Goal: Task Accomplishment & Management: Use online tool/utility

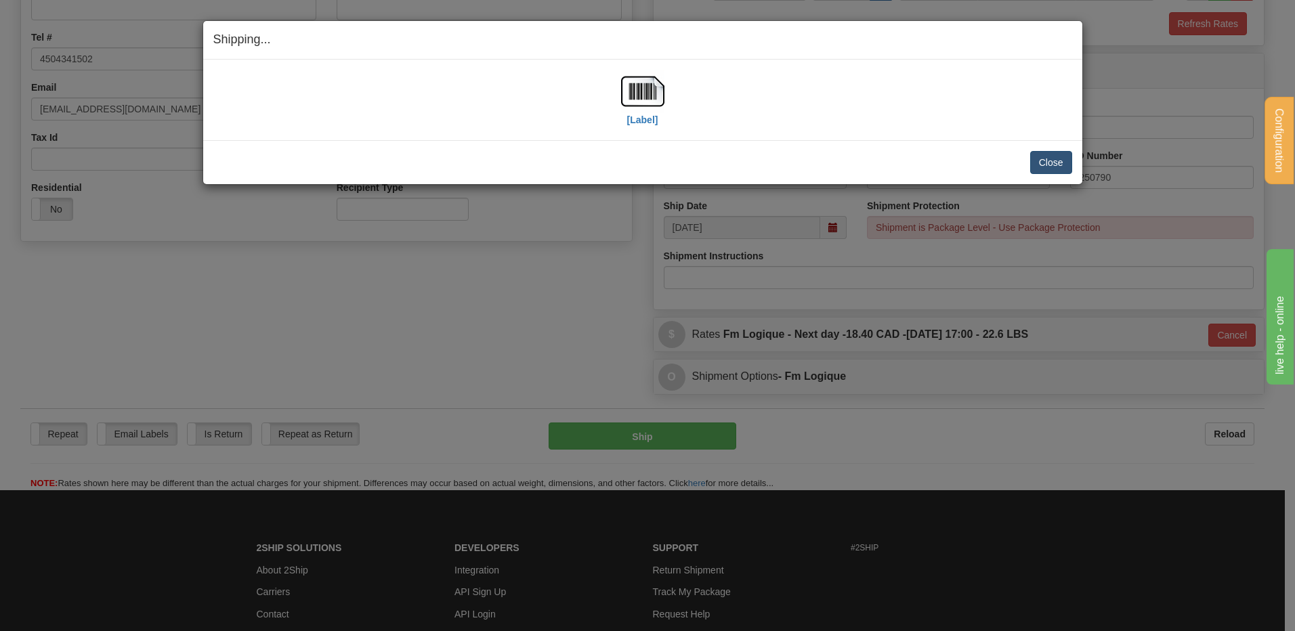
scroll to position [318, 0]
click at [1048, 159] on button "Close" at bounding box center [1051, 162] width 42 height 23
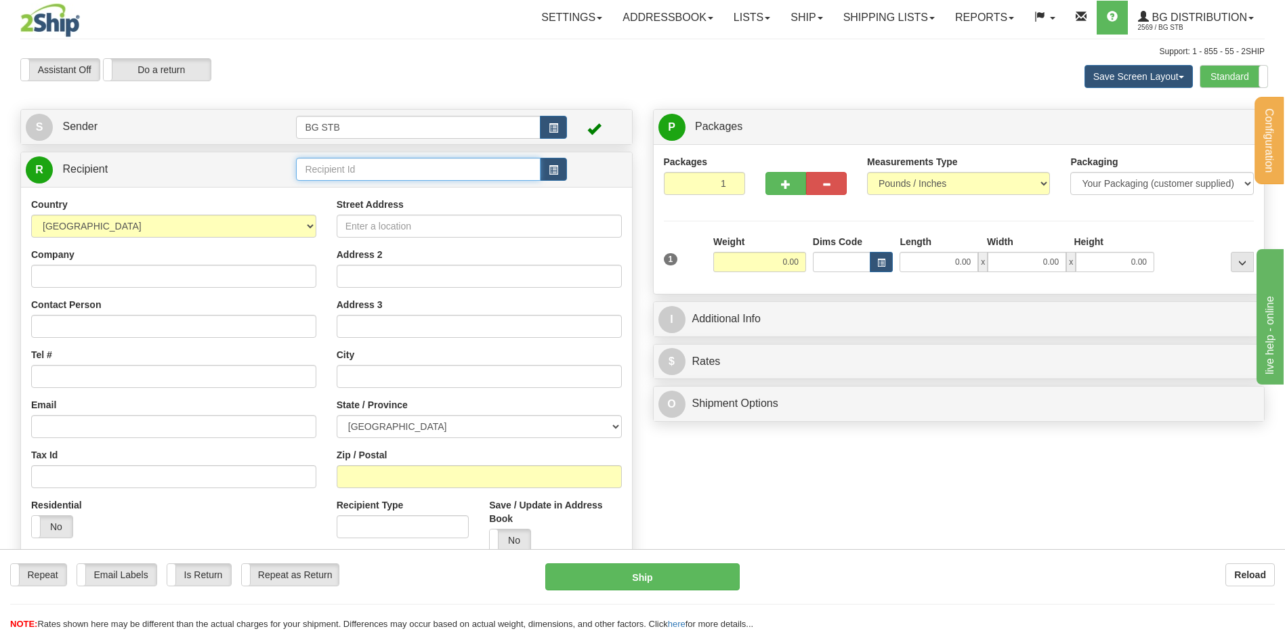
click at [380, 163] on input "text" at bounding box center [418, 169] width 244 height 23
type input "9588"
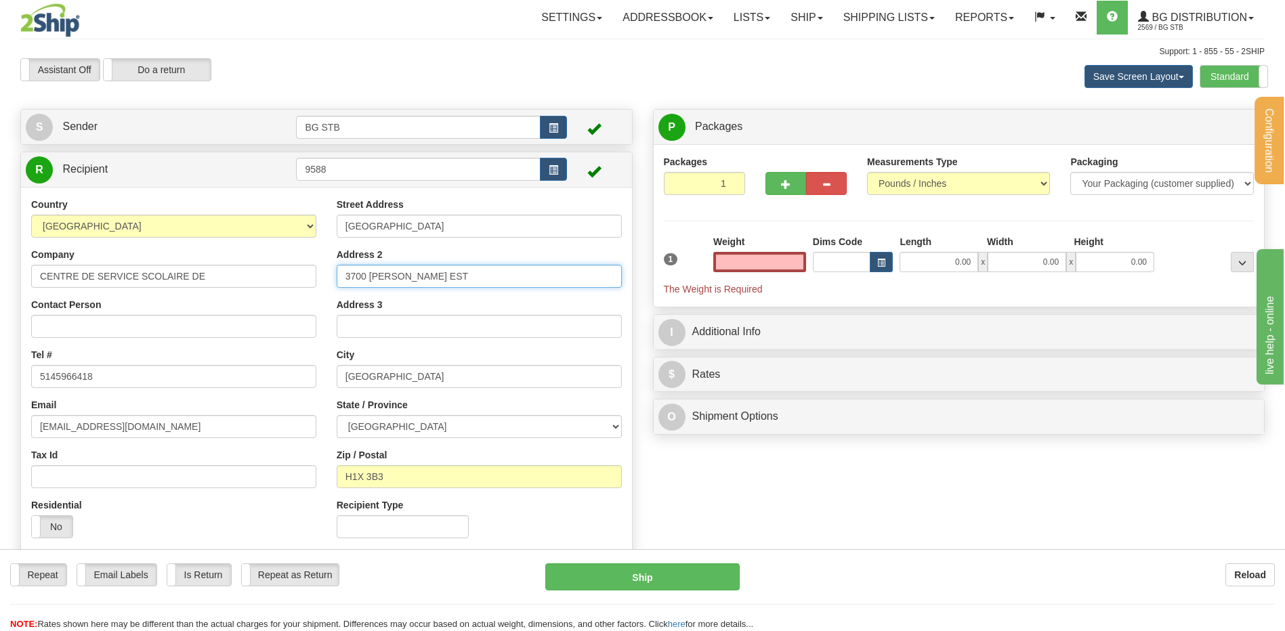
type input "0.00"
drag, startPoint x: 302, startPoint y: 272, endPoint x: 234, endPoint y: 280, distance: 68.2
click at [234, 280] on div "Country AFGHANISTAN ALAND ISLANDS ALBANIA ALGERIA AMERICAN SAMOA ANDORRA ANGOLA…" at bounding box center [326, 373] width 611 height 351
type input "ST"
drag, startPoint x: 354, startPoint y: 276, endPoint x: 293, endPoint y: 267, distance: 61.6
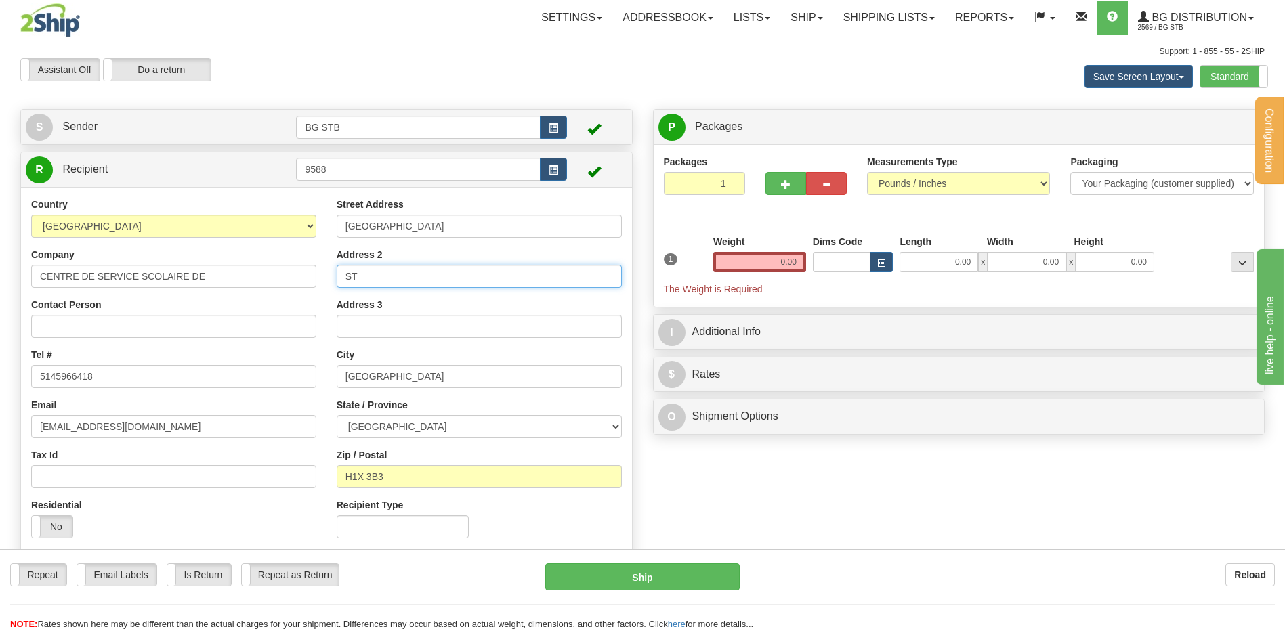
click at [266, 278] on div "Country AFGHANISTAN ALAND ISLANDS ALBANIA ALGERIA AMERICAN SAMOA ANDORRA ANGOLA…" at bounding box center [326, 373] width 611 height 351
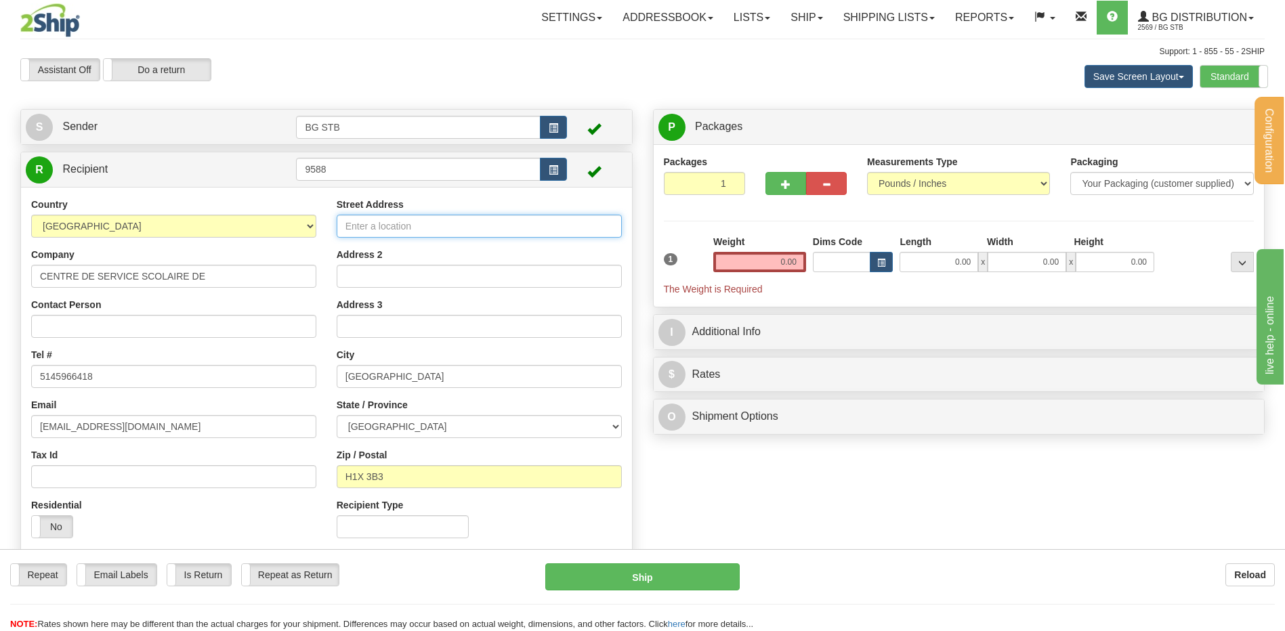
drag, startPoint x: 397, startPoint y: 228, endPoint x: 317, endPoint y: 222, distance: 80.1
click at [318, 222] on div "Country AFGHANISTAN ALAND ISLANDS ALBANIA ALGERIA AMERICAN SAMOA ANDORRA ANGOLA…" at bounding box center [326, 373] width 611 height 351
type input "3735 DROLET"
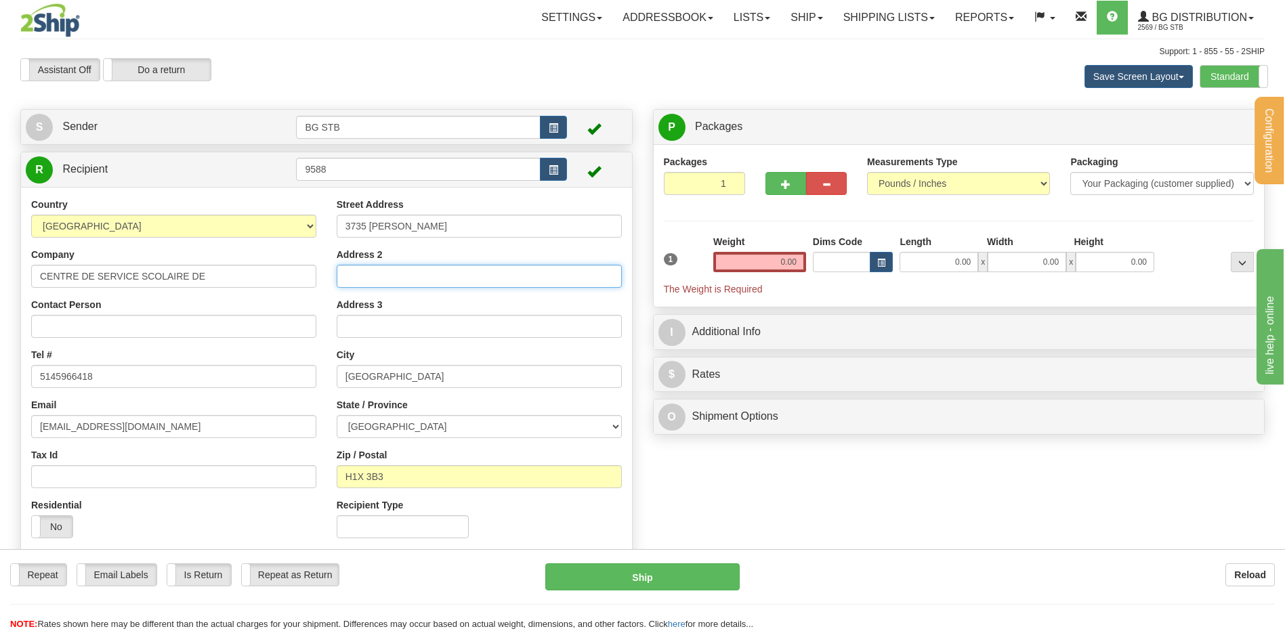
click at [375, 273] on input "Address 2" at bounding box center [479, 276] width 285 height 23
type input "EDIFICE DES PINS"
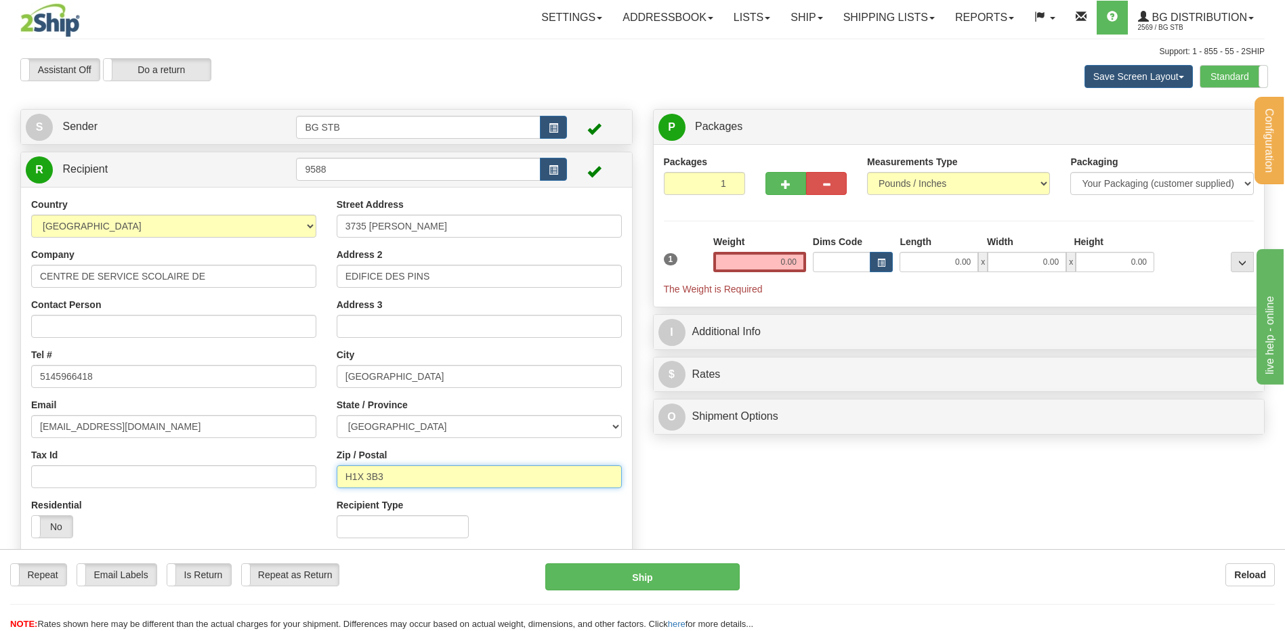
drag, startPoint x: 403, startPoint y: 476, endPoint x: 352, endPoint y: 473, distance: 51.6
click at [352, 473] on input "H1X 3B3" at bounding box center [479, 476] width 285 height 23
type input "H2X 3H7"
click at [787, 257] on input "0.00" at bounding box center [759, 262] width 93 height 20
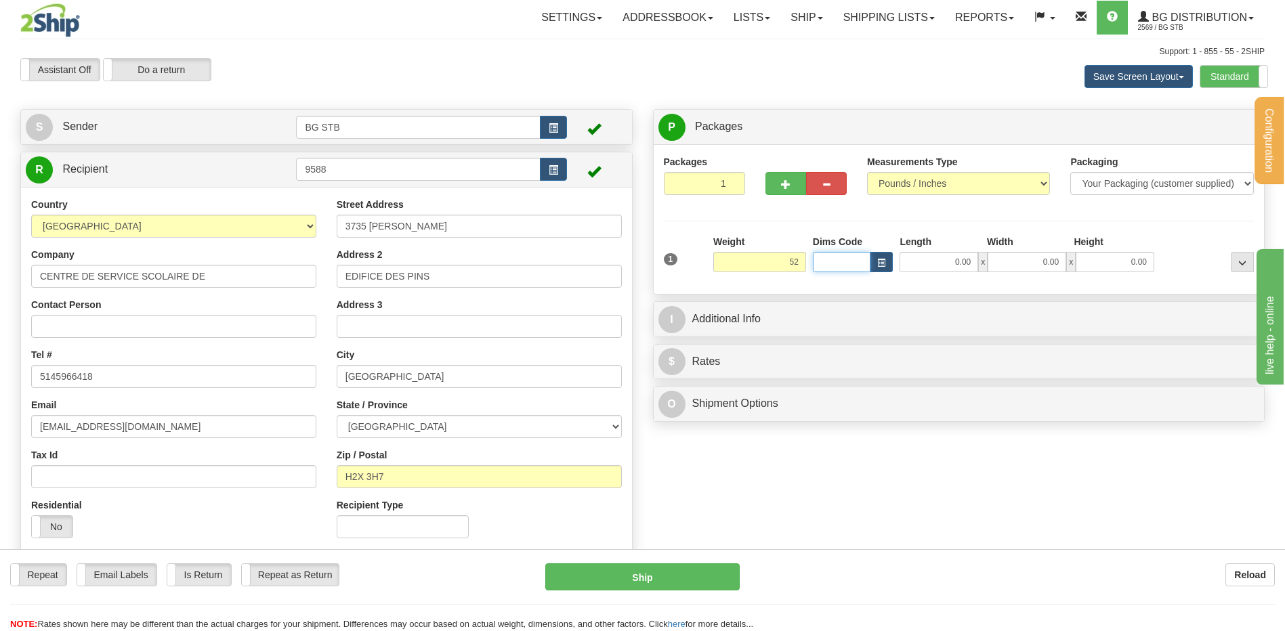
type input "52.00"
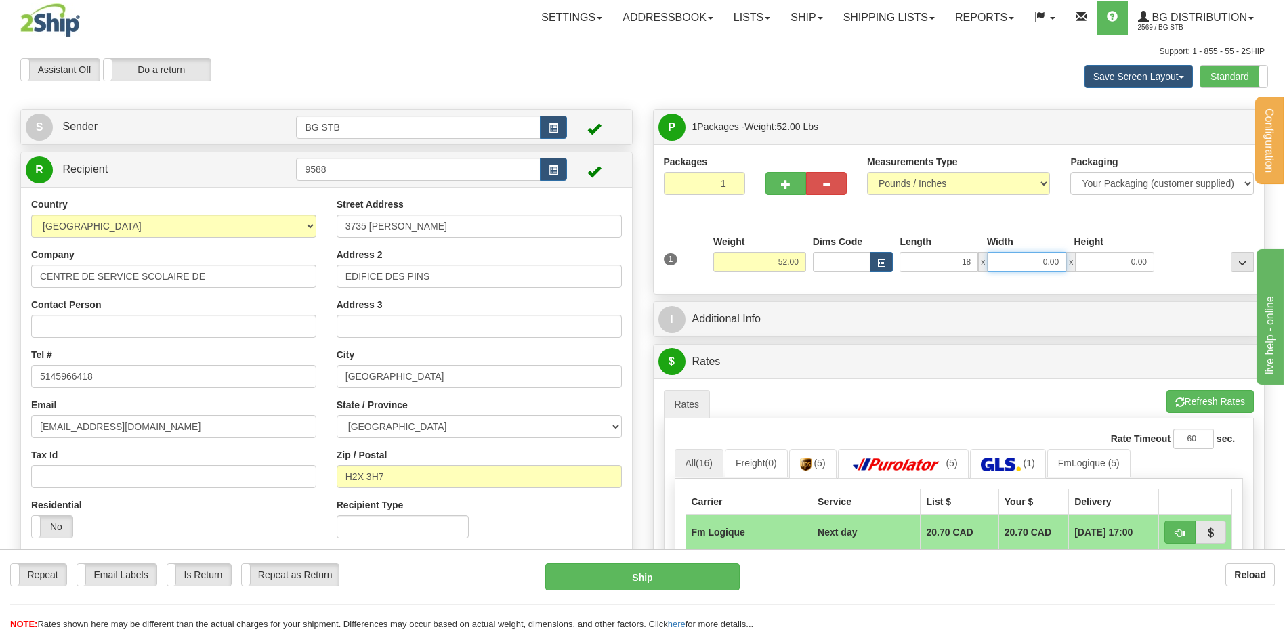
type input "18.00"
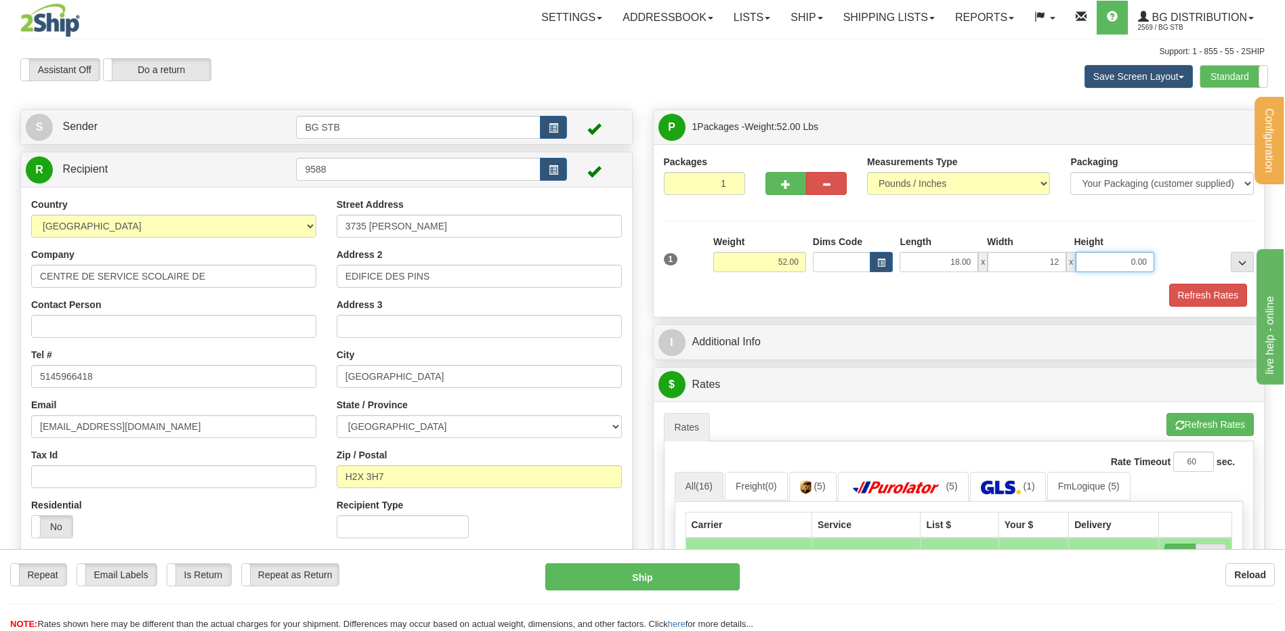
type input "12.00"
type input "3"
type input "13.00"
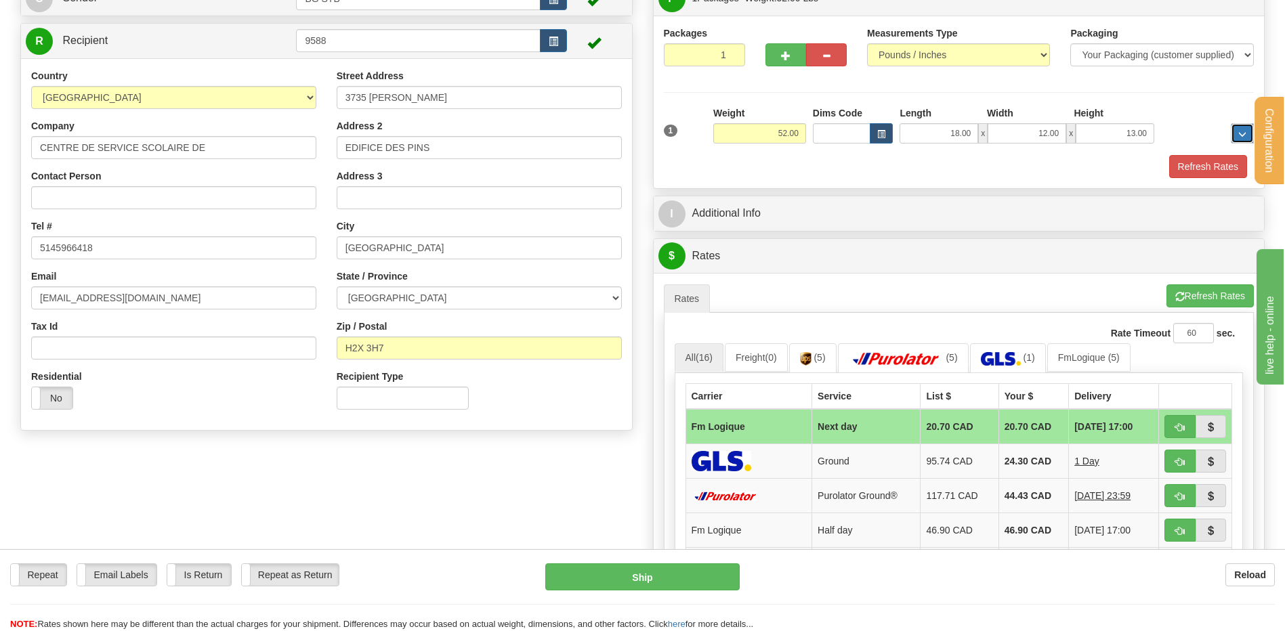
scroll to position [203, 0]
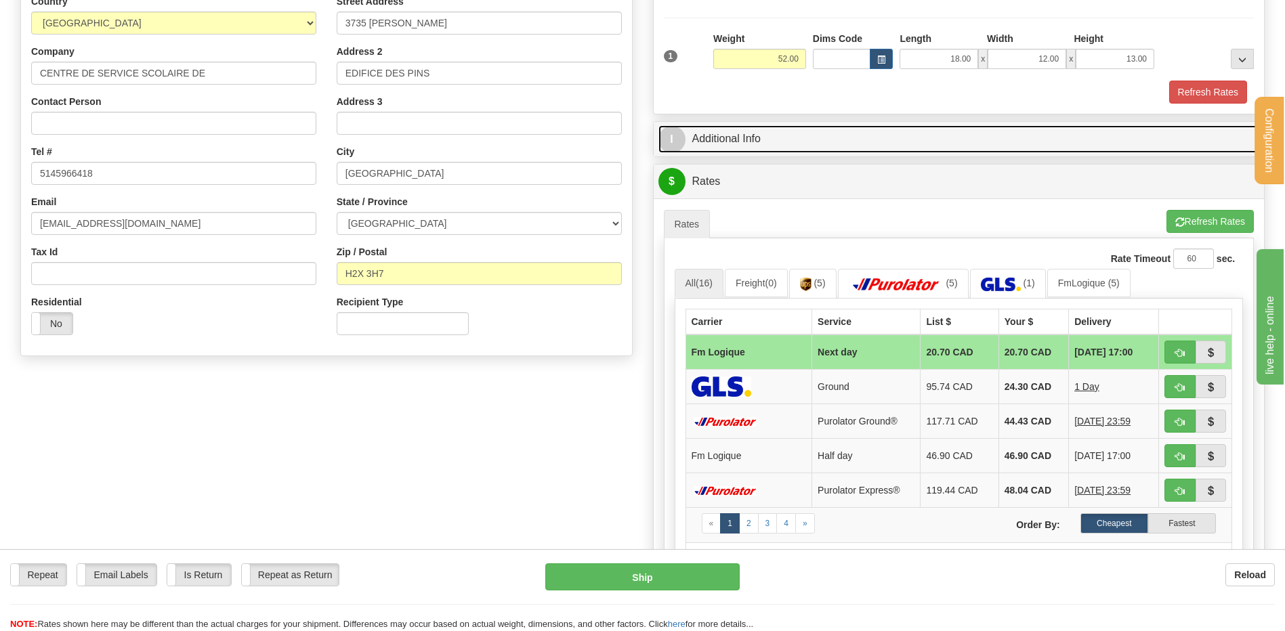
click at [790, 141] on link "I Additional Info" at bounding box center [958, 139] width 601 height 28
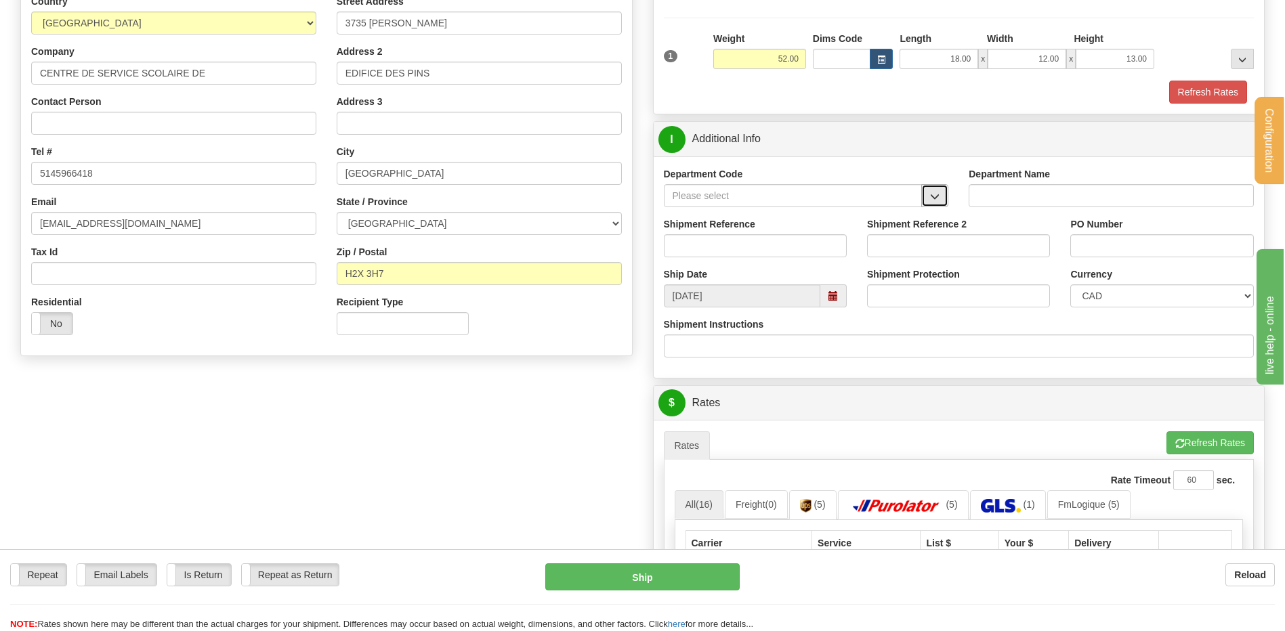
click at [937, 198] on span "button" at bounding box center [934, 196] width 9 height 9
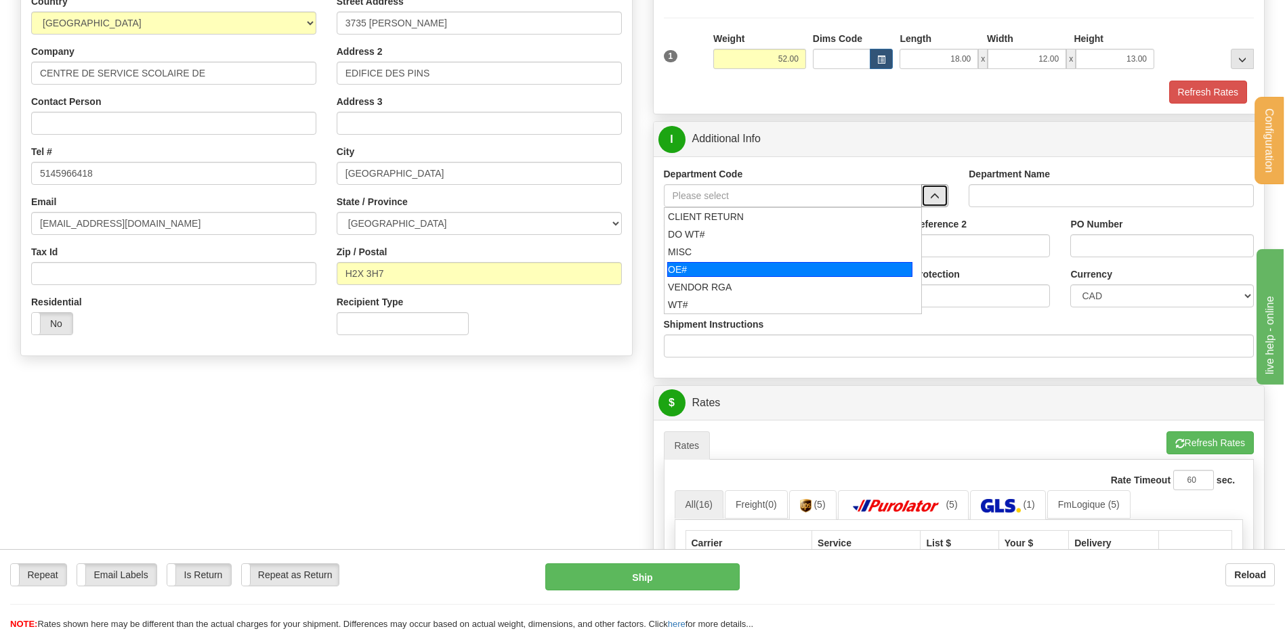
click at [727, 266] on div "OE#" at bounding box center [789, 269] width 245 height 15
type input "OE#"
type input "ORDERS"
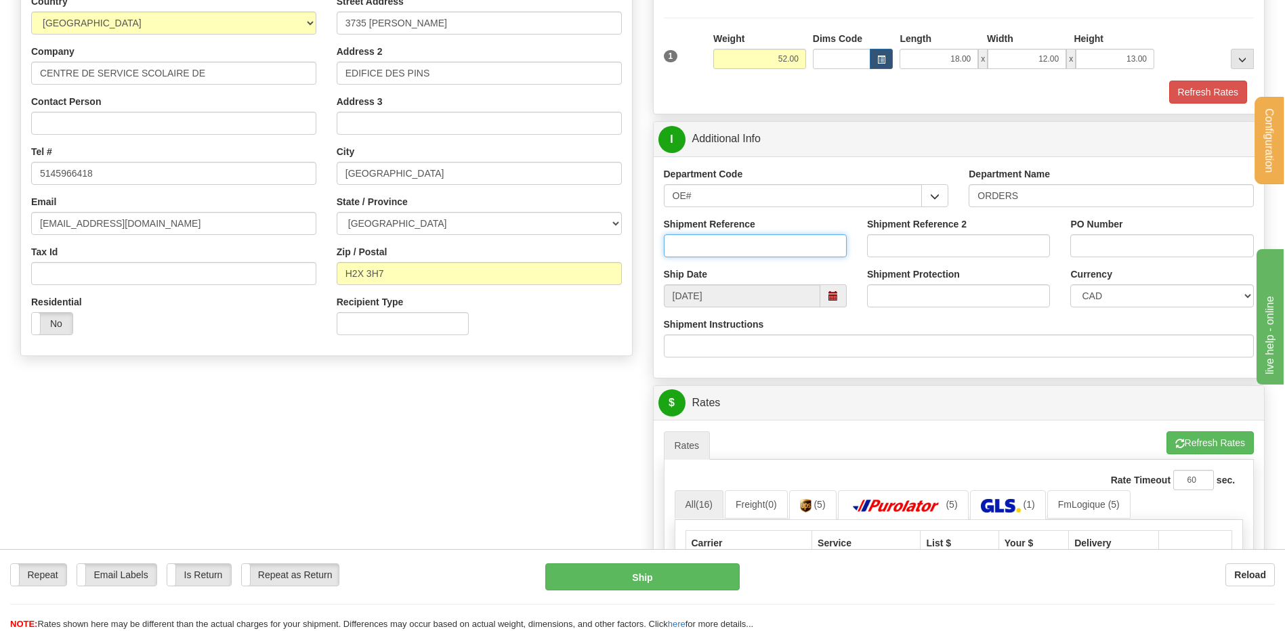
click at [723, 250] on input "Shipment Reference" at bounding box center [755, 245] width 183 height 23
type input "80004817-00 / 80007298-00"
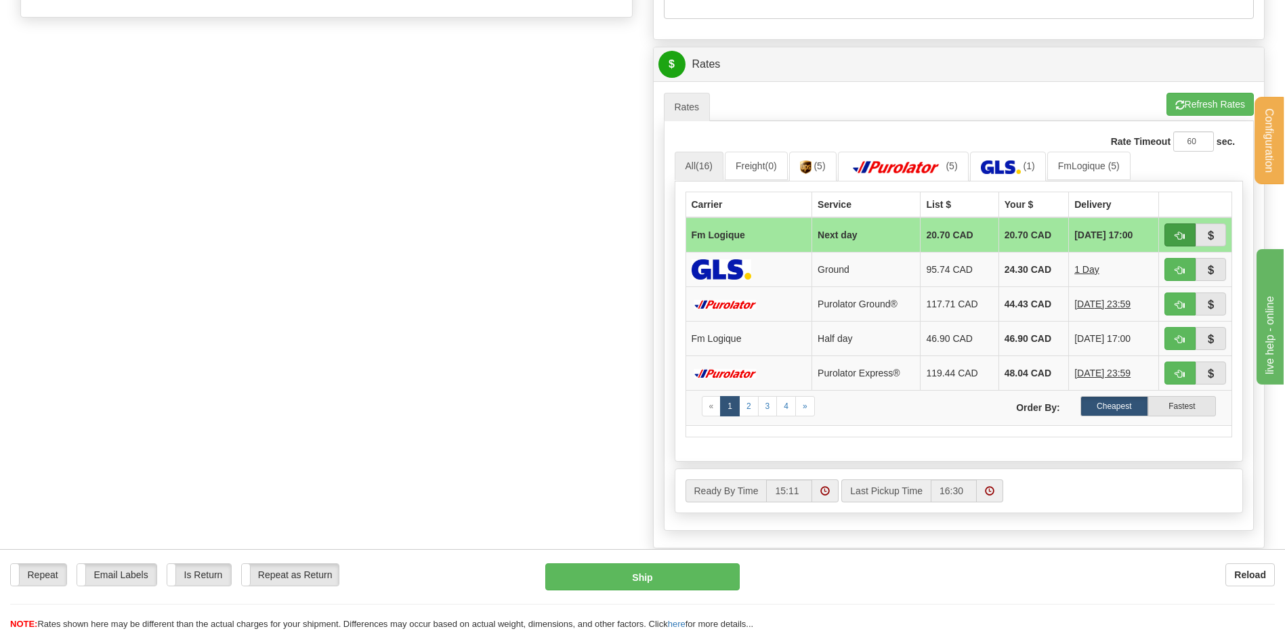
type input "MG2526-0053 // MS-0075-114413734"
click at [1173, 236] on button "button" at bounding box center [1179, 235] width 31 height 23
type input "jour"
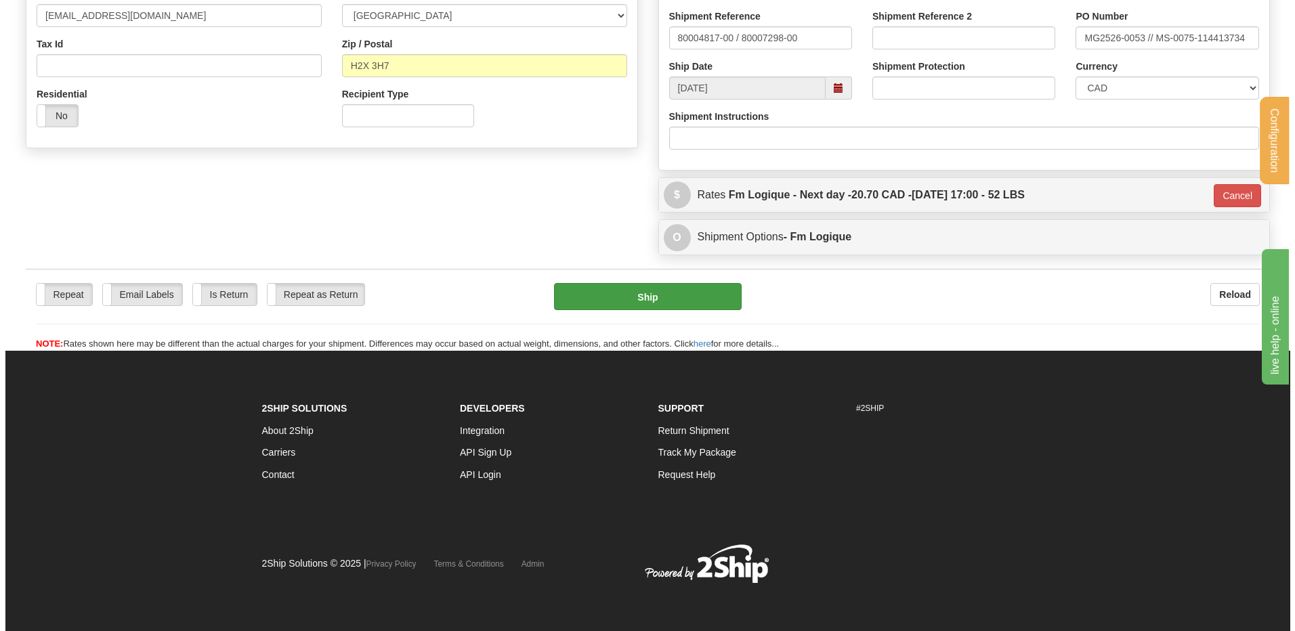
scroll to position [412, 0]
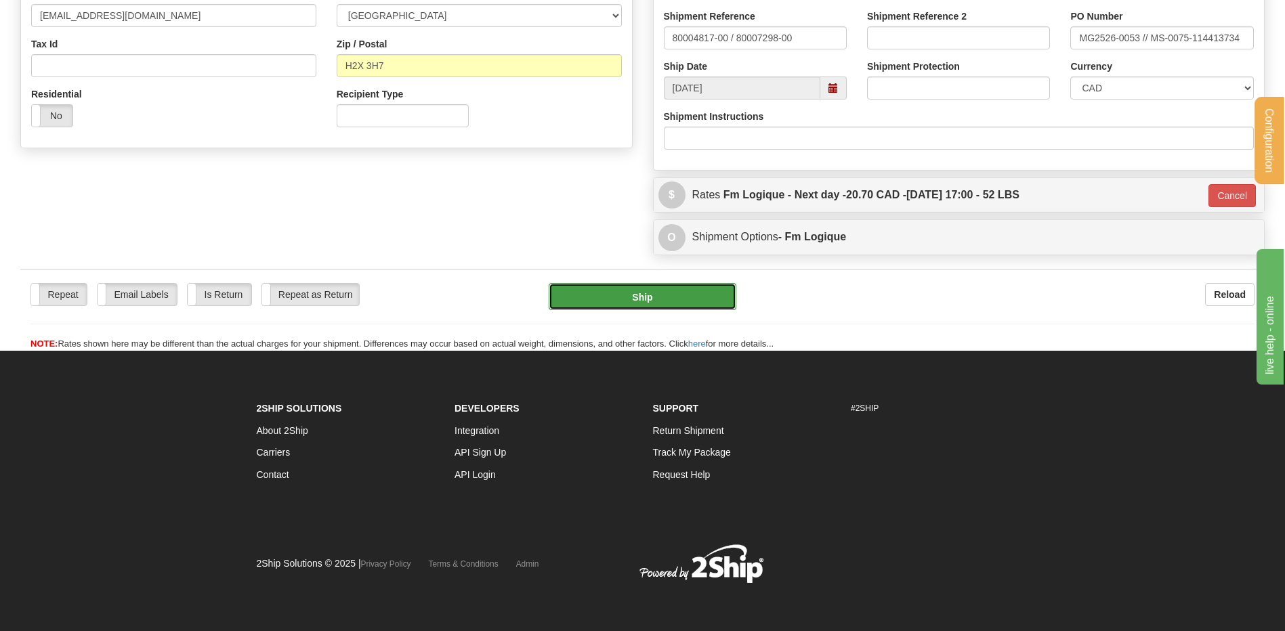
click at [587, 285] on button "Ship" at bounding box center [642, 296] width 187 height 27
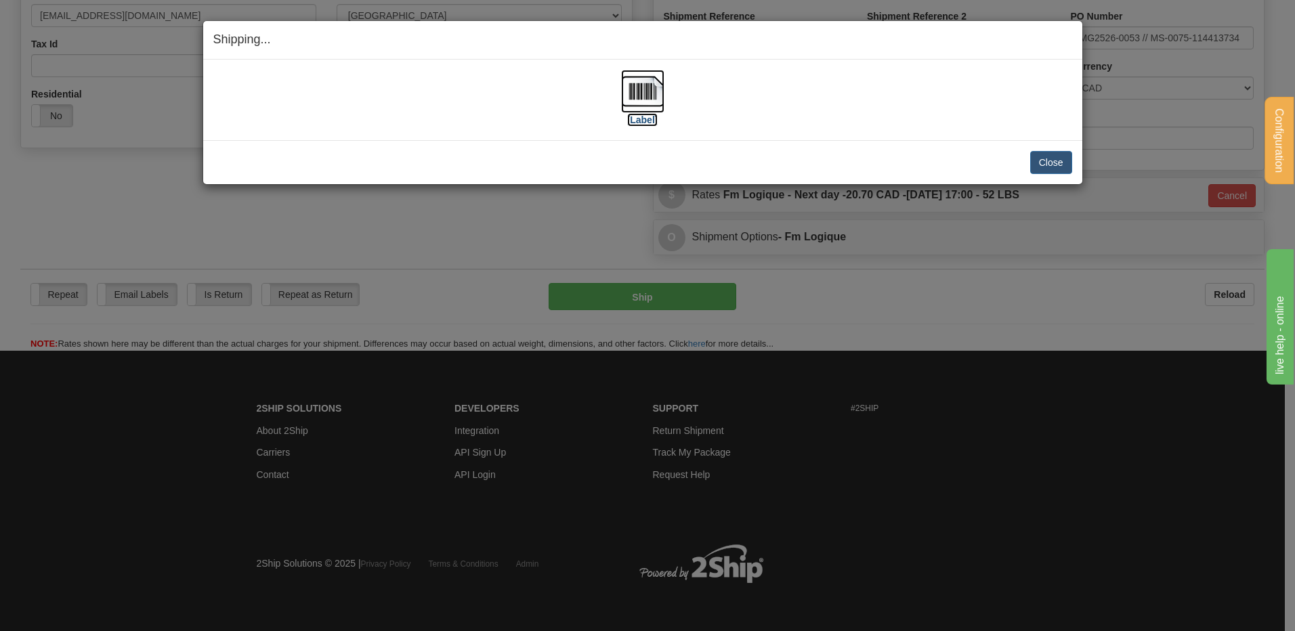
click at [646, 79] on img at bounding box center [642, 91] width 43 height 43
click at [1068, 159] on button "Close" at bounding box center [1051, 162] width 42 height 23
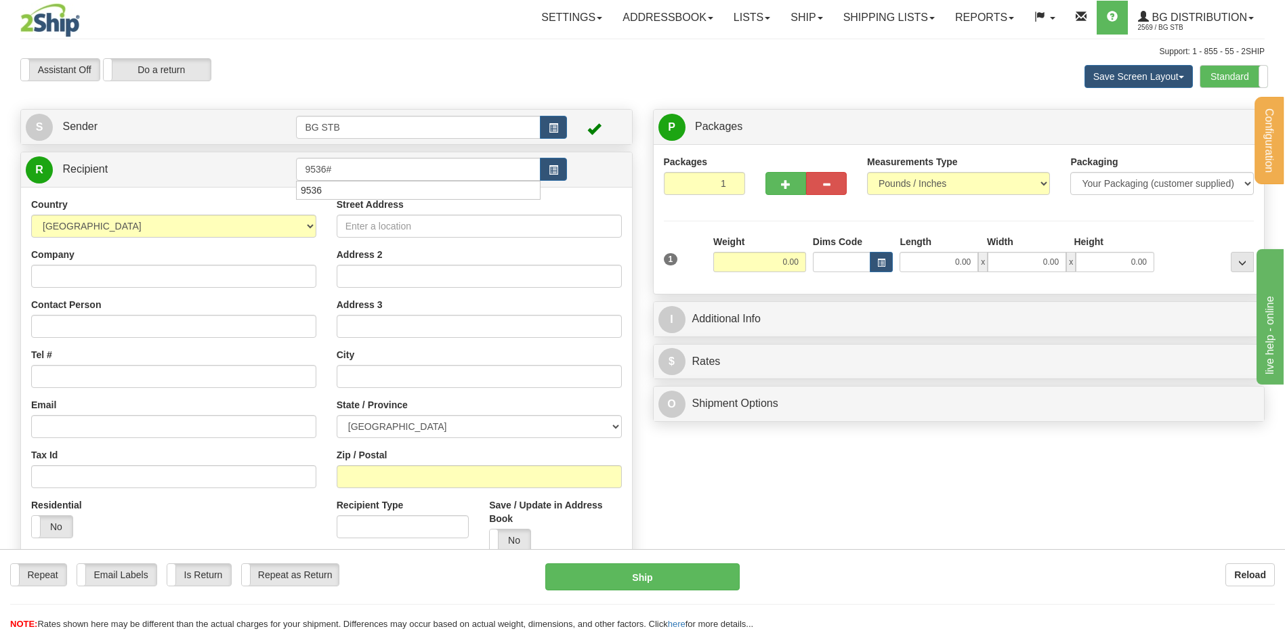
type input "9536#"
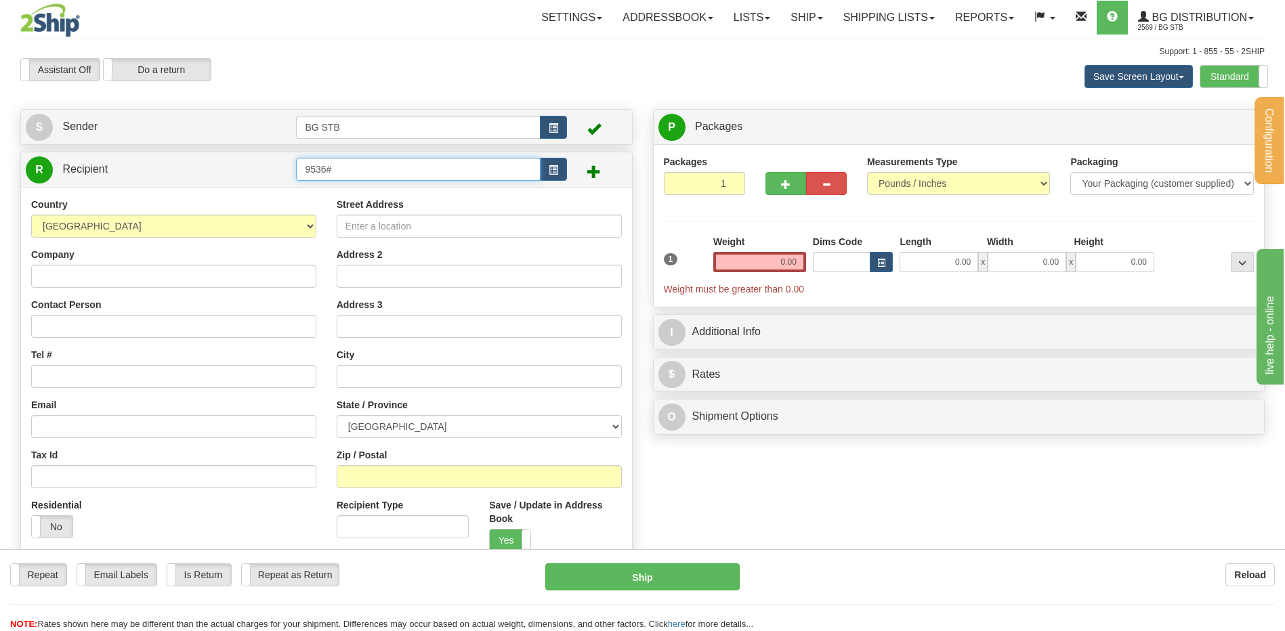
click at [349, 176] on input "9536#" at bounding box center [418, 169] width 244 height 23
type input "9536"
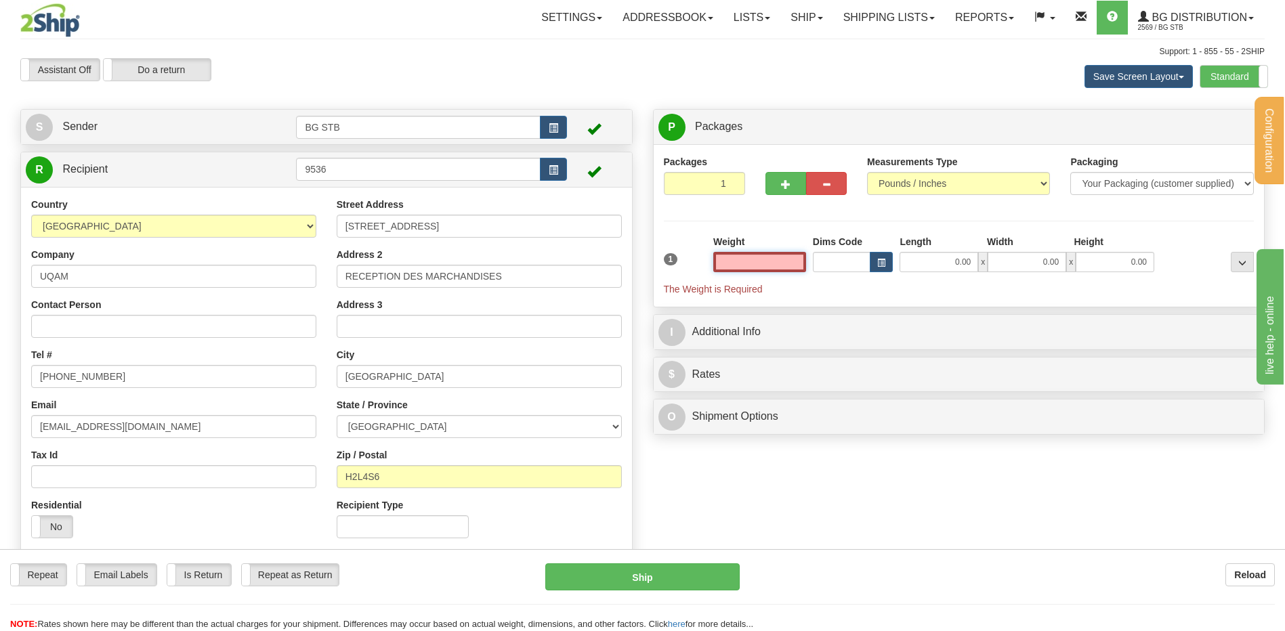
click at [788, 268] on input "text" at bounding box center [759, 262] width 93 height 20
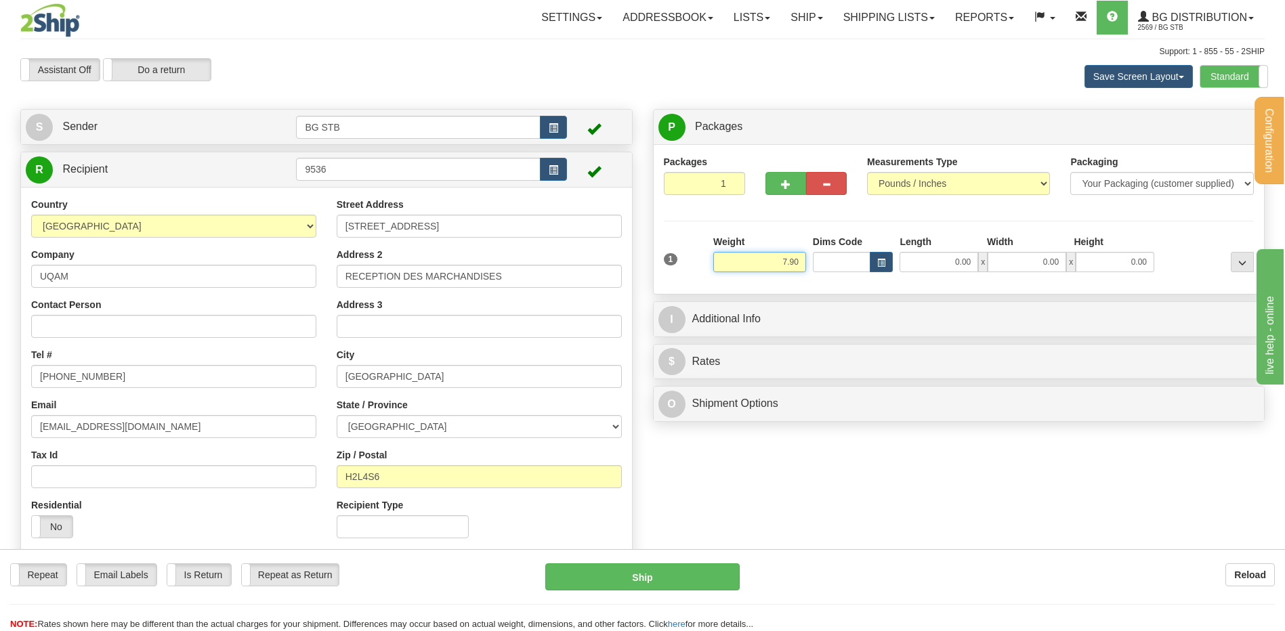
type input "7.90"
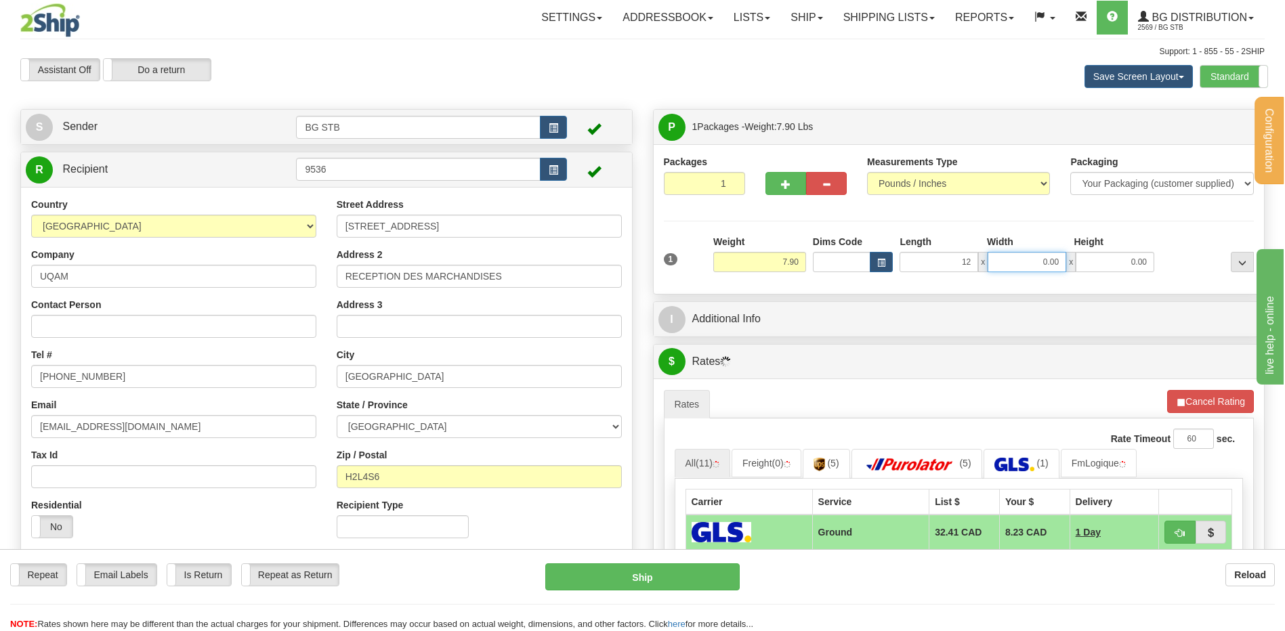
type input "12.00"
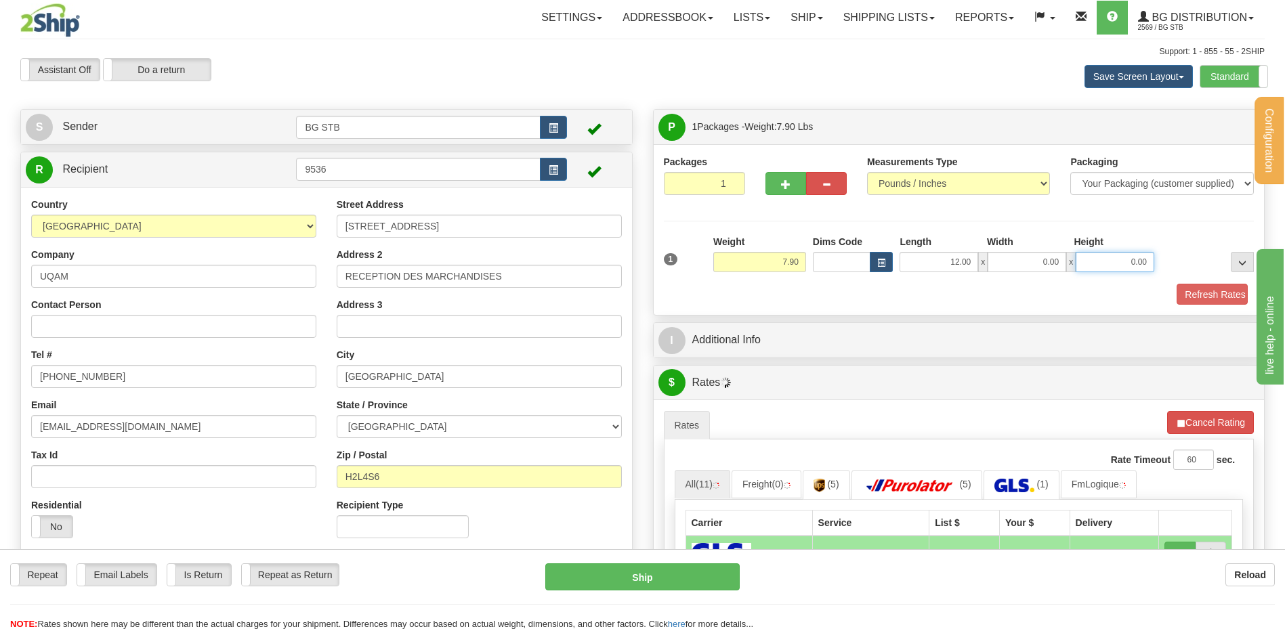
type input "8"
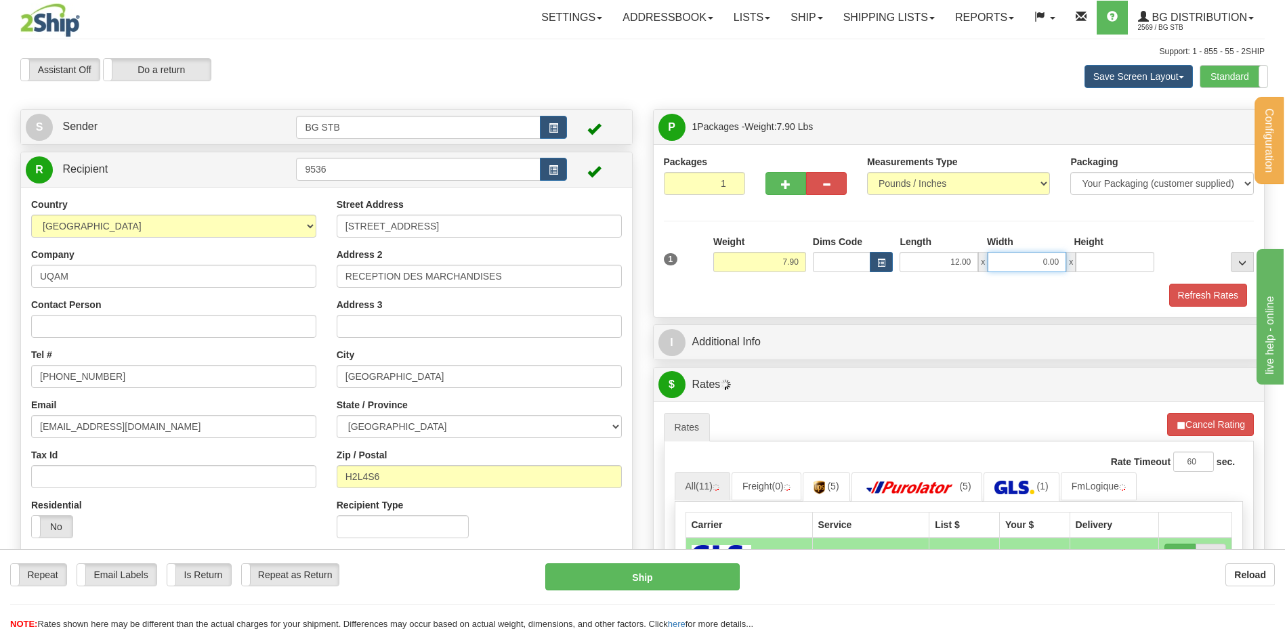
type input "0.00"
click at [1032, 263] on input "0.00" at bounding box center [1027, 262] width 79 height 20
type input "8.00"
type input "6.00"
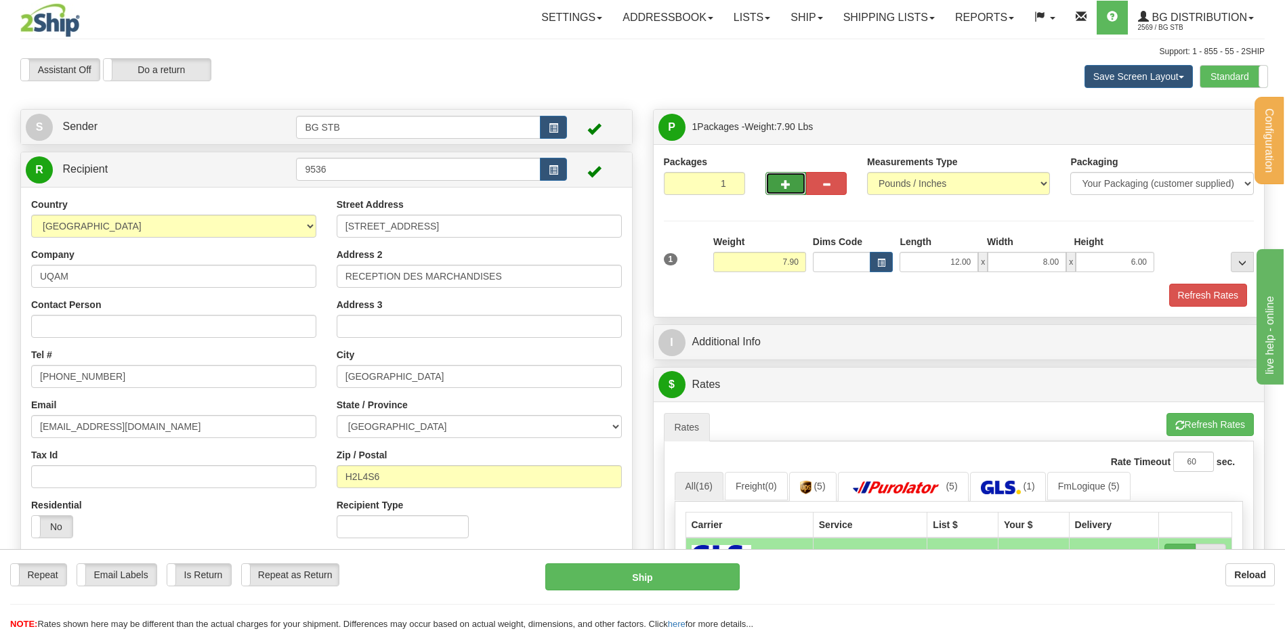
click at [797, 192] on button "button" at bounding box center [785, 183] width 41 height 23
type input "2"
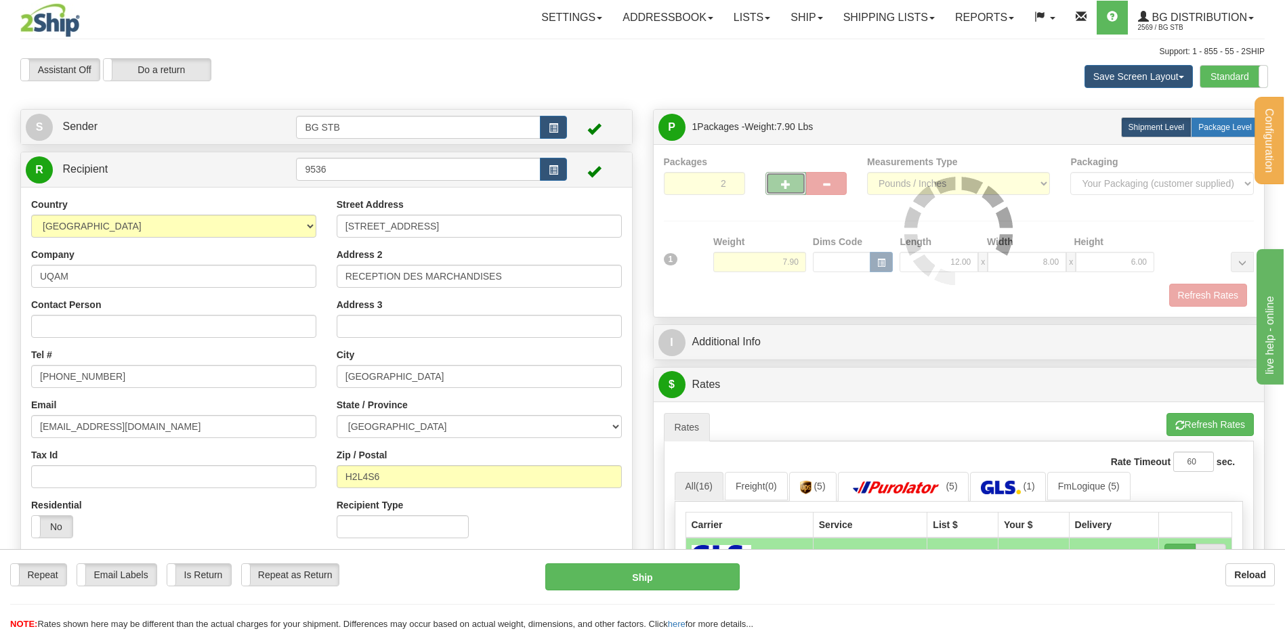
click at [1234, 129] on span "Package Level" at bounding box center [1225, 127] width 54 height 9
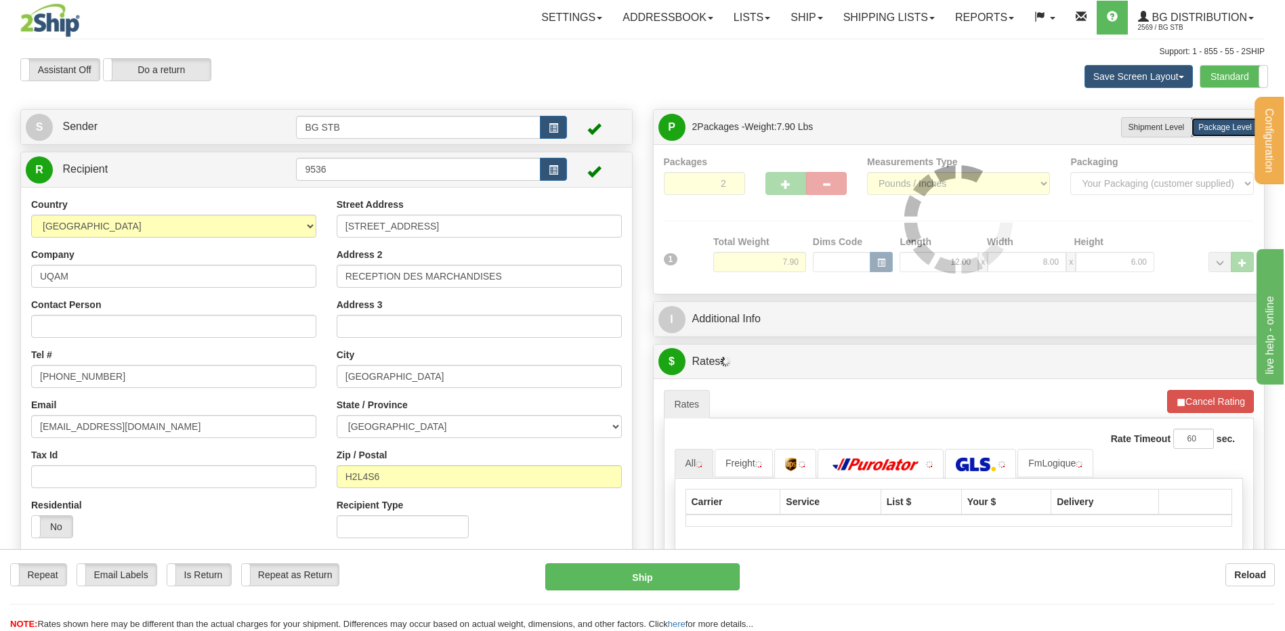
radio input "true"
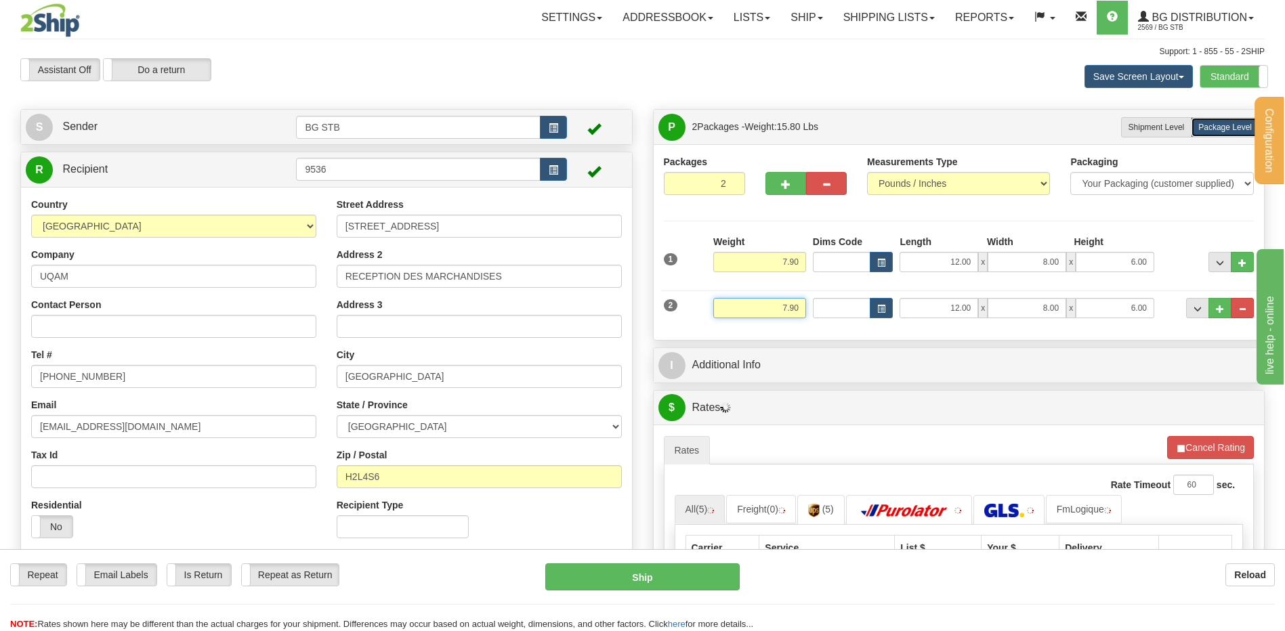
click at [776, 306] on input "7.90" at bounding box center [759, 308] width 93 height 20
click at [786, 312] on input "7.90" at bounding box center [759, 308] width 93 height 20
drag, startPoint x: 776, startPoint y: 303, endPoint x: 884, endPoint y: 293, distance: 108.2
click at [847, 294] on div "2 Weight 7.90 Dims Code Length Width Height" at bounding box center [958, 306] width 597 height 45
type input "4.30"
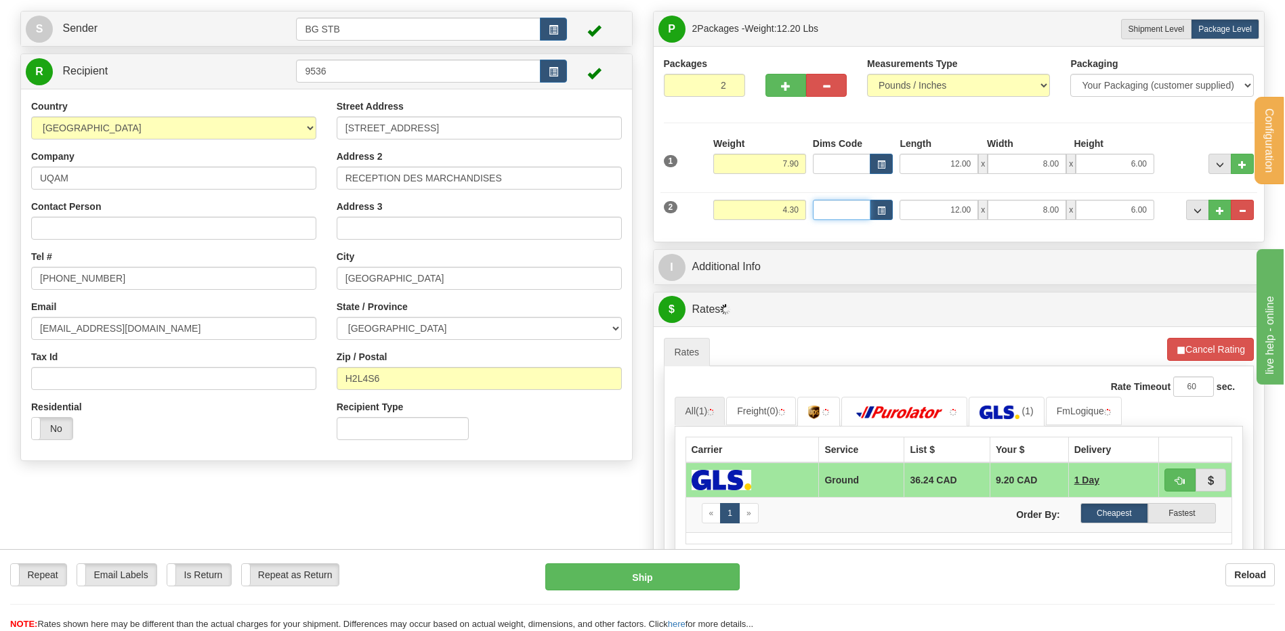
scroll to position [203, 0]
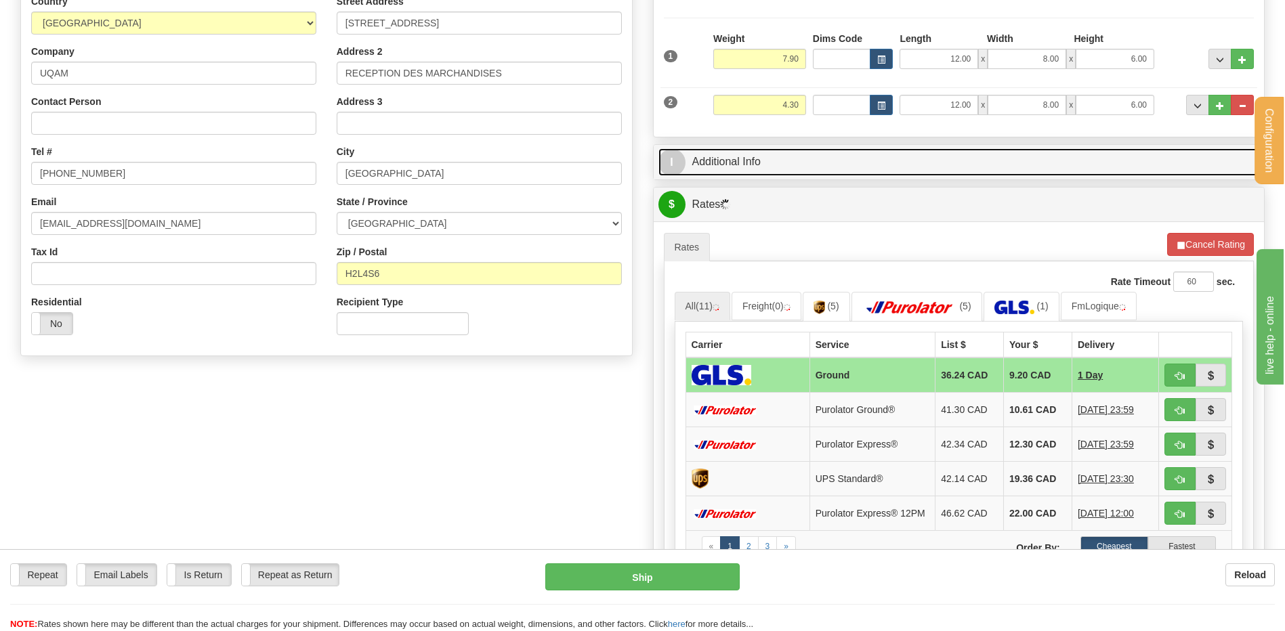
click at [745, 171] on link "I Additional Info" at bounding box center [958, 162] width 601 height 28
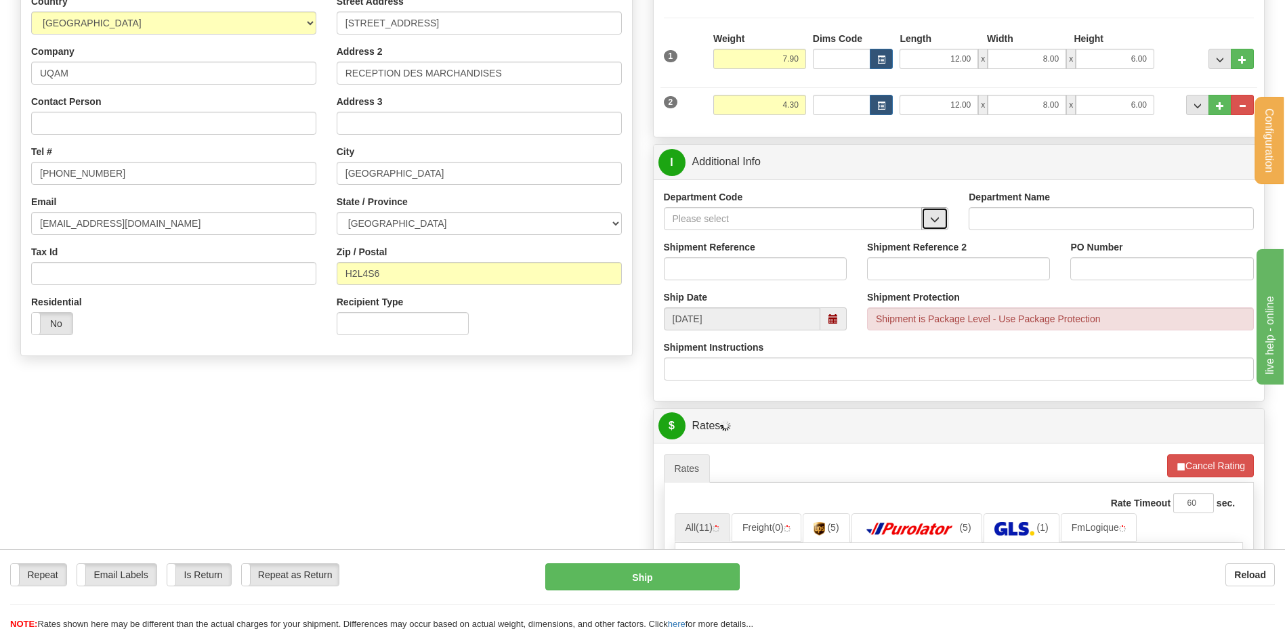
click at [923, 219] on button "button" at bounding box center [934, 218] width 27 height 23
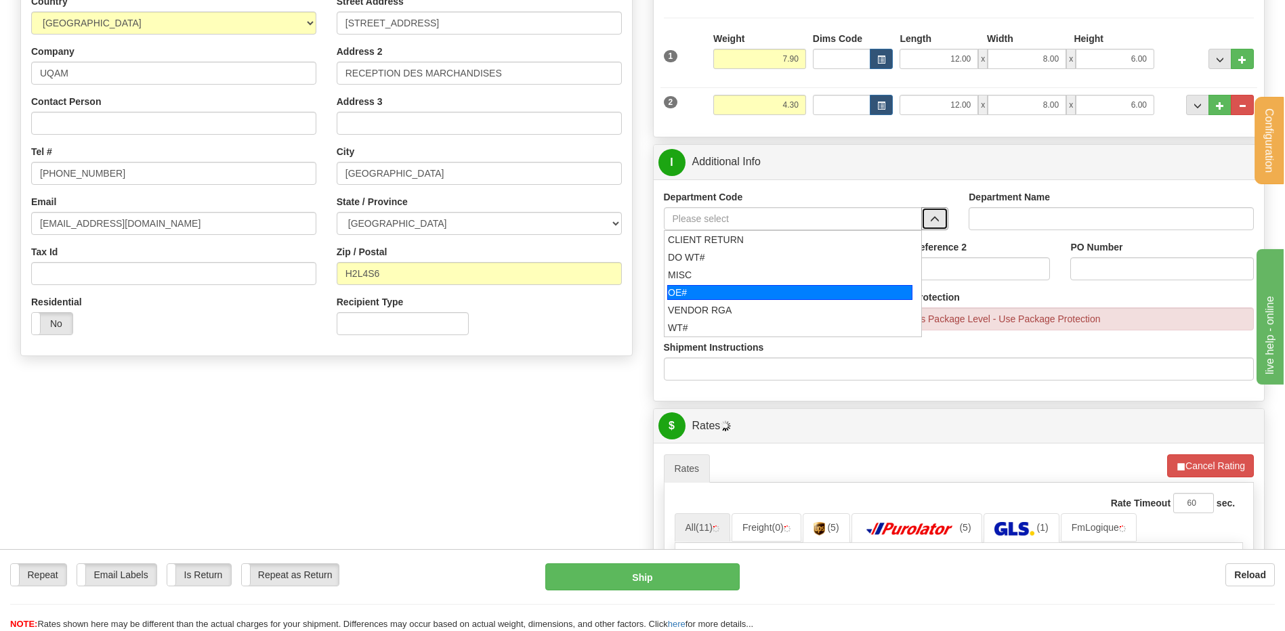
click at [708, 291] on div "OE#" at bounding box center [789, 292] width 245 height 15
type input "OE#"
type input "ORDERS"
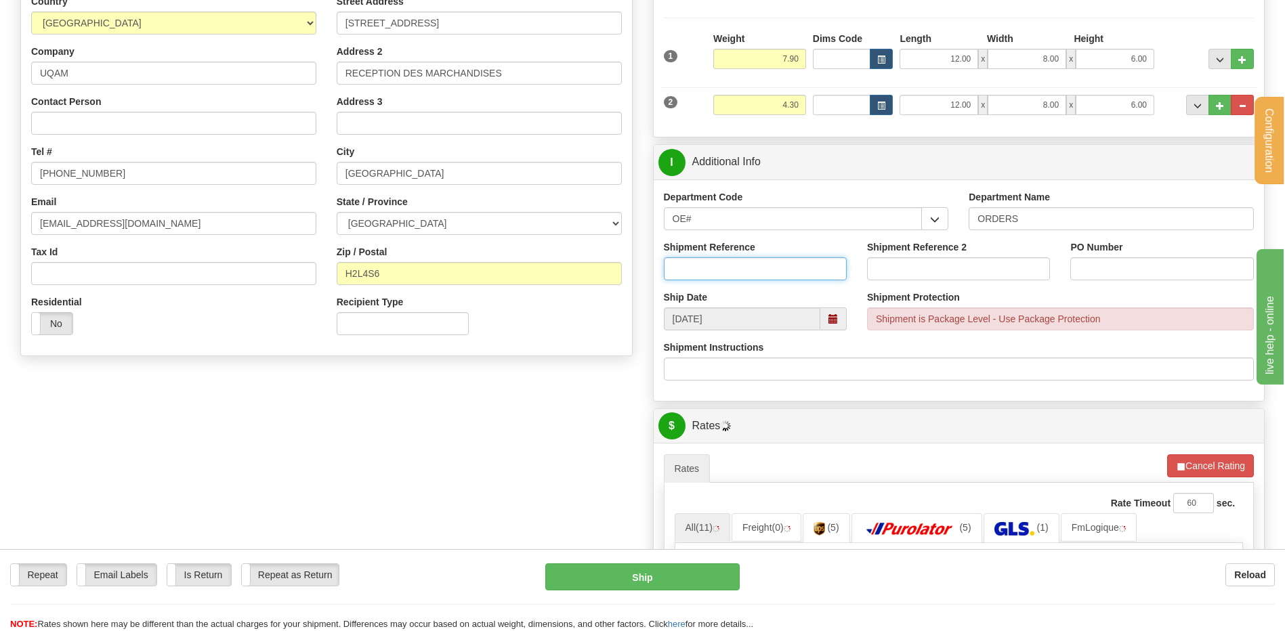
click at [704, 268] on input "Shipment Reference" at bounding box center [755, 268] width 183 height 23
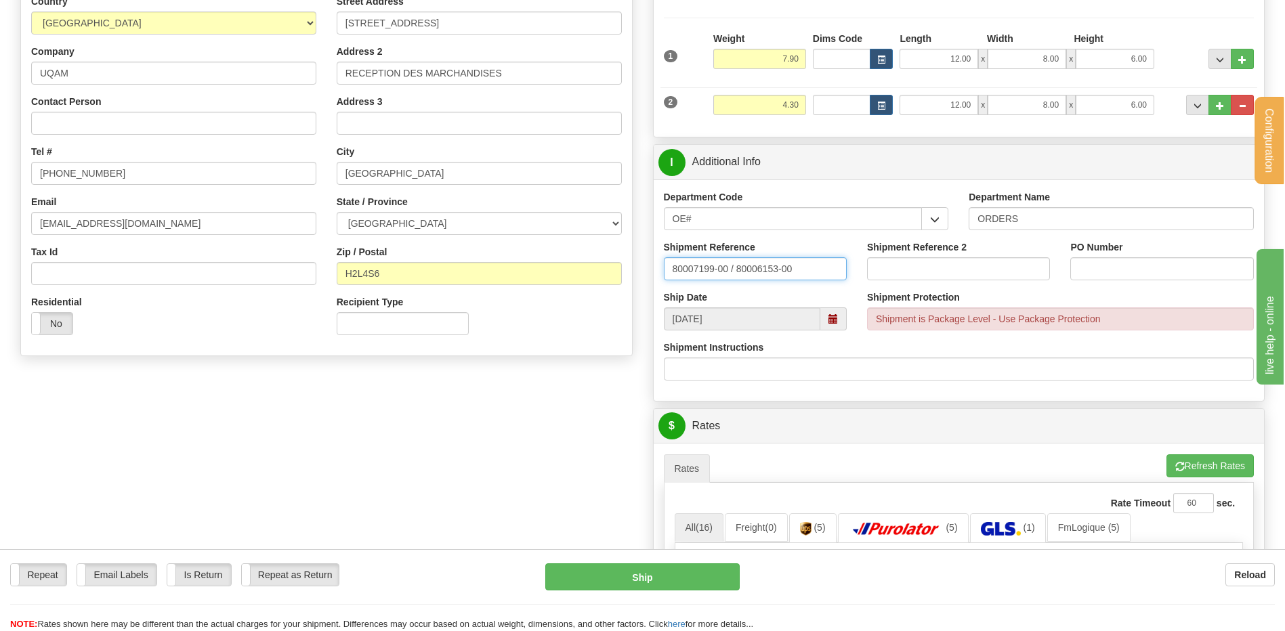
type input "80007199-00 / 80006153-00"
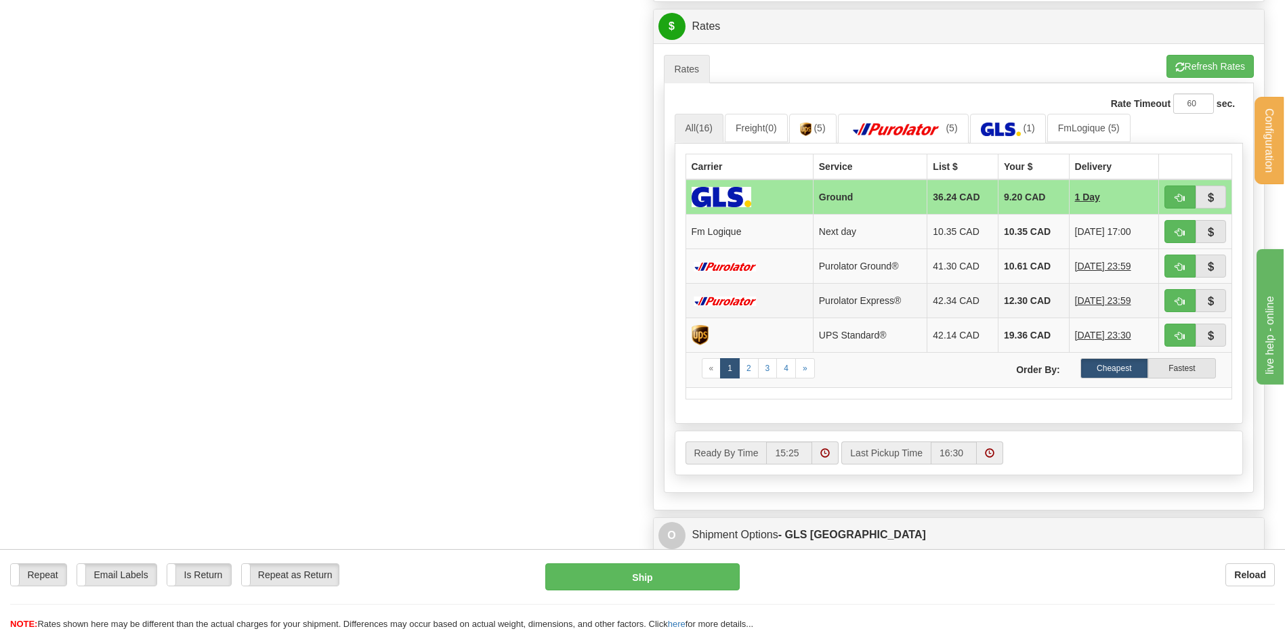
scroll to position [610, 0]
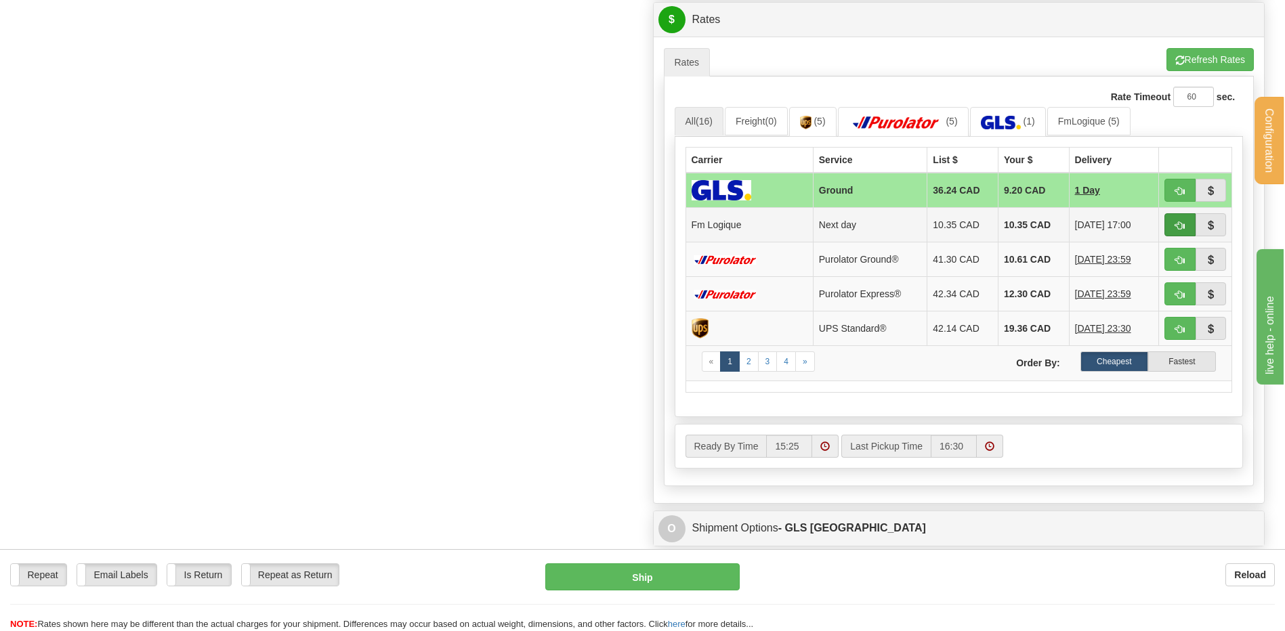
type input "20250115 // 20250111"
drag, startPoint x: 1167, startPoint y: 224, endPoint x: 1067, endPoint y: 232, distance: 100.5
click at [1167, 224] on button "button" at bounding box center [1179, 224] width 31 height 23
type input "jour"
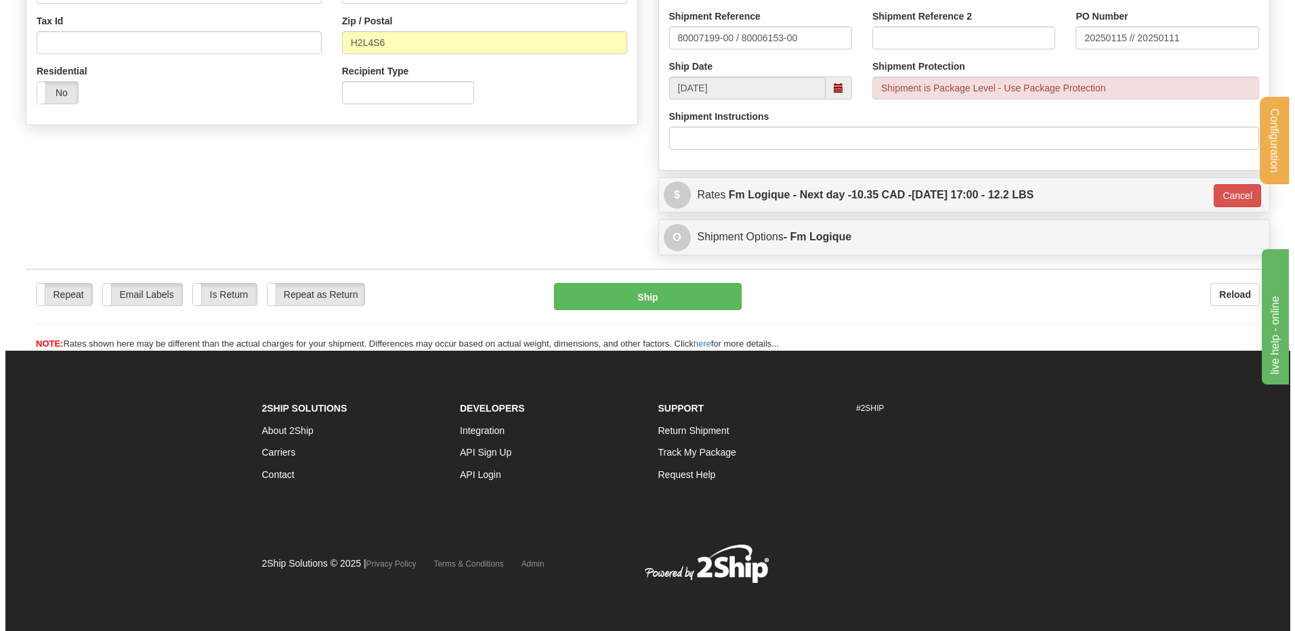
scroll to position [435, 0]
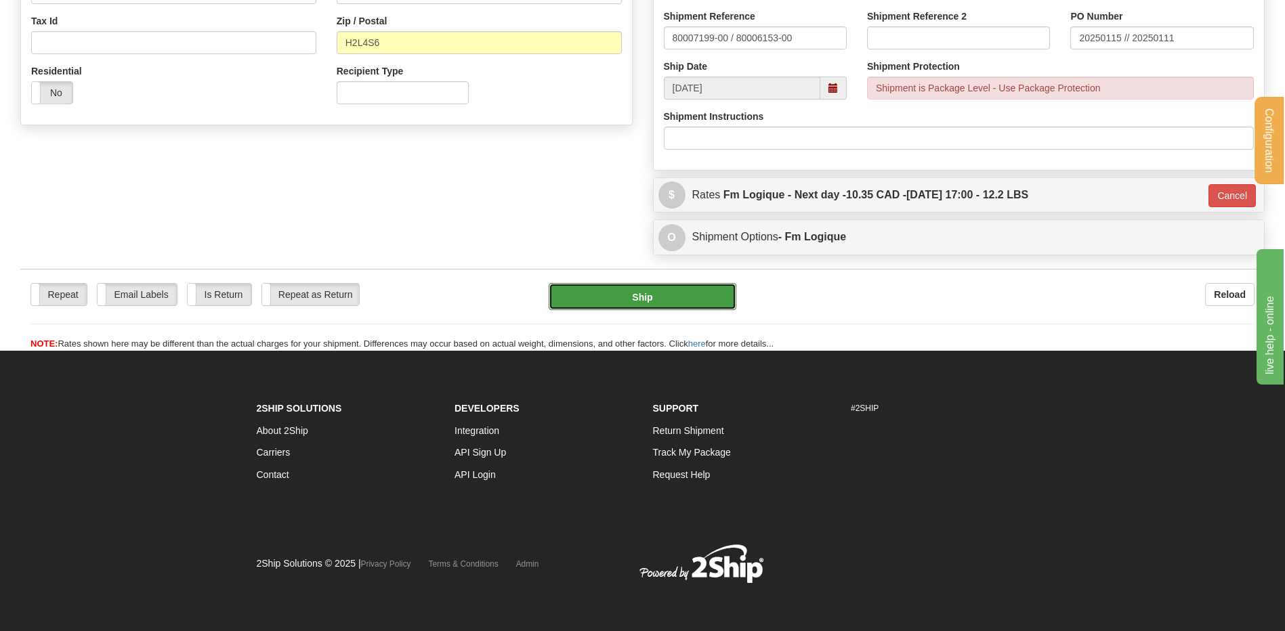
click at [601, 293] on button "Ship" at bounding box center [642, 296] width 187 height 27
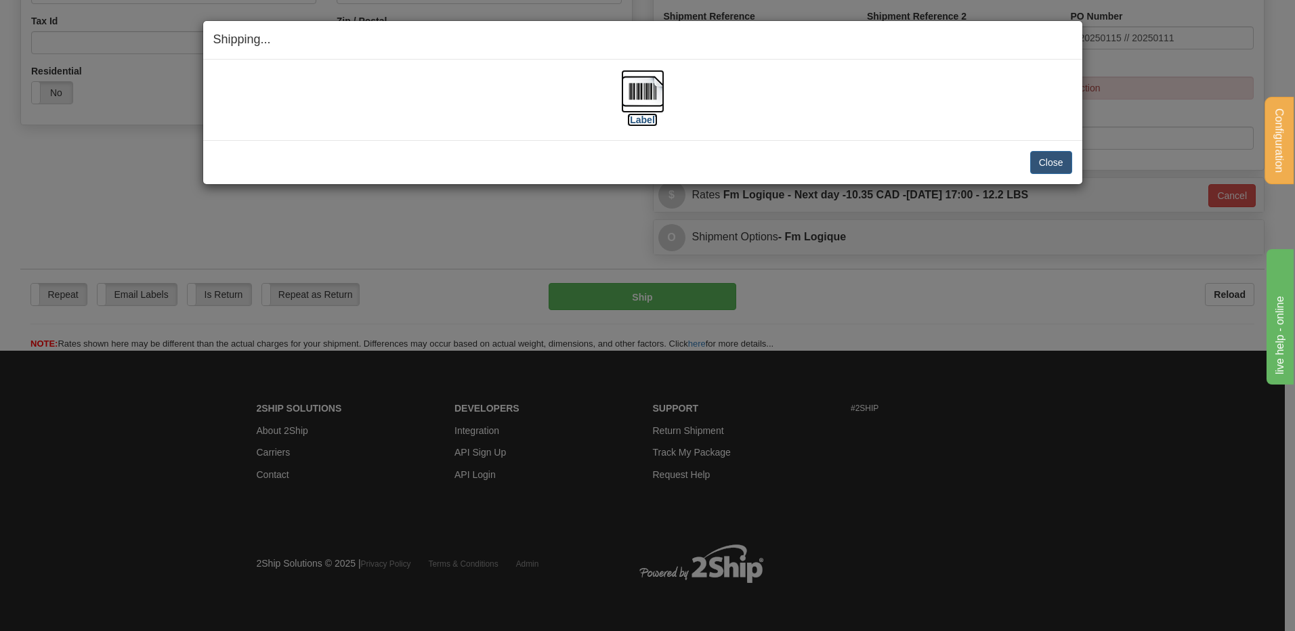
click at [654, 79] on img at bounding box center [642, 91] width 43 height 43
click at [1053, 167] on button "Close" at bounding box center [1051, 162] width 42 height 23
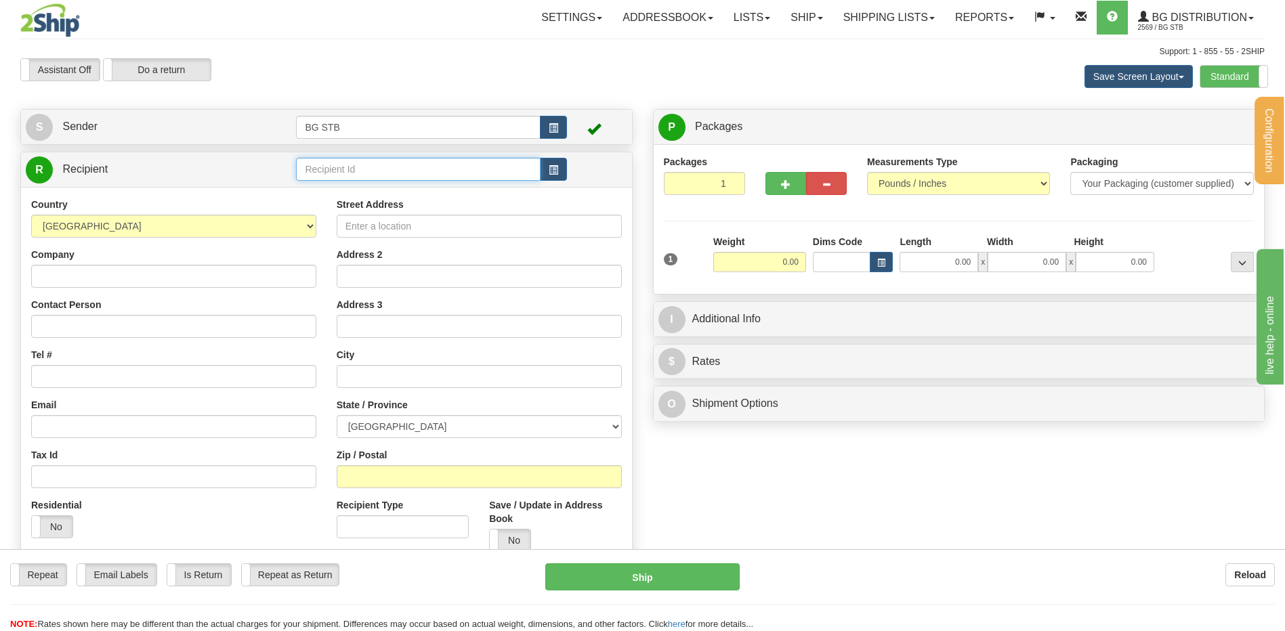
click at [373, 161] on input "text" at bounding box center [418, 169] width 244 height 23
type input "1071"
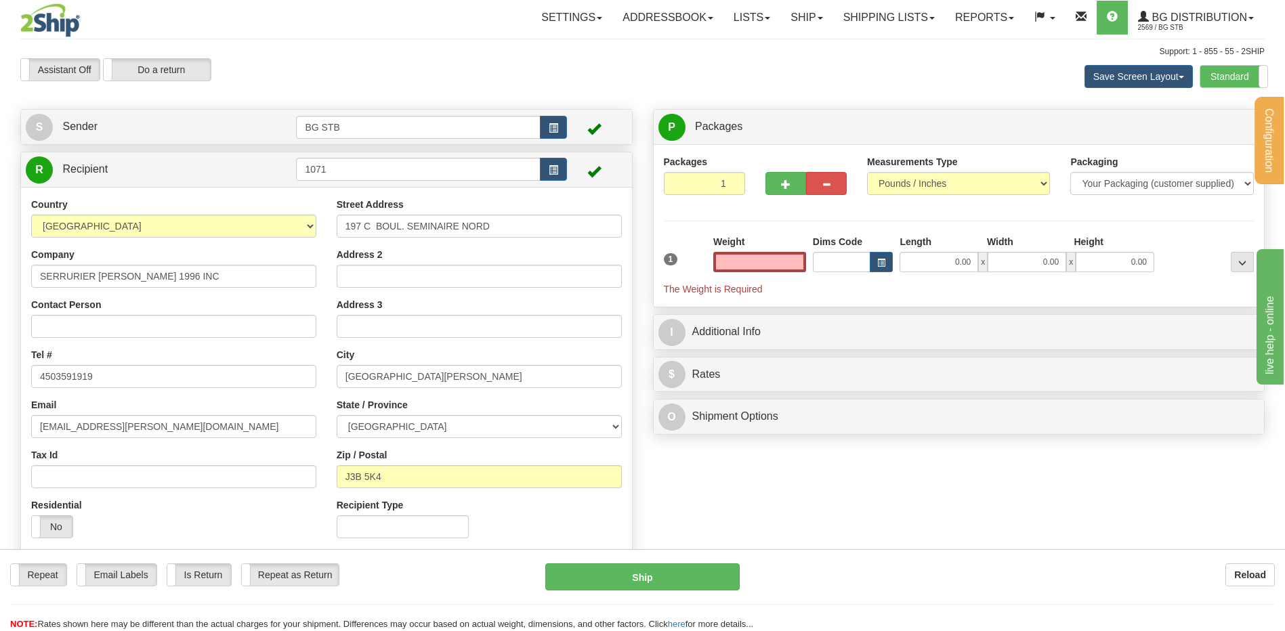
type input "0.00"
drag, startPoint x: 793, startPoint y: 264, endPoint x: 776, endPoint y: 144, distance: 121.8
click at [793, 264] on input "0.00" at bounding box center [759, 262] width 93 height 20
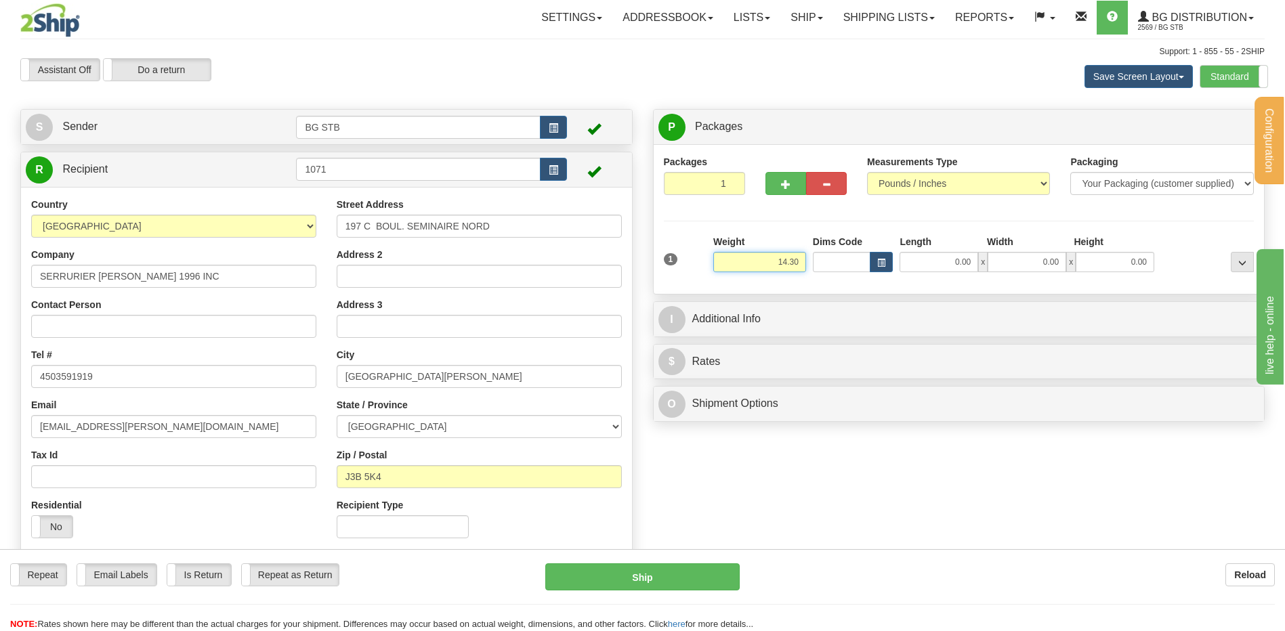
type input "14.30"
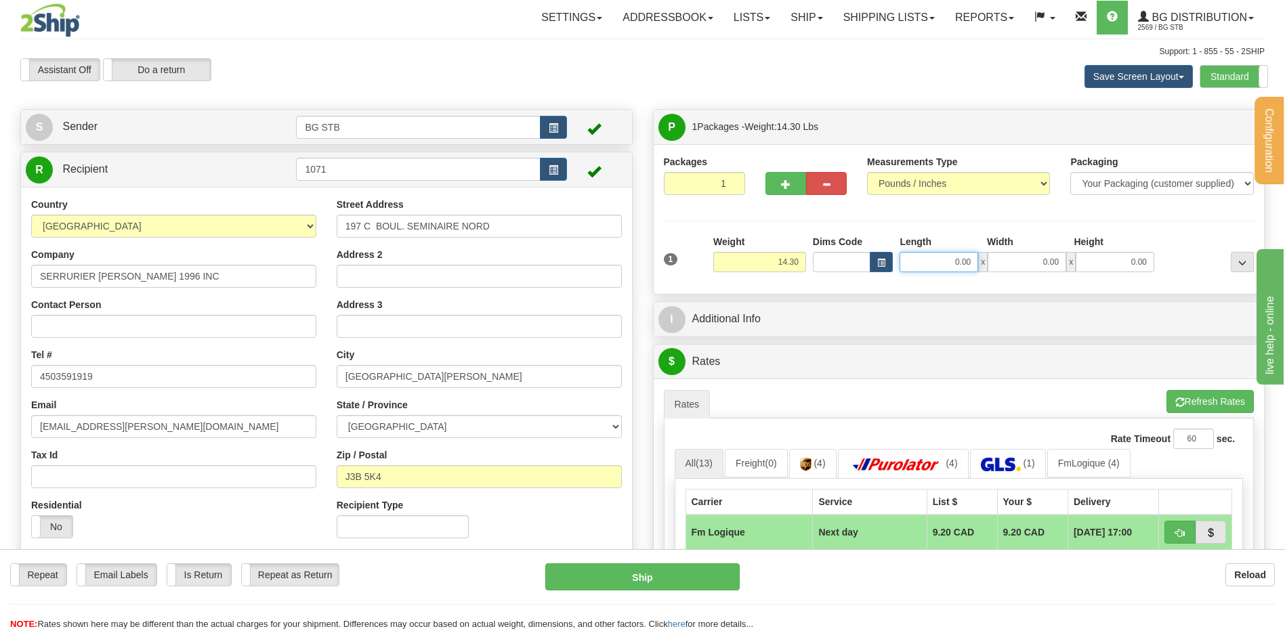
click at [934, 257] on input "0.00" at bounding box center [939, 262] width 79 height 20
type input "13.00"
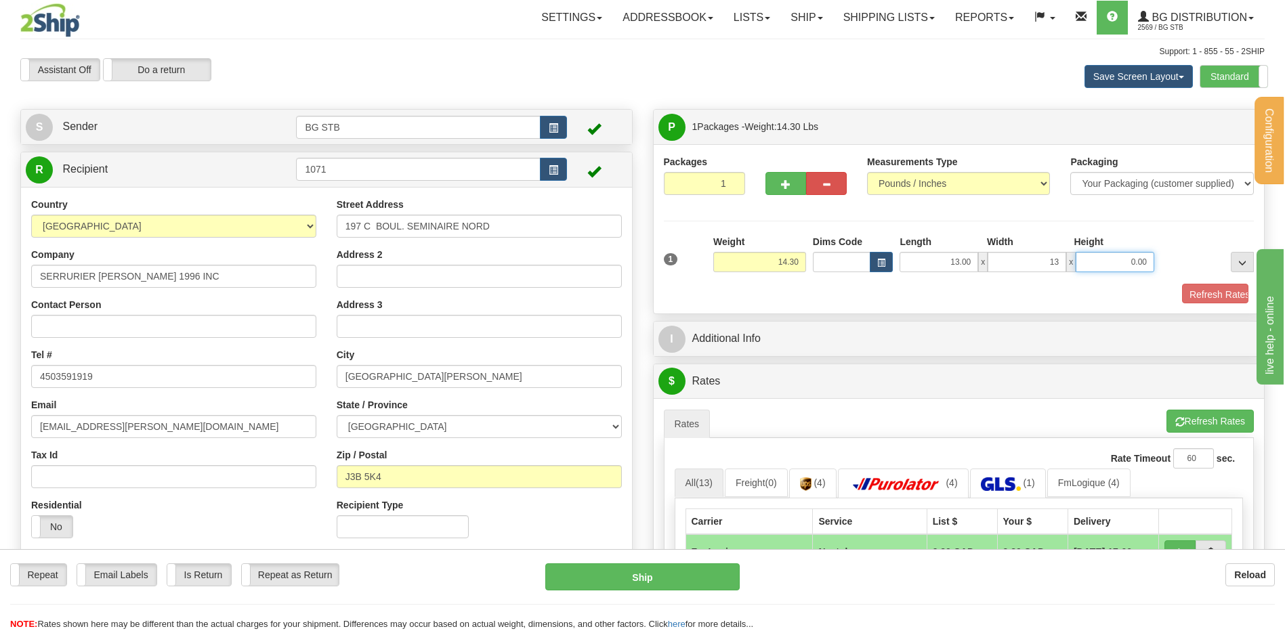
type input "13.00"
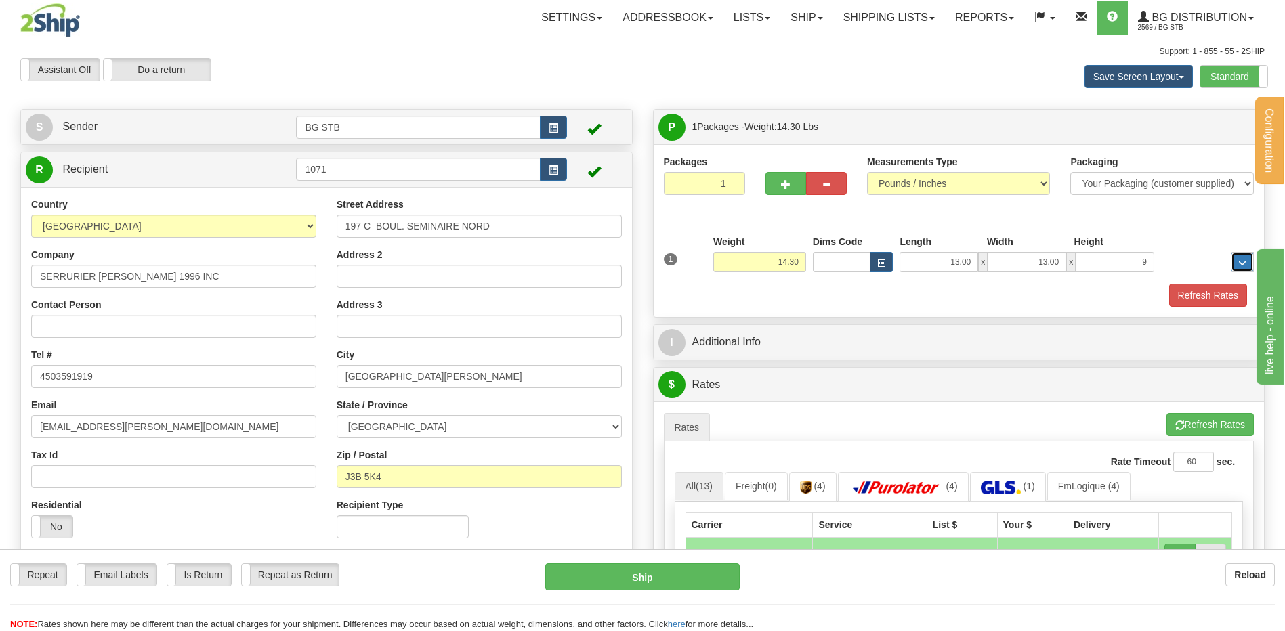
type input "9.00"
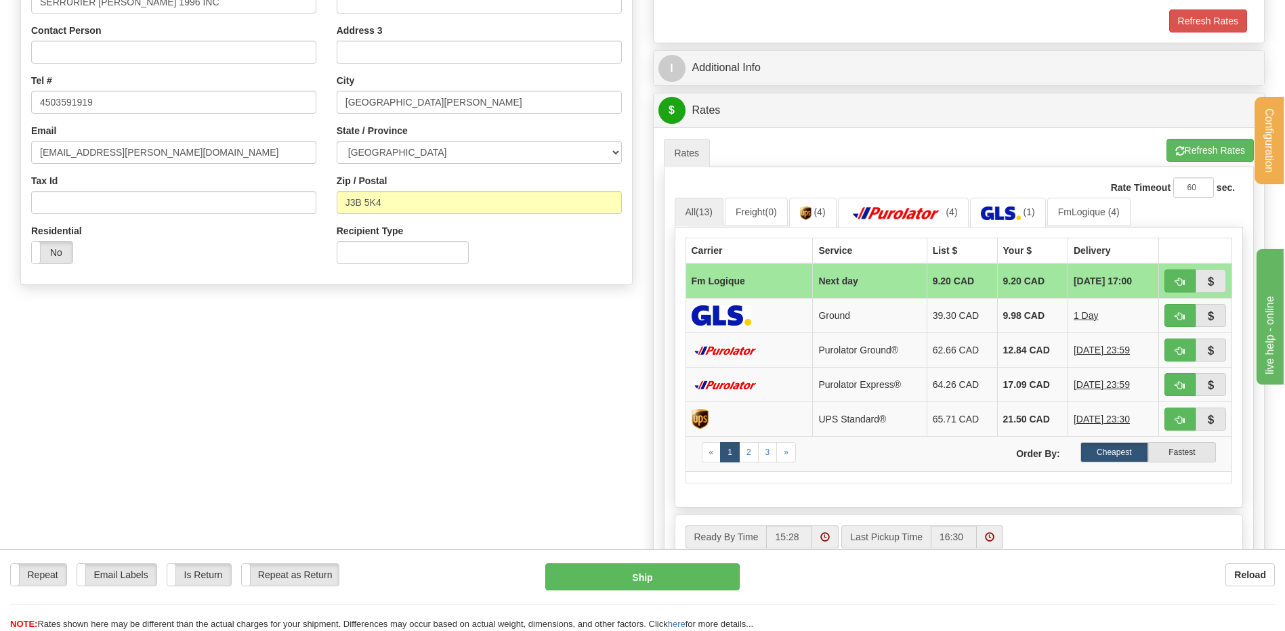
scroll to position [203, 0]
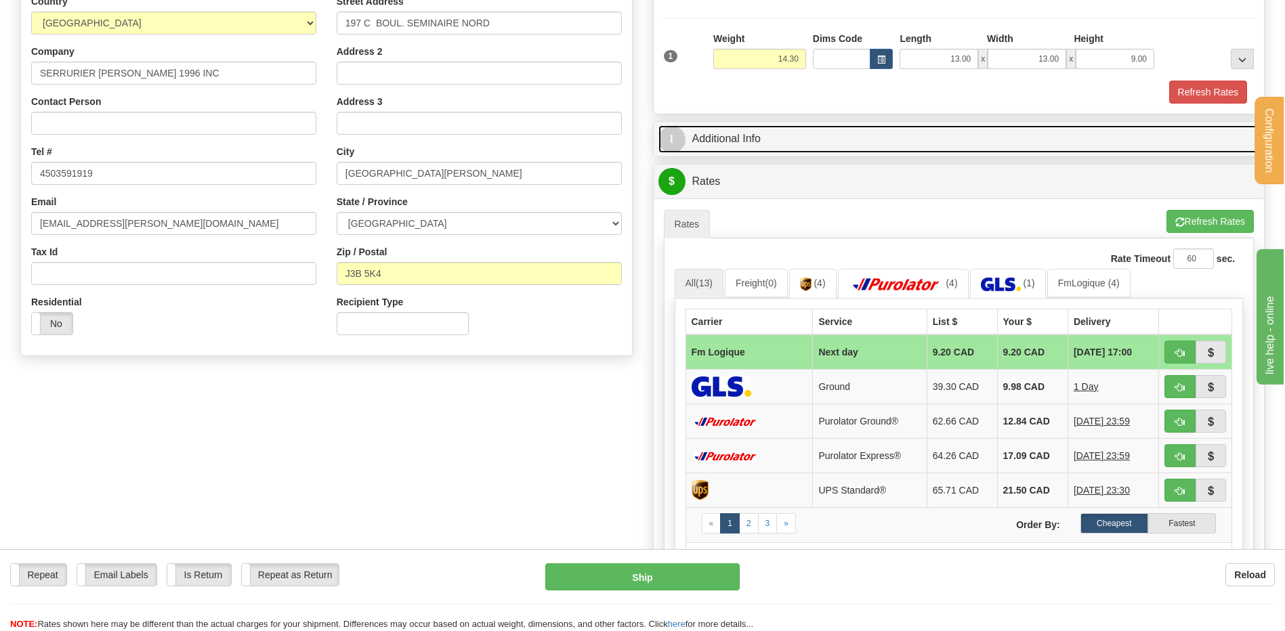
click at [768, 144] on link "I Additional Info" at bounding box center [958, 139] width 601 height 28
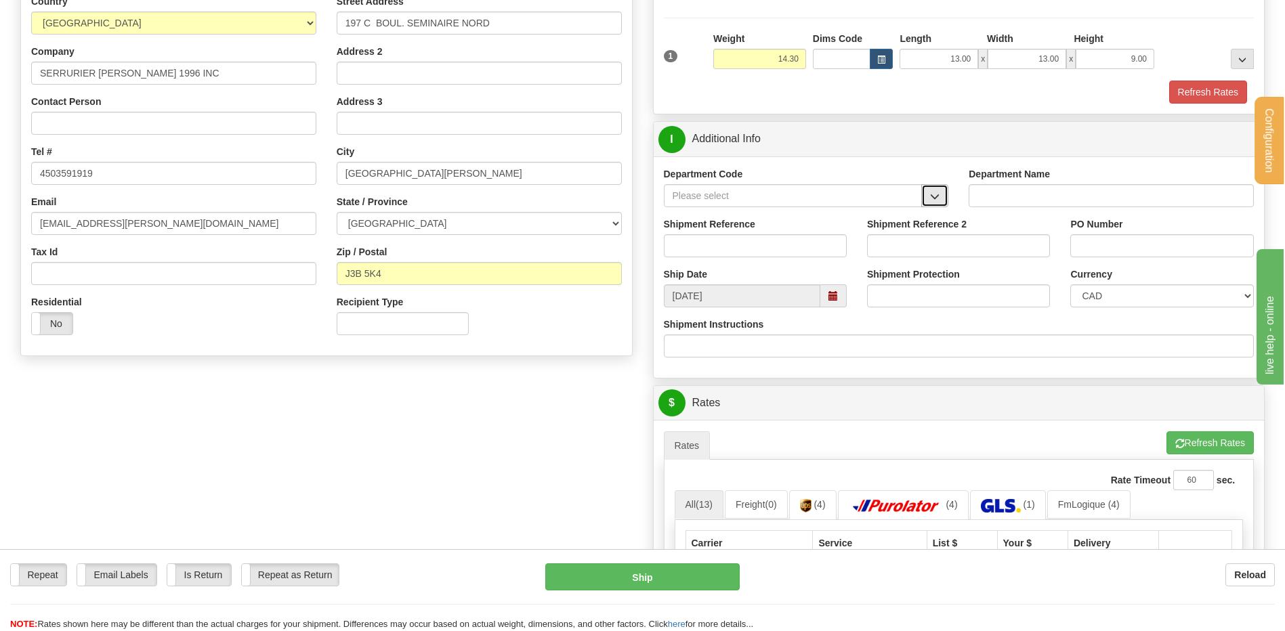
click at [935, 194] on span "button" at bounding box center [934, 196] width 9 height 9
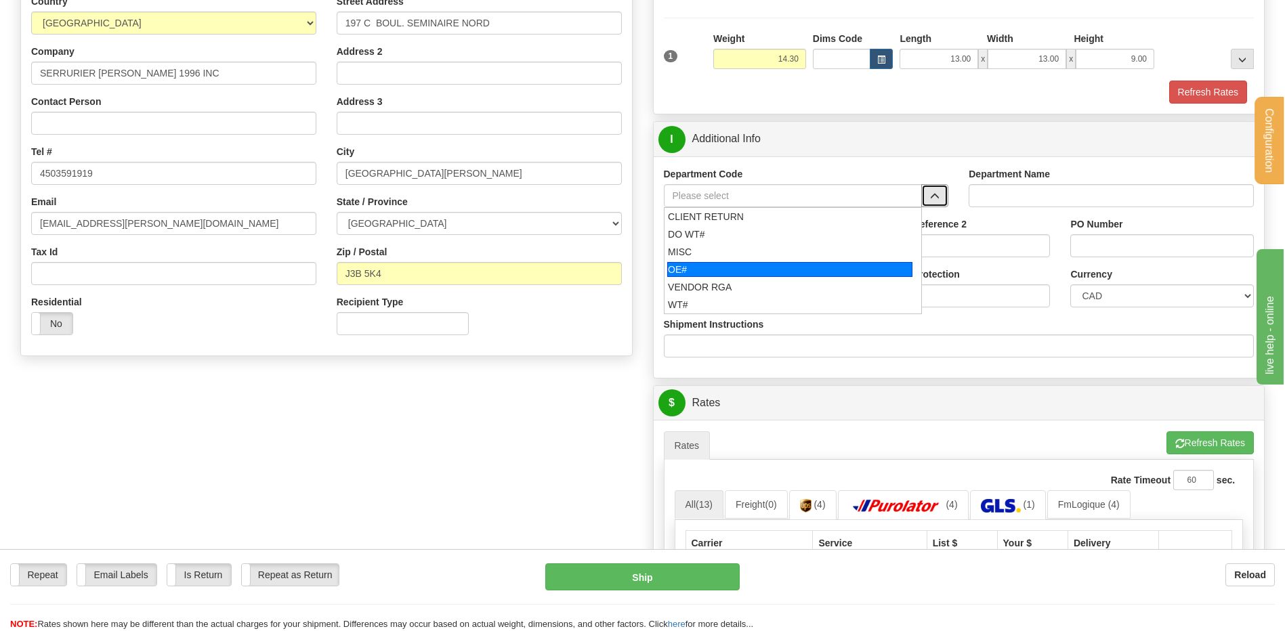
click at [751, 267] on div "OE#" at bounding box center [789, 269] width 245 height 15
type input "OE#"
type input "ORDERS"
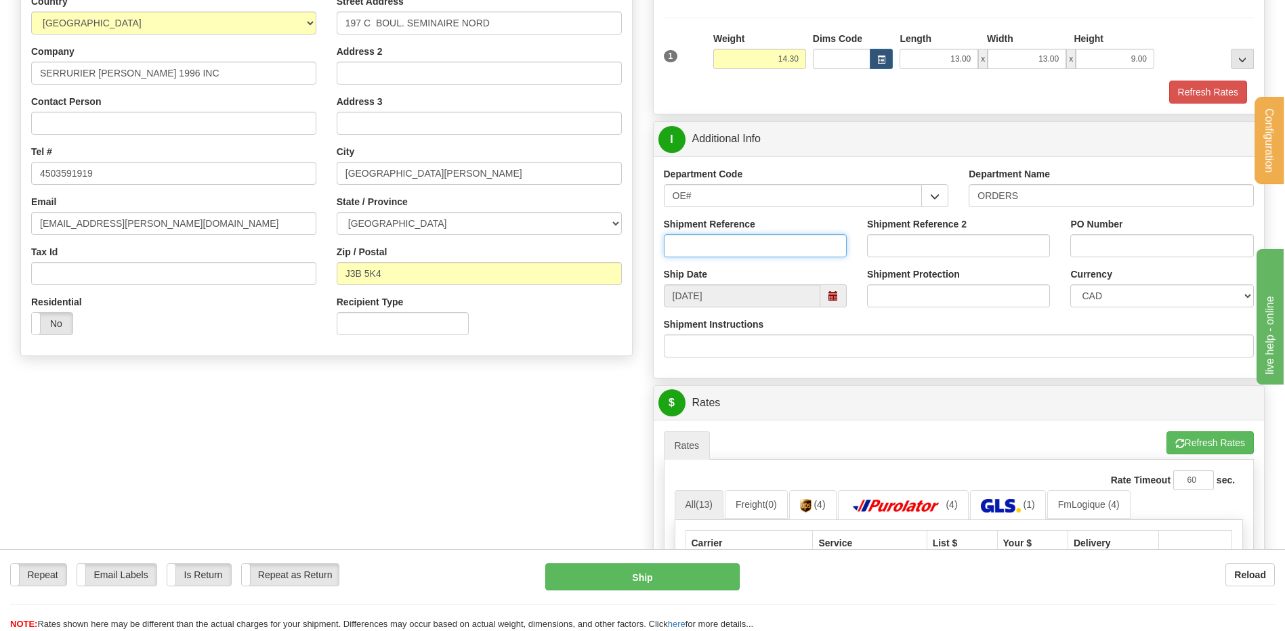
click at [744, 245] on input "Shipment Reference" at bounding box center [755, 245] width 183 height 23
type input "80004845-00"
click at [1131, 239] on input "SYLVAIN" at bounding box center [1161, 245] width 183 height 23
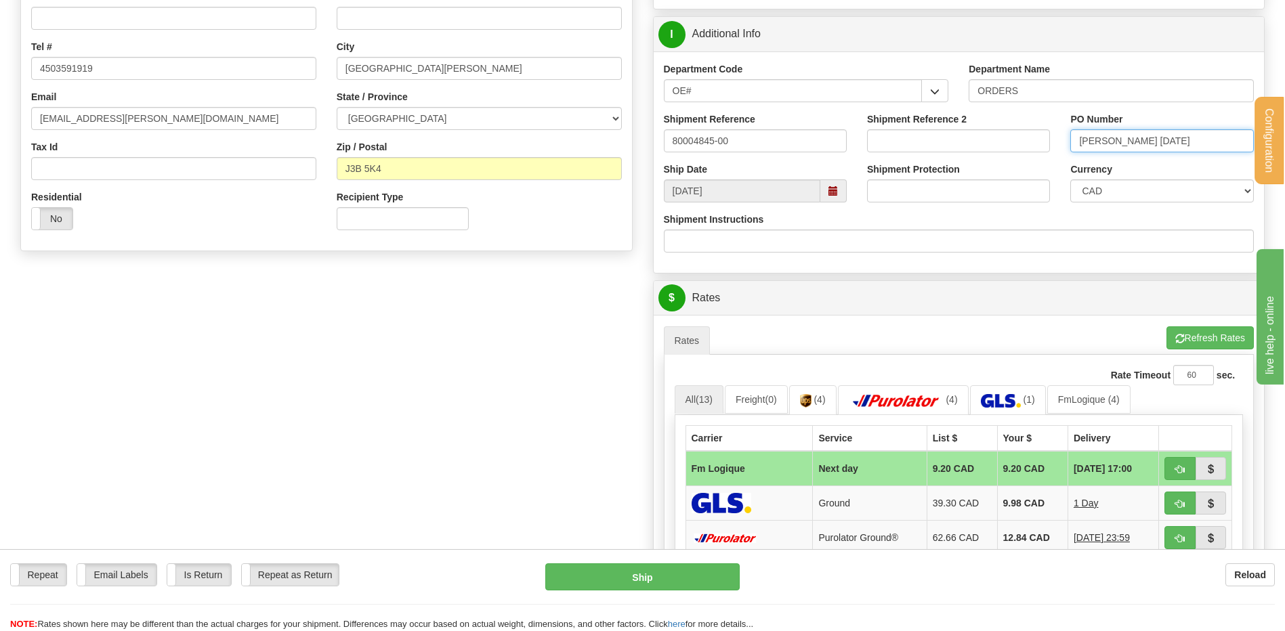
scroll to position [406, 0]
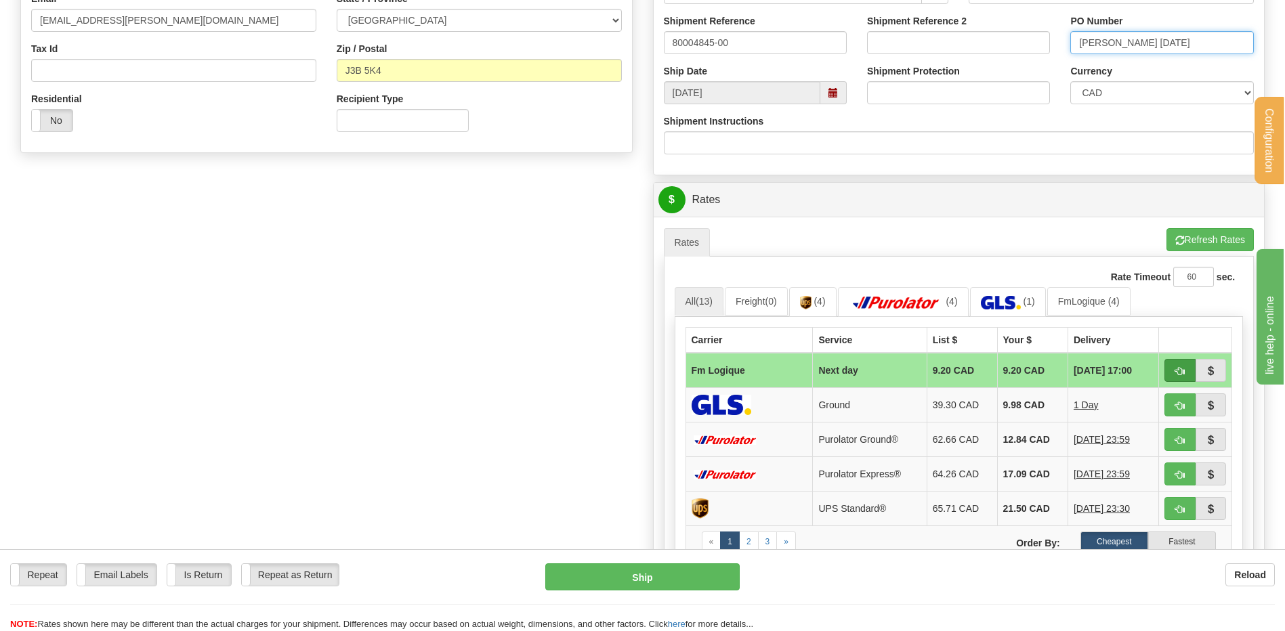
type input "SYLVAIN 20-08-25"
click at [1191, 367] on button "button" at bounding box center [1179, 370] width 31 height 23
type input "jour"
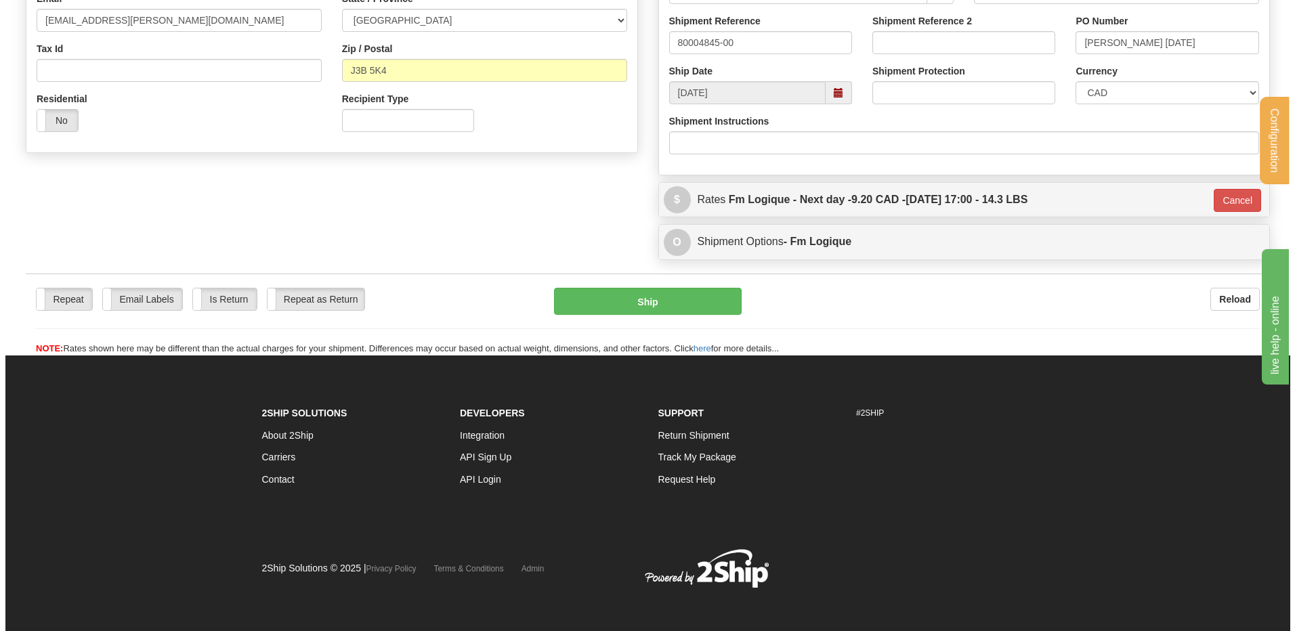
scroll to position [402, 0]
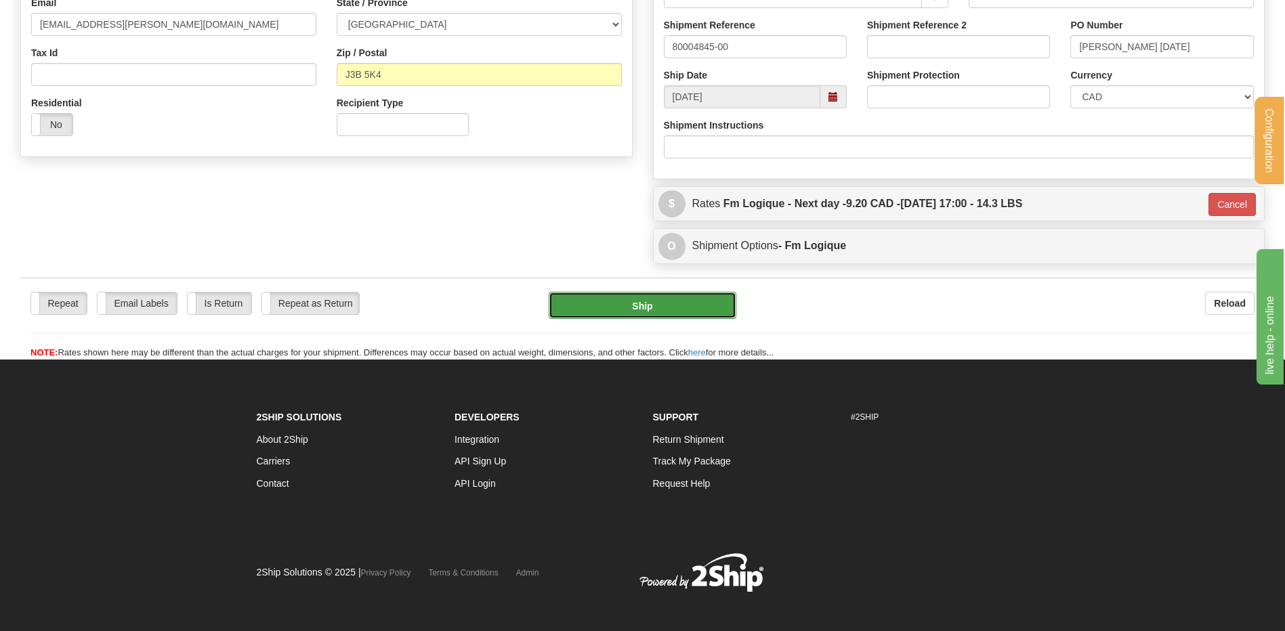
click at [629, 312] on button "Ship" at bounding box center [642, 305] width 187 height 27
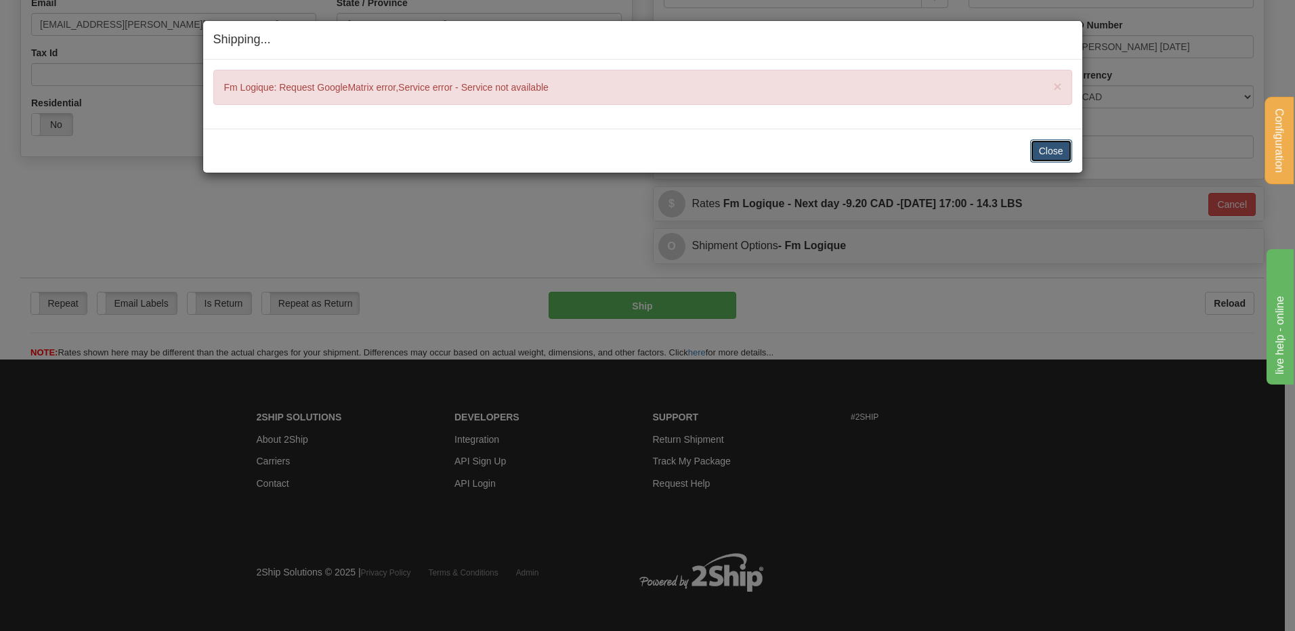
click at [1042, 159] on button "Close" at bounding box center [1051, 151] width 42 height 23
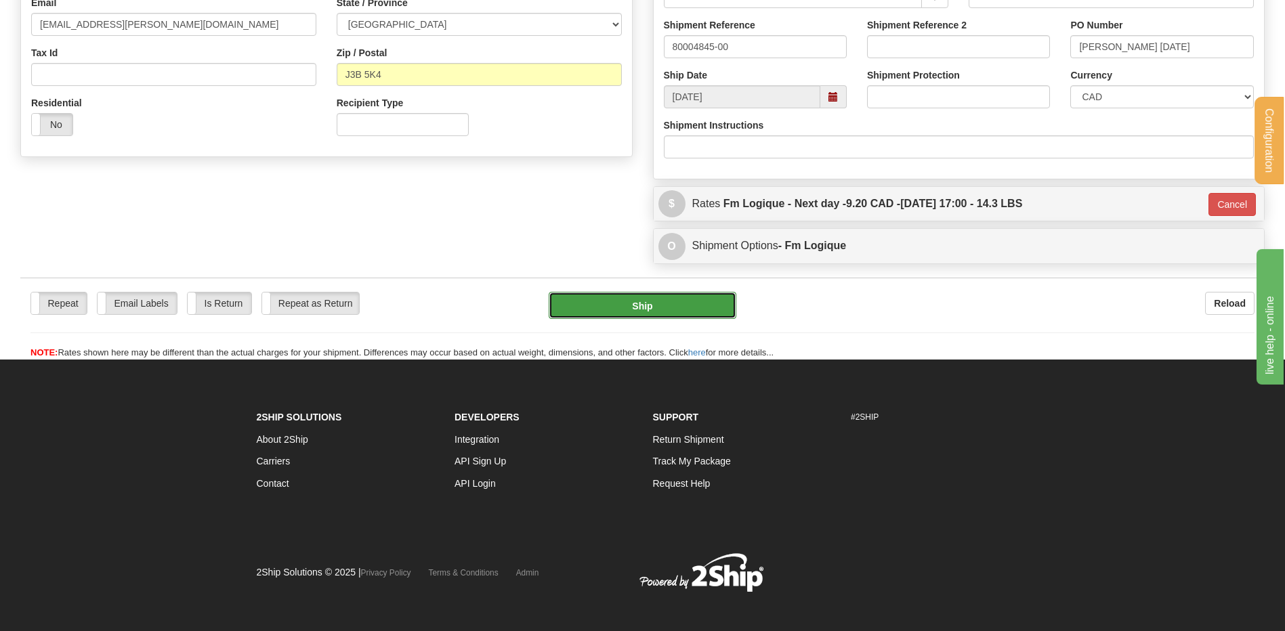
click at [681, 318] on button "Ship" at bounding box center [642, 305] width 187 height 27
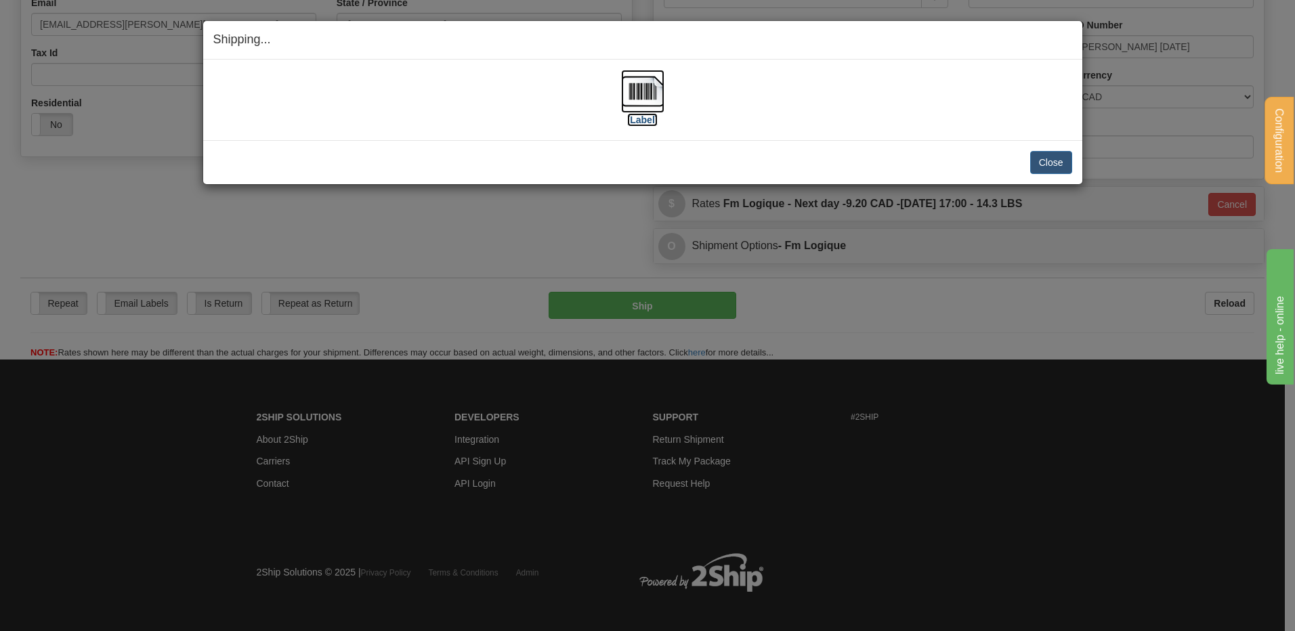
click at [624, 96] on img at bounding box center [642, 91] width 43 height 43
click at [1042, 159] on button "Close" at bounding box center [1051, 162] width 42 height 23
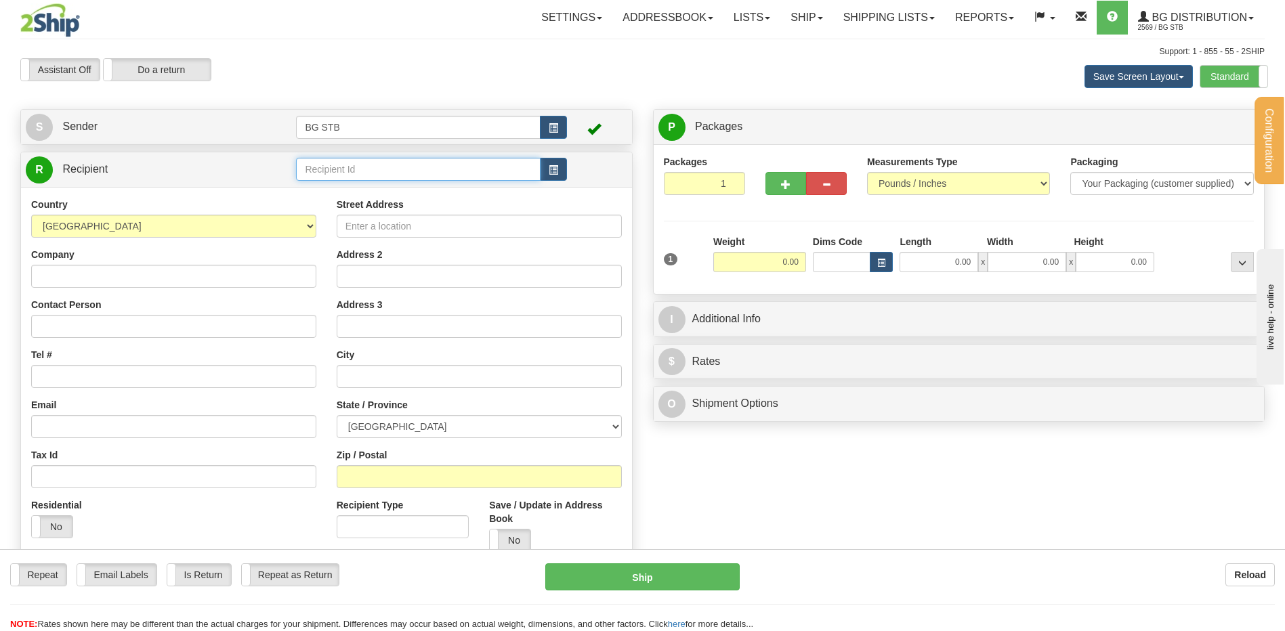
click at [450, 175] on input "text" at bounding box center [418, 169] width 244 height 23
type input "4127"
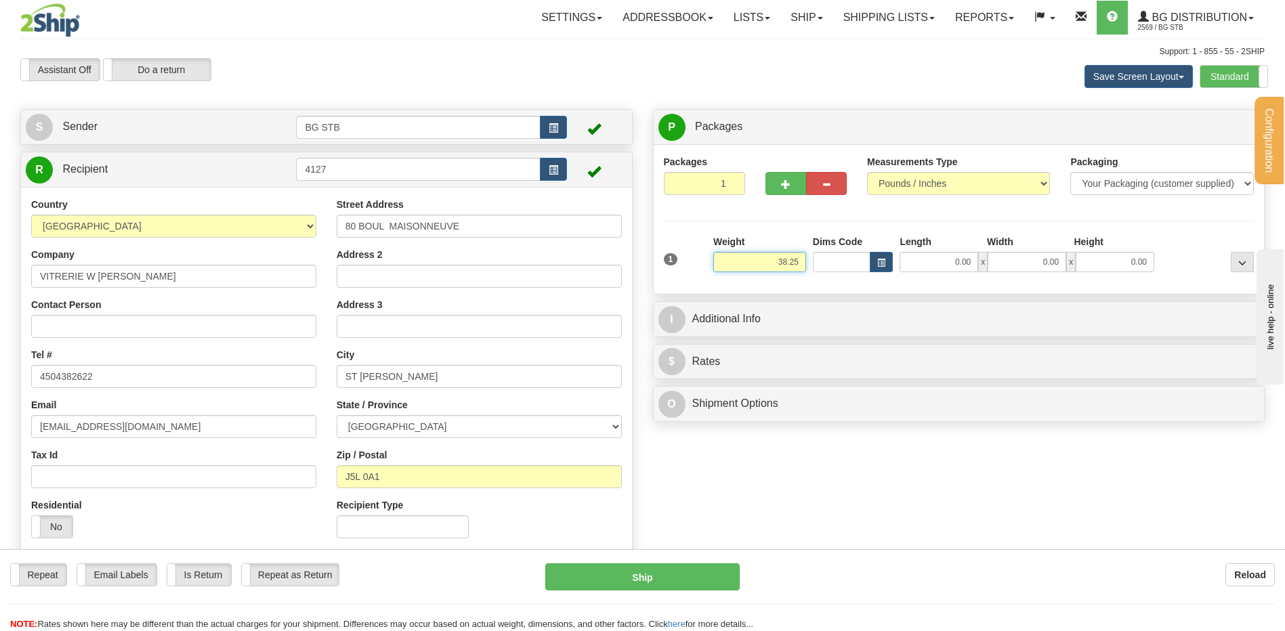
type input "38.25"
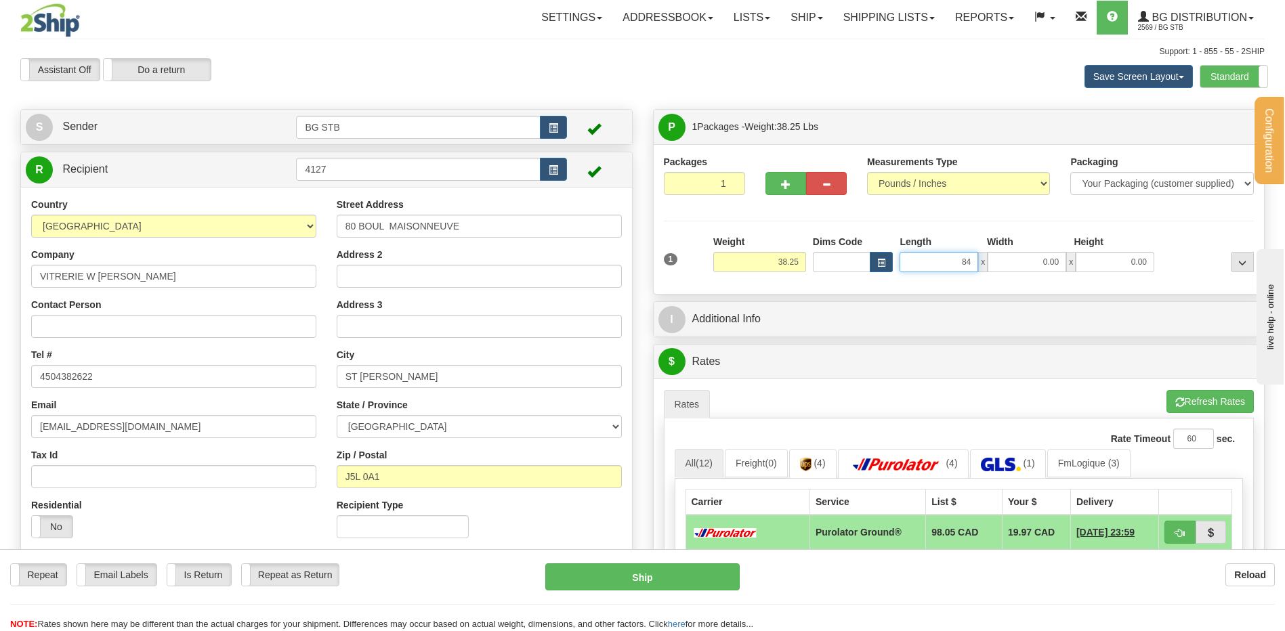
type input "84.00"
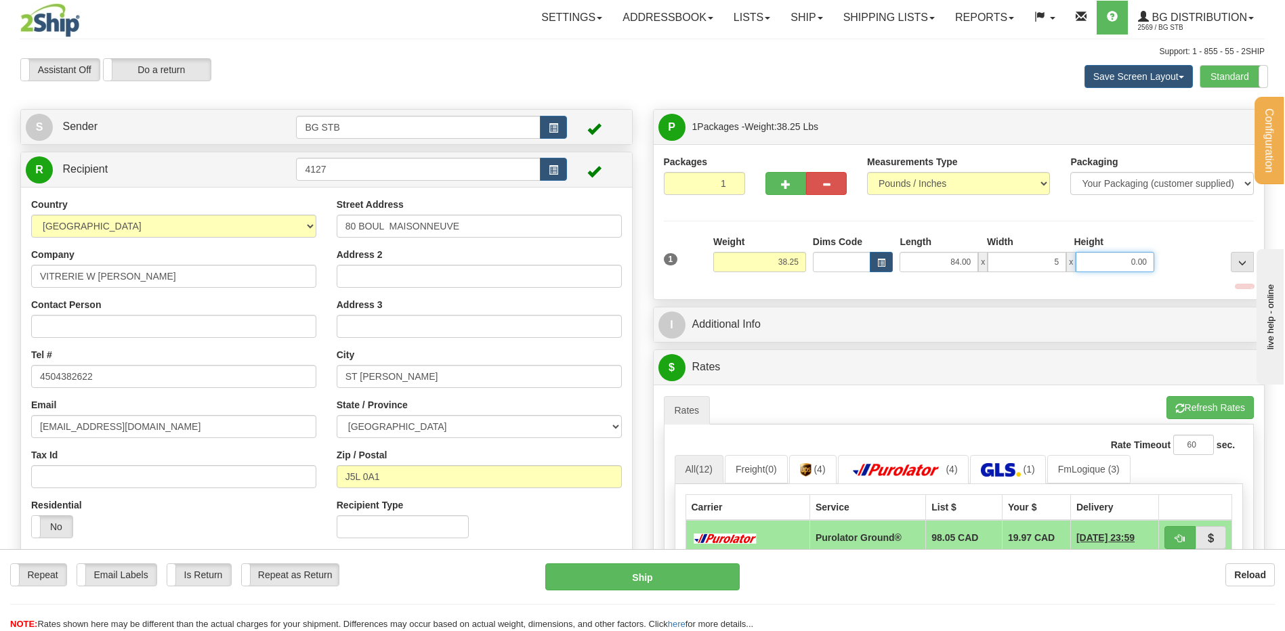
type input "5.00"
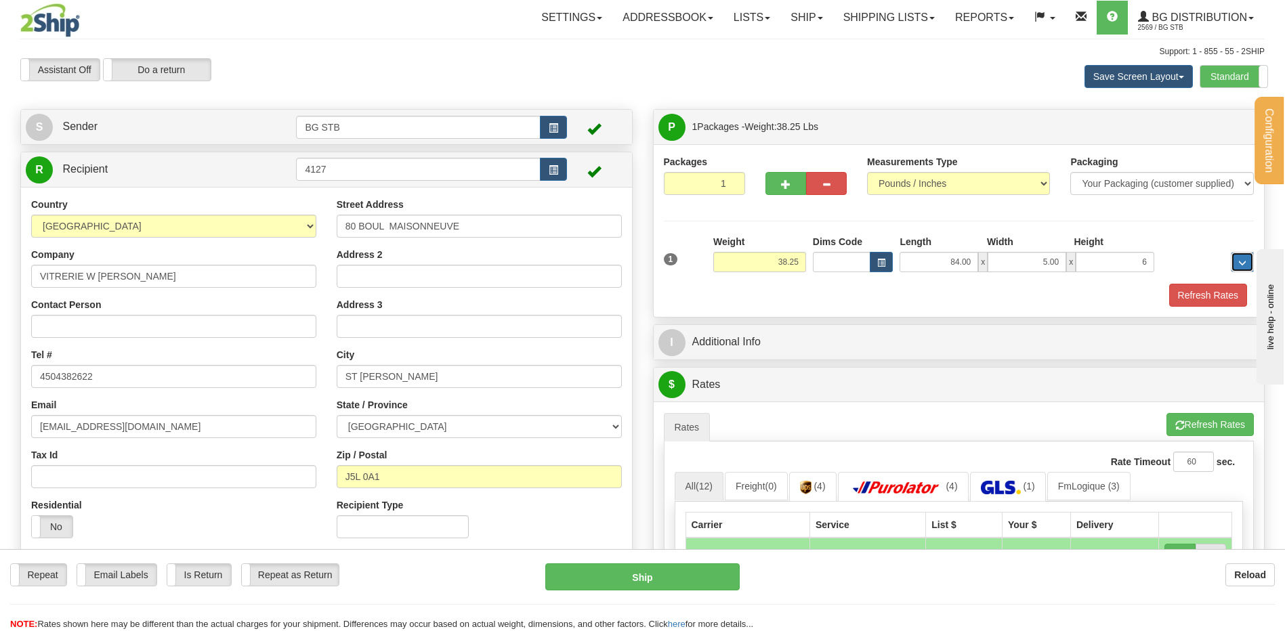
type input "6.00"
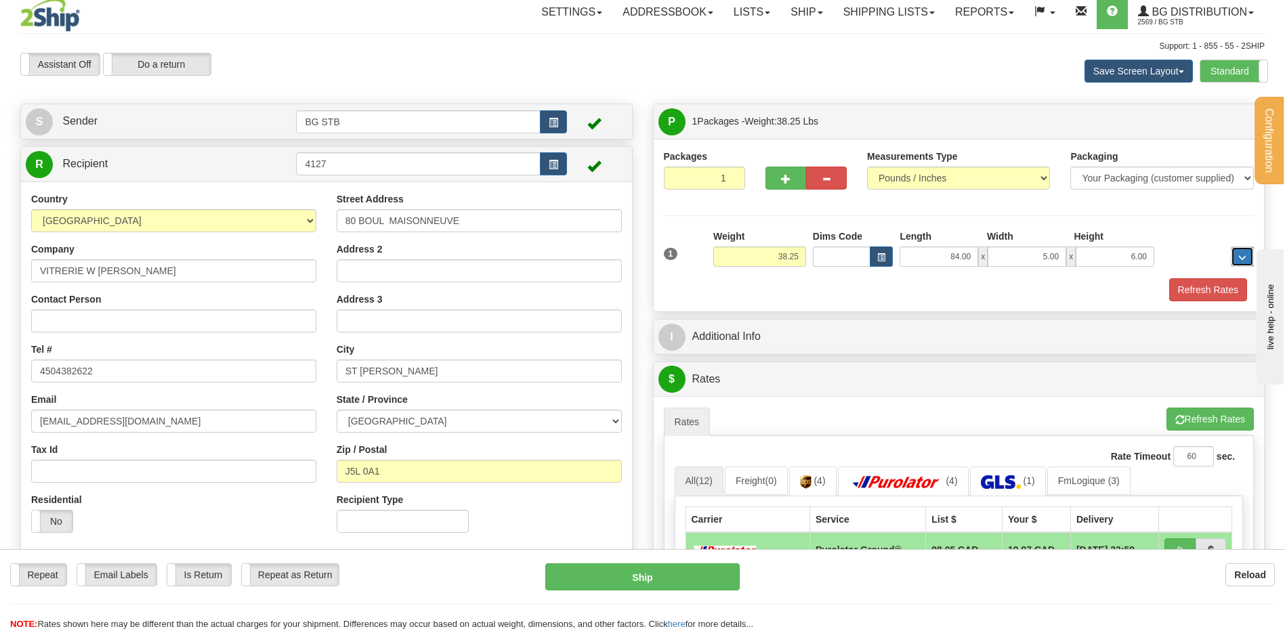
scroll to position [203, 0]
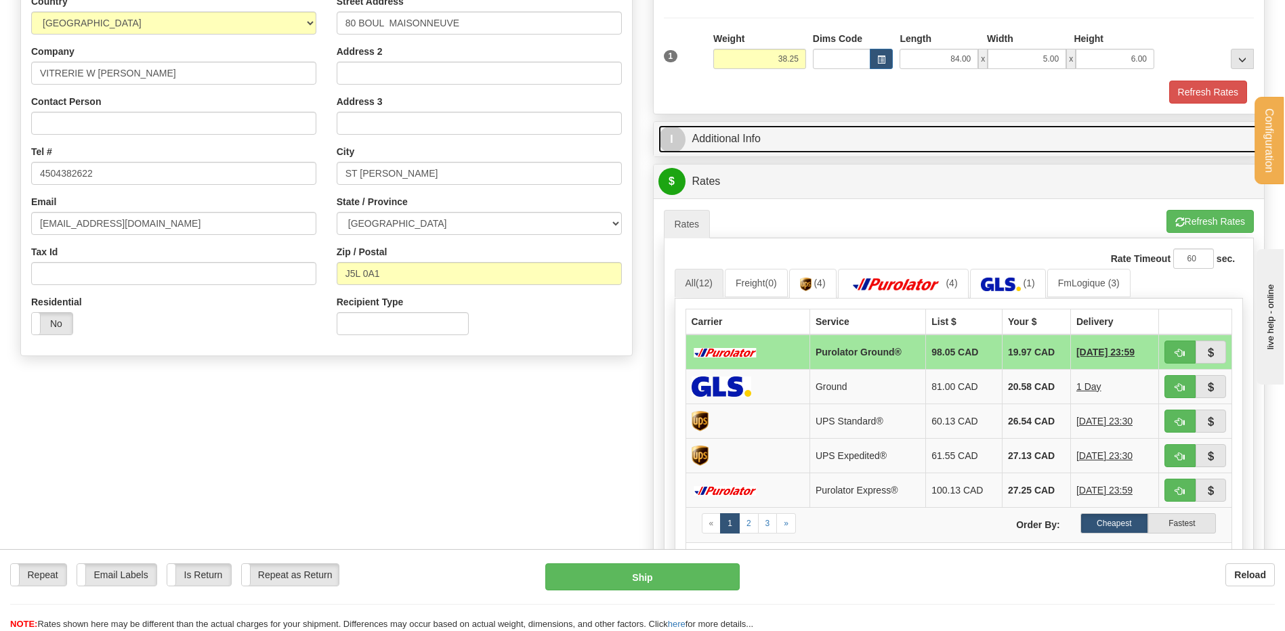
click at [772, 138] on link "I Additional Info" at bounding box center [958, 139] width 601 height 28
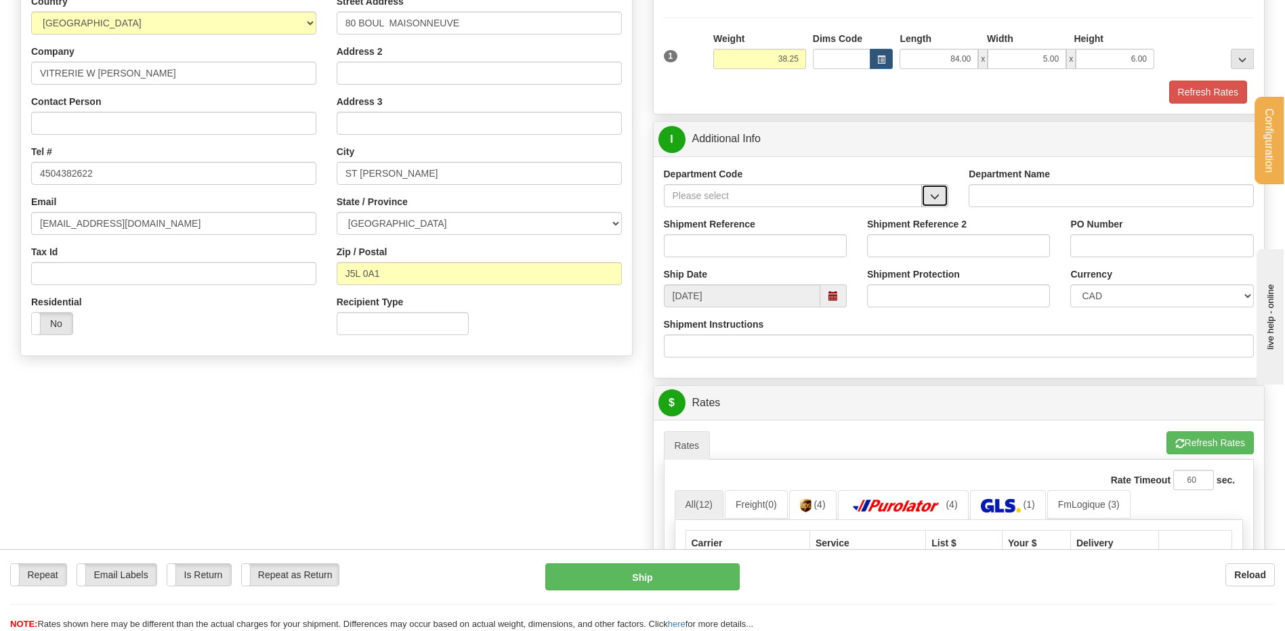
click at [927, 196] on button "button" at bounding box center [934, 195] width 27 height 23
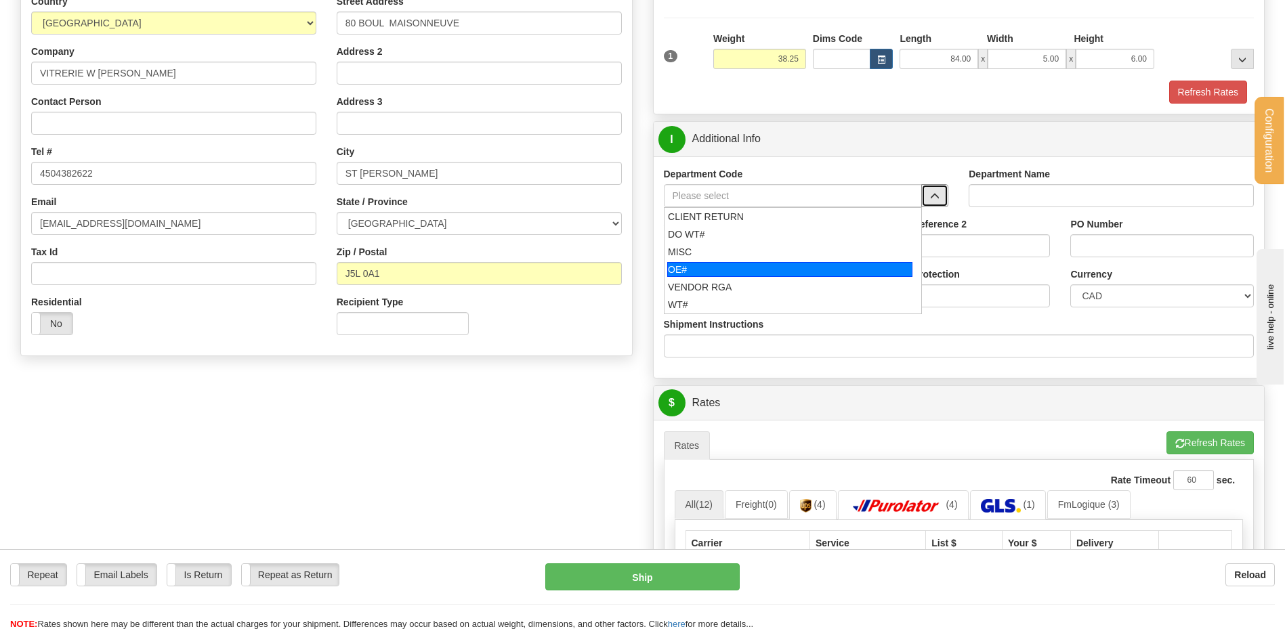
click at [735, 262] on div "OE#" at bounding box center [789, 269] width 245 height 15
type input "OE#"
type input "ORDERS"
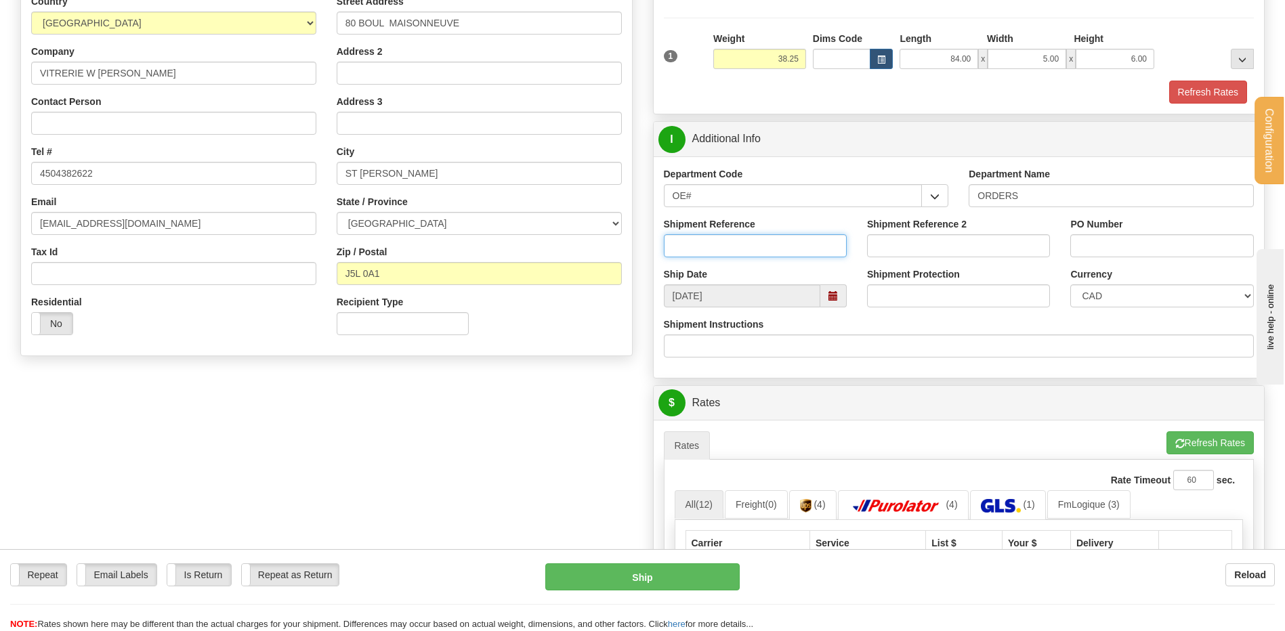
click at [728, 246] on input "Shipment Reference" at bounding box center [755, 245] width 183 height 23
type input "80004981-00"
click at [1128, 247] on input "PO Number" at bounding box center [1161, 245] width 183 height 23
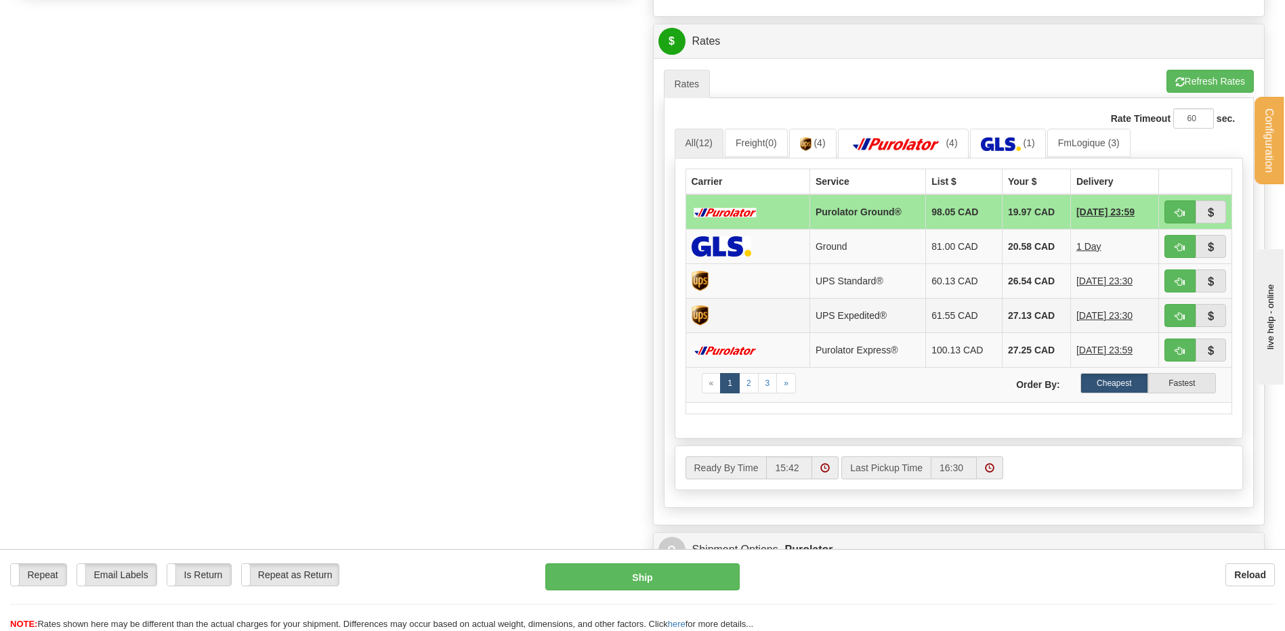
scroll to position [542, 0]
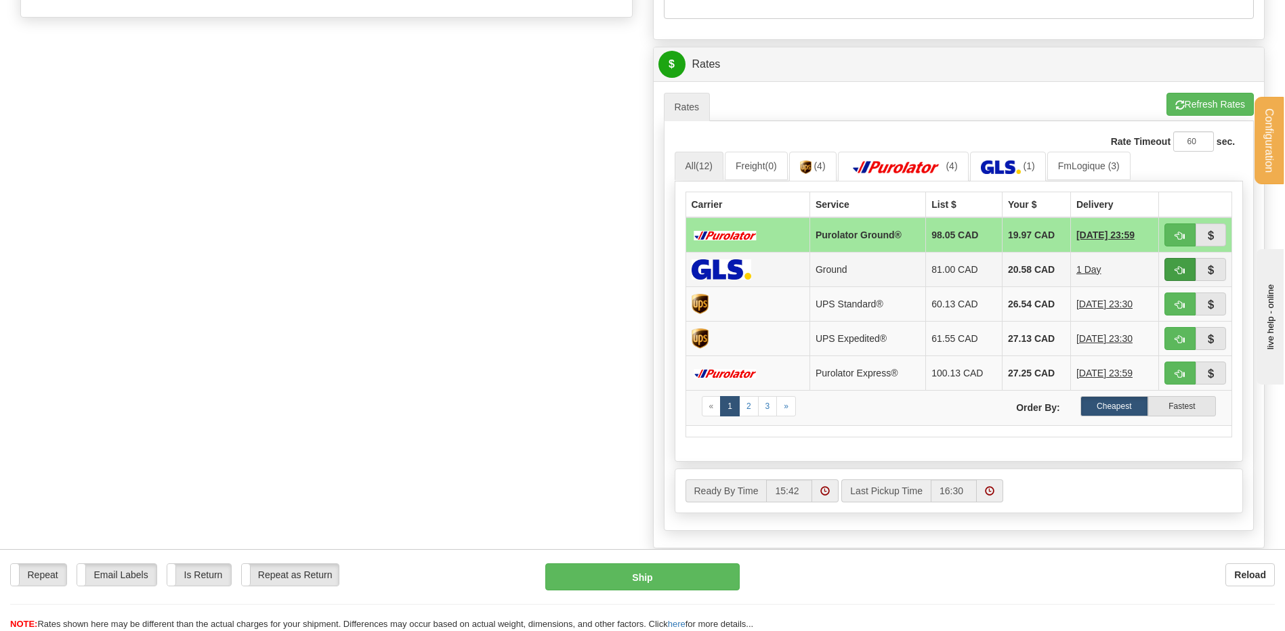
type input "P25-00624 [PERSON_NAME] R2"
click at [1177, 268] on span "button" at bounding box center [1179, 270] width 9 height 9
type input "1"
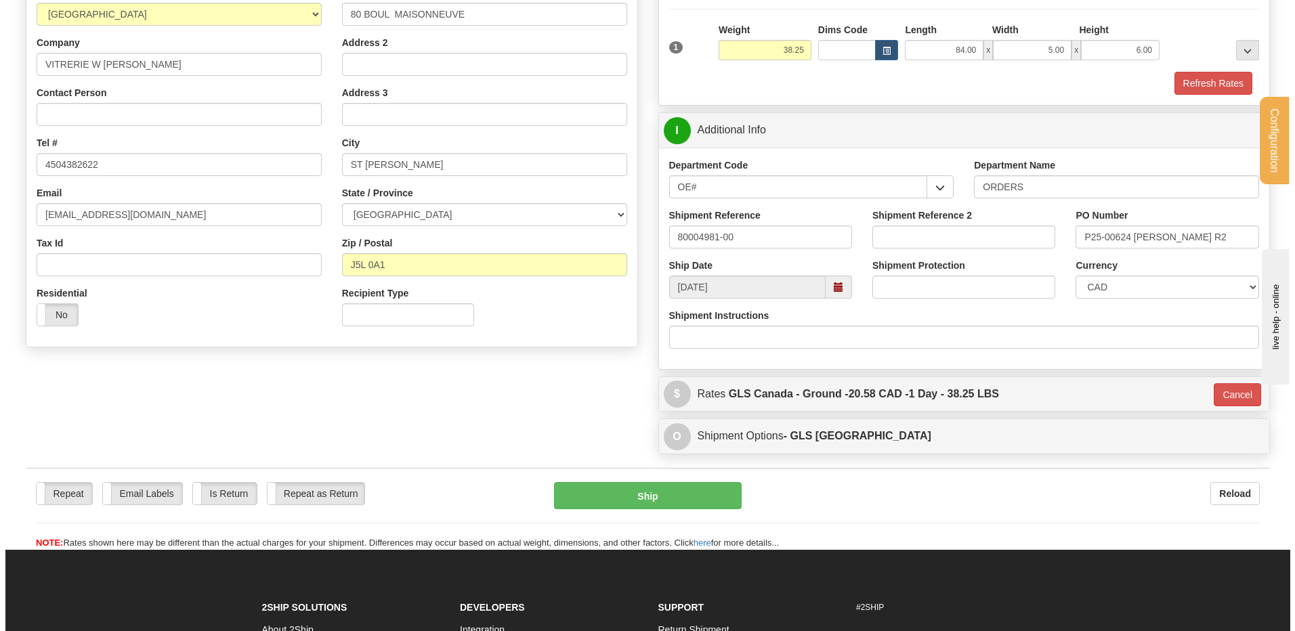
scroll to position [276, 0]
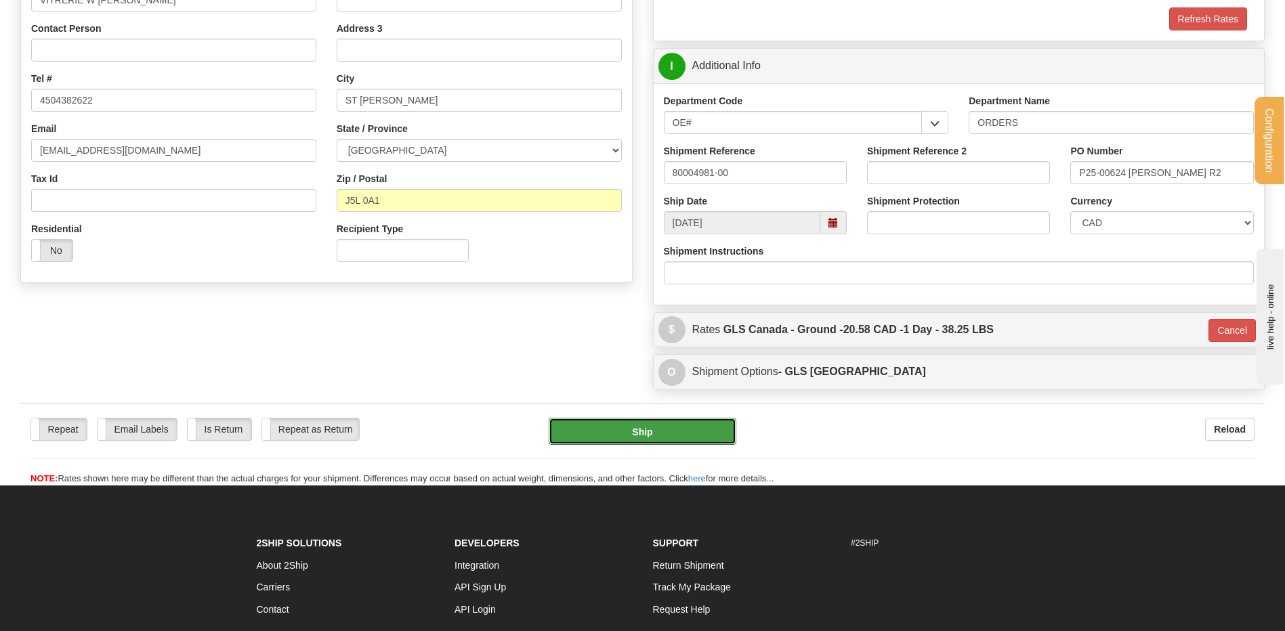
click at [627, 434] on button "Ship" at bounding box center [642, 431] width 187 height 27
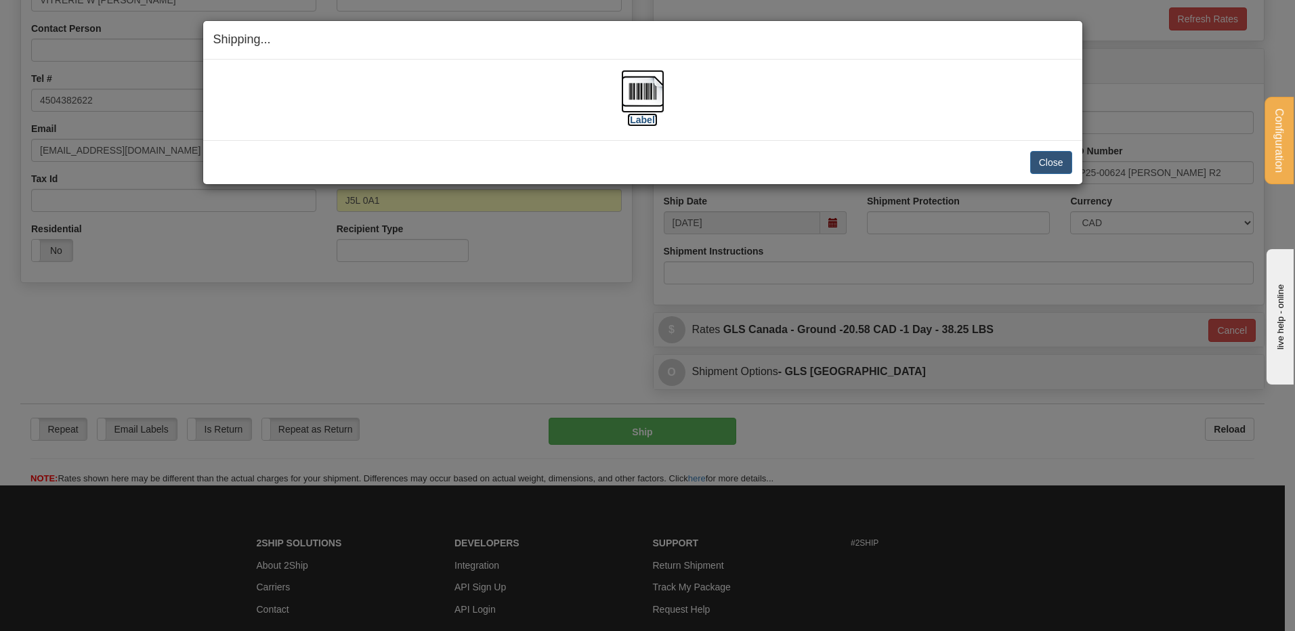
click at [642, 96] on img at bounding box center [642, 91] width 43 height 43
click at [1041, 157] on button "Close" at bounding box center [1051, 162] width 42 height 23
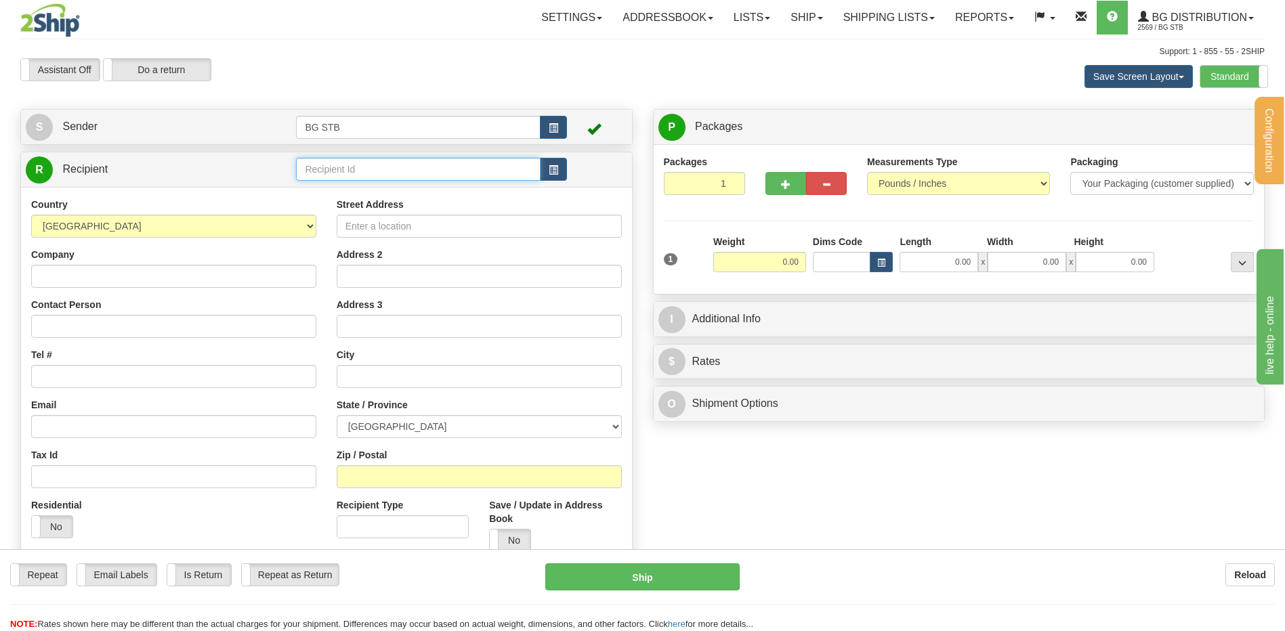
click at [407, 165] on input "text" at bounding box center [418, 169] width 244 height 23
type input "4041"
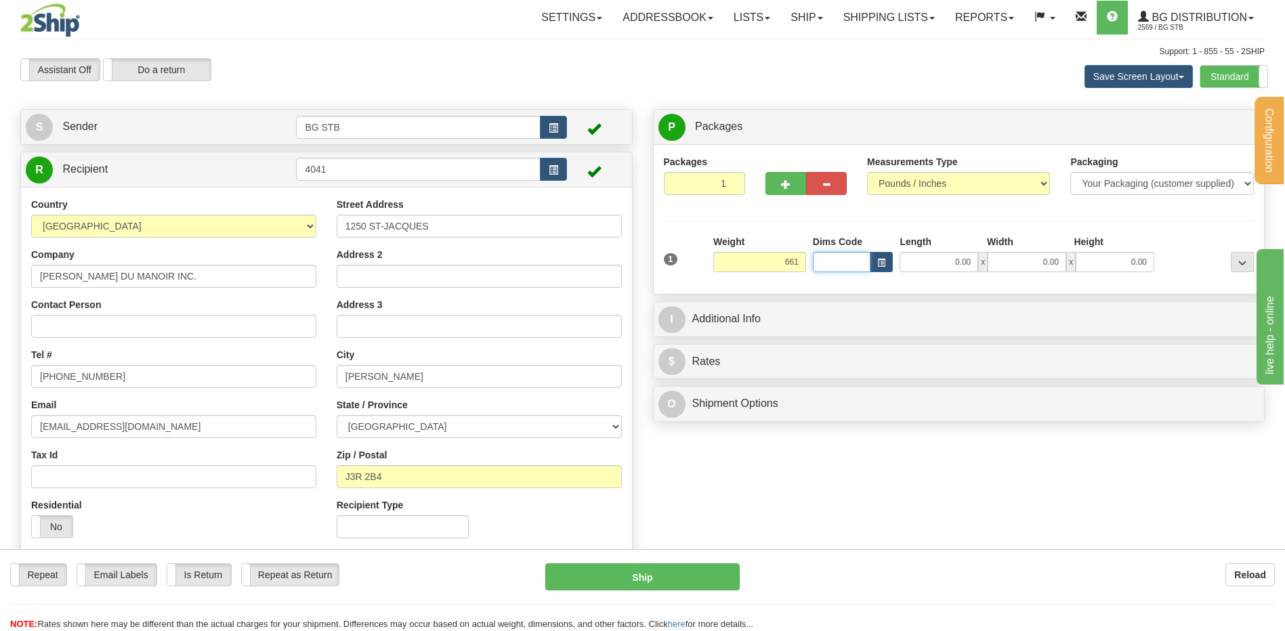
type input "661.00"
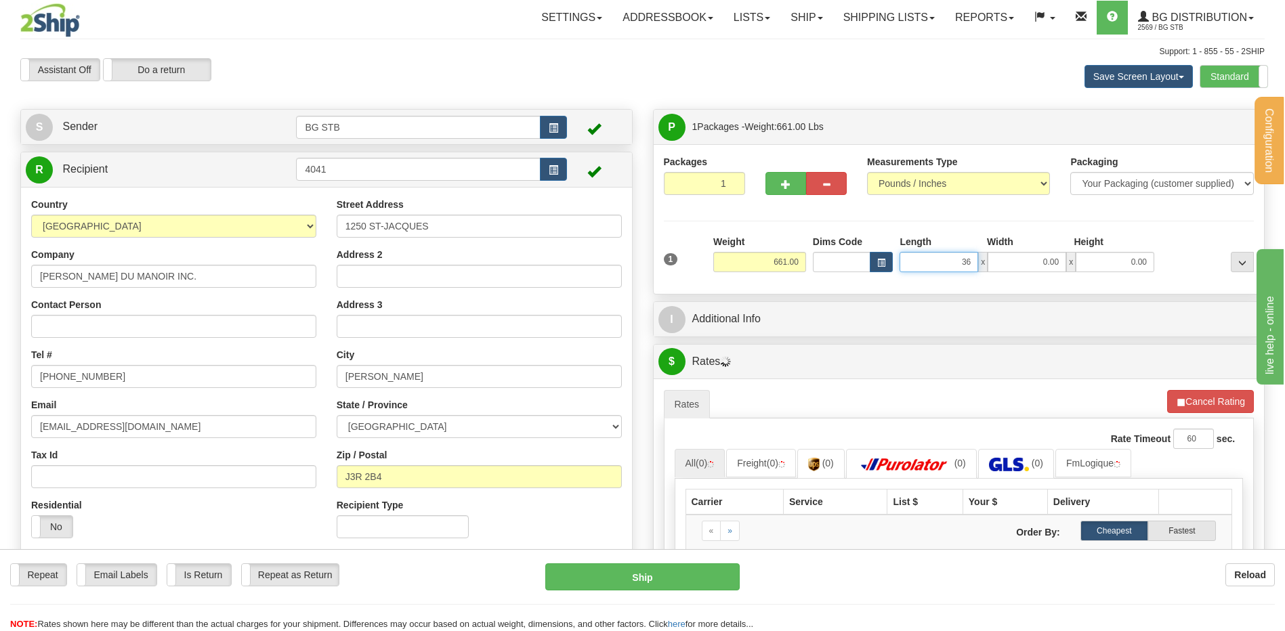
type input "36.00"
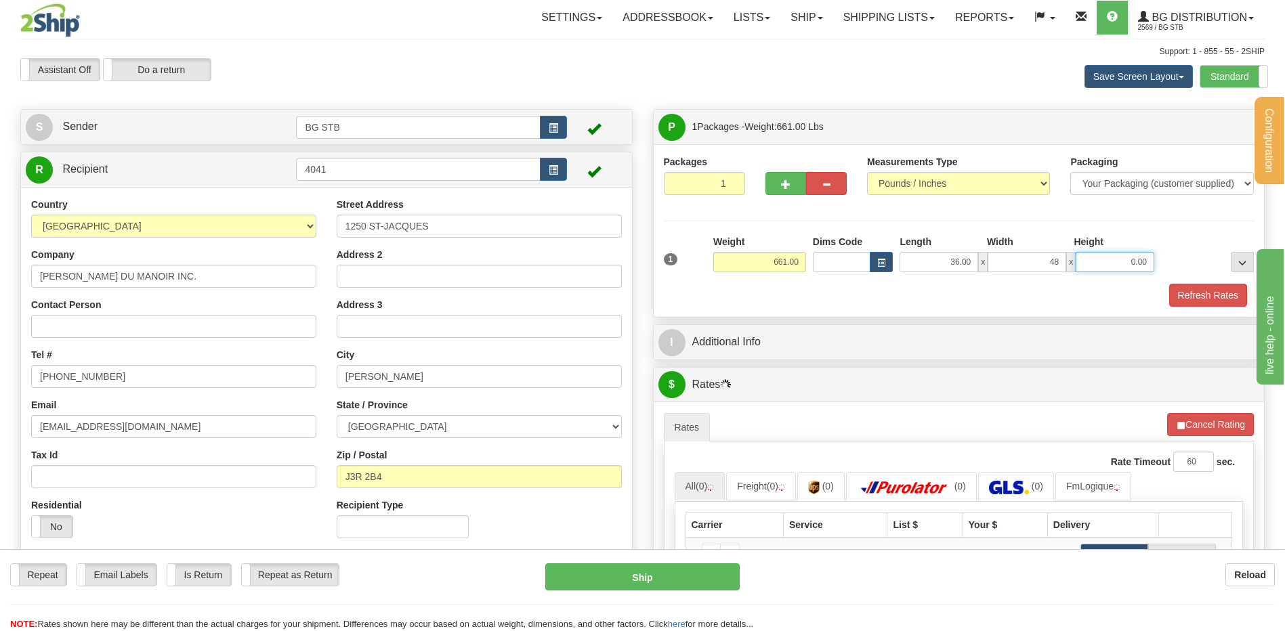
type input "48.00"
type input "40.00"
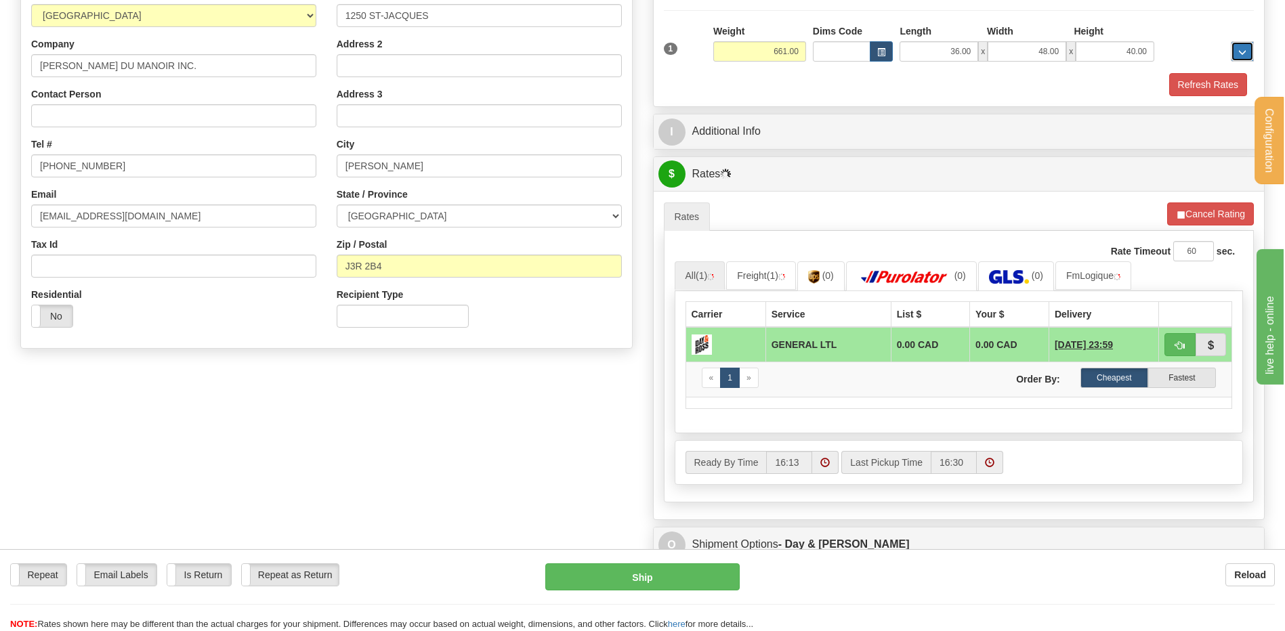
scroll to position [135, 0]
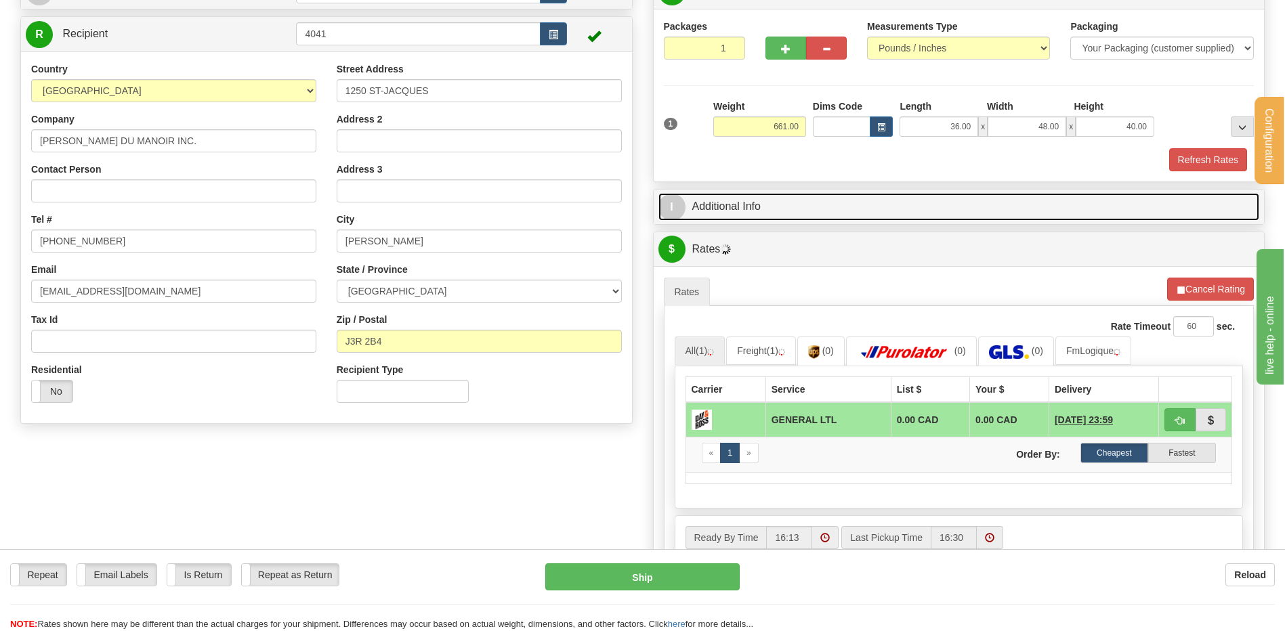
click at [777, 215] on link "I Additional Info" at bounding box center [958, 207] width 601 height 28
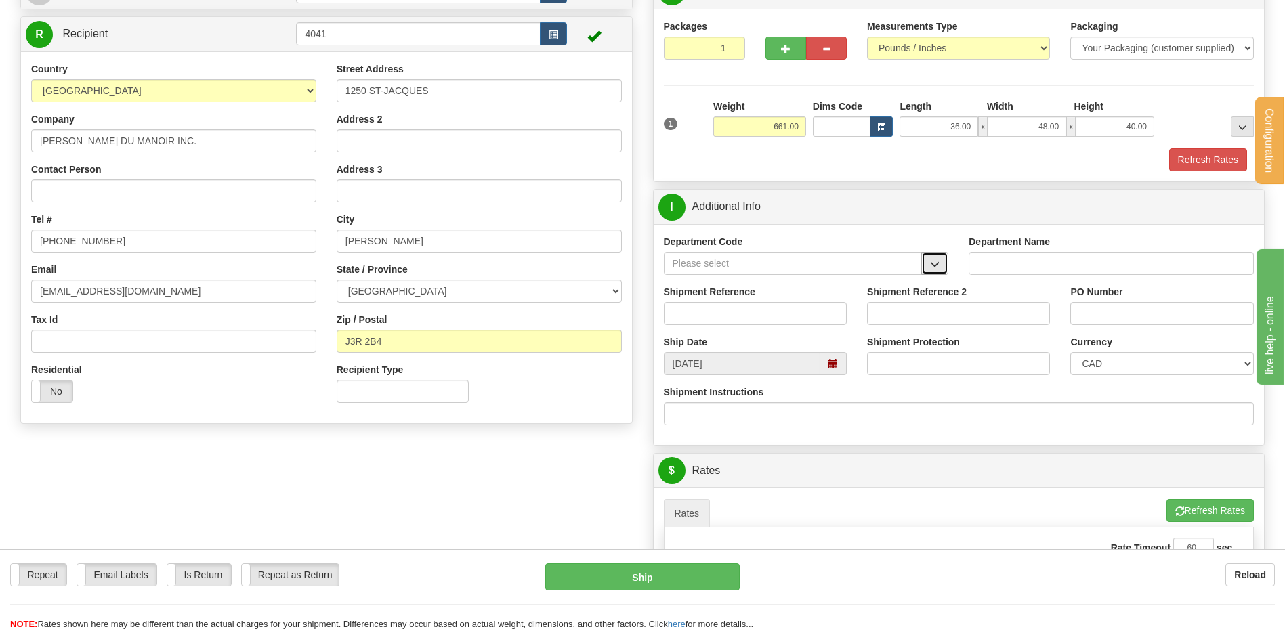
click at [936, 268] on span "button" at bounding box center [934, 264] width 9 height 9
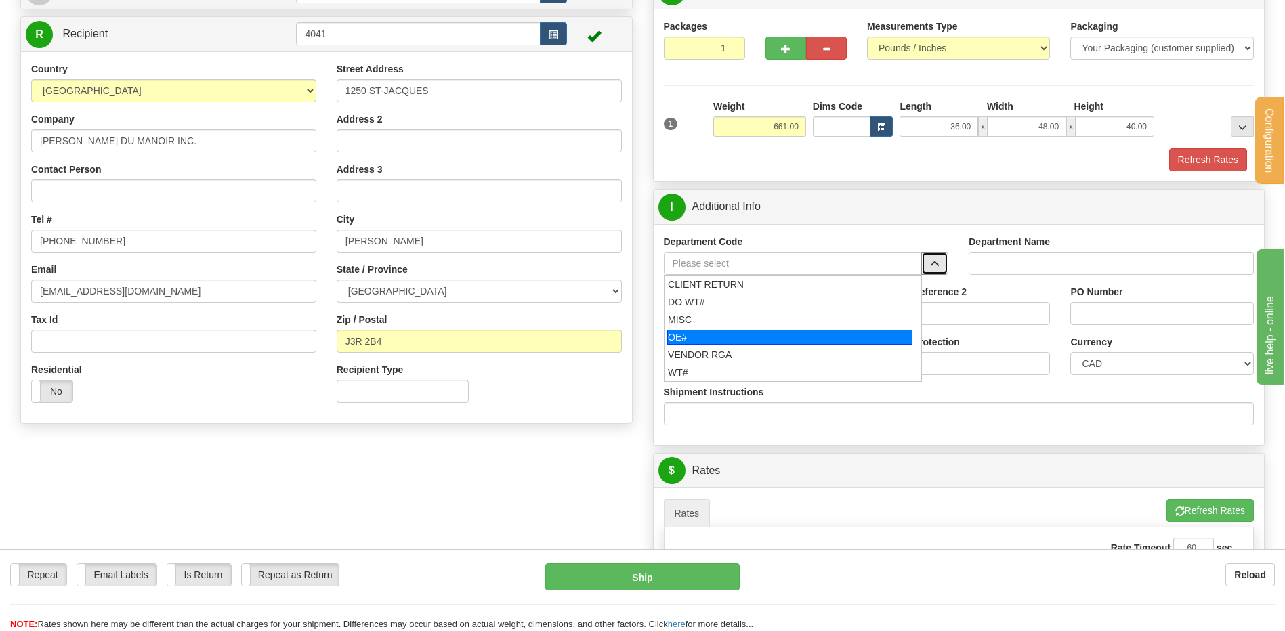
click at [731, 337] on div "OE#" at bounding box center [789, 337] width 245 height 15
type input "OE#"
type input "ORDERS"
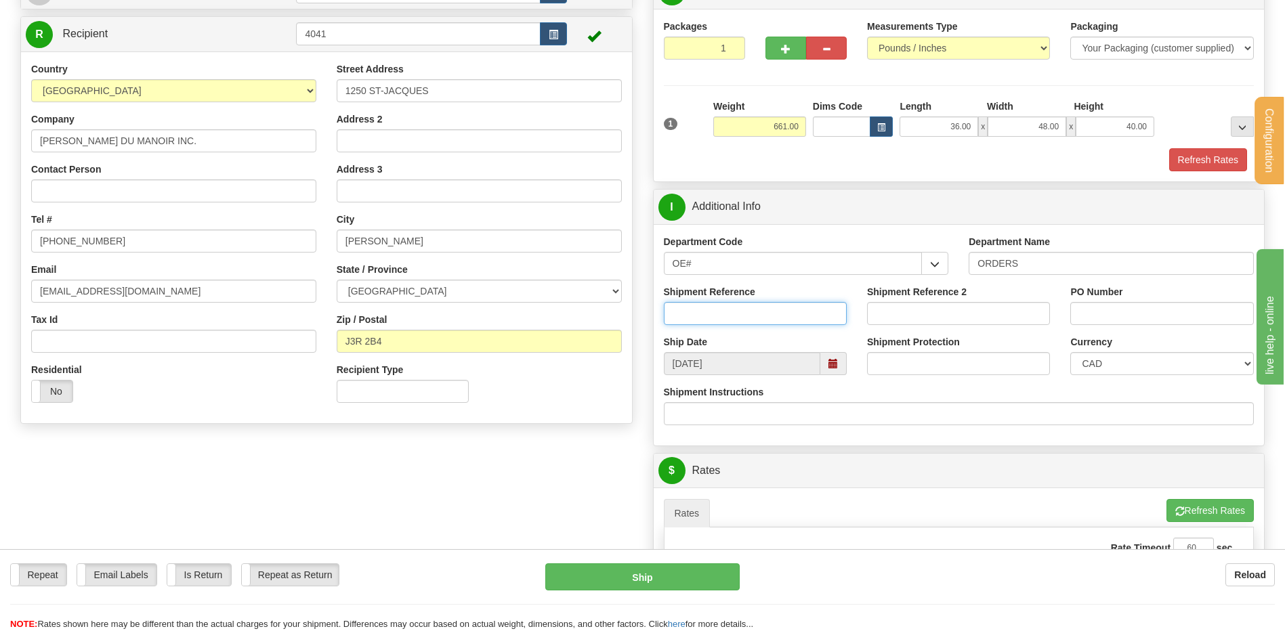
click at [730, 306] on input "Shipment Reference" at bounding box center [755, 313] width 183 height 23
type input "80004855-00"
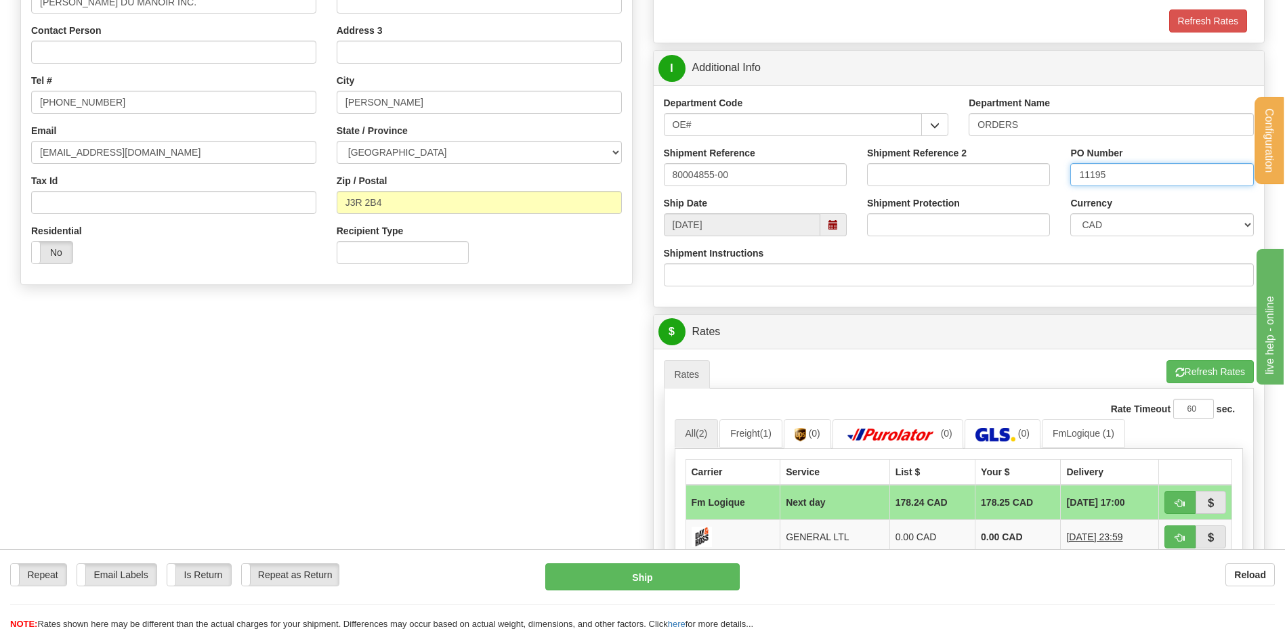
scroll to position [474, 0]
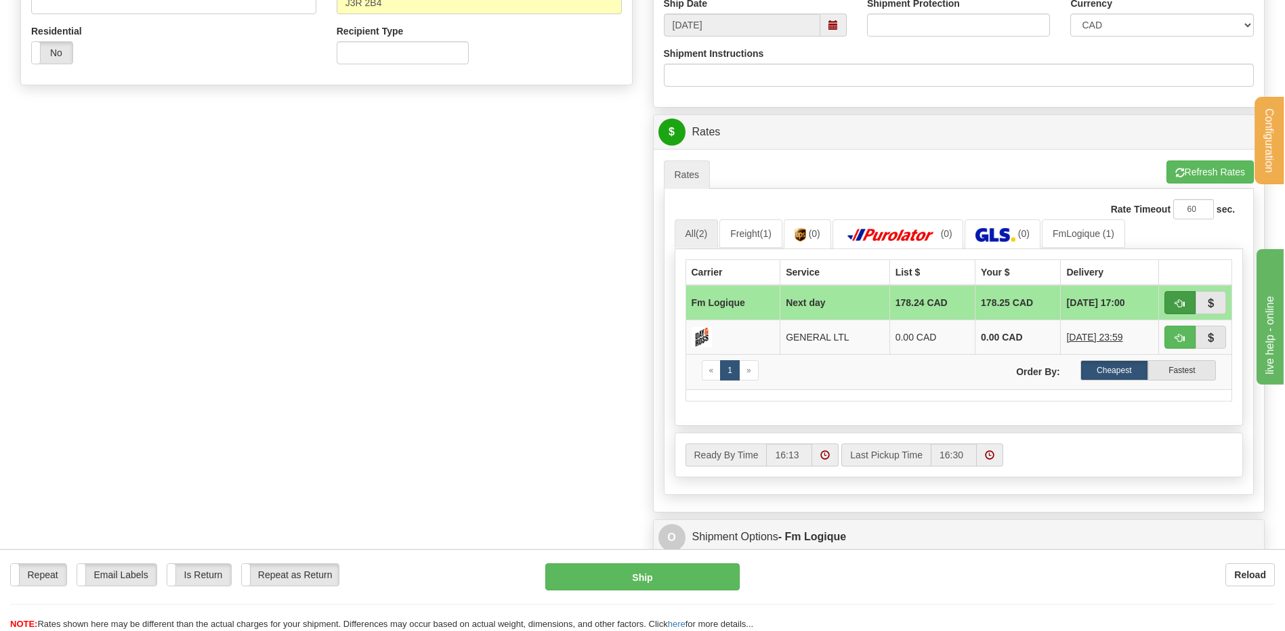
type input "11195"
click at [1176, 297] on button "button" at bounding box center [1179, 302] width 31 height 23
type input "jour"
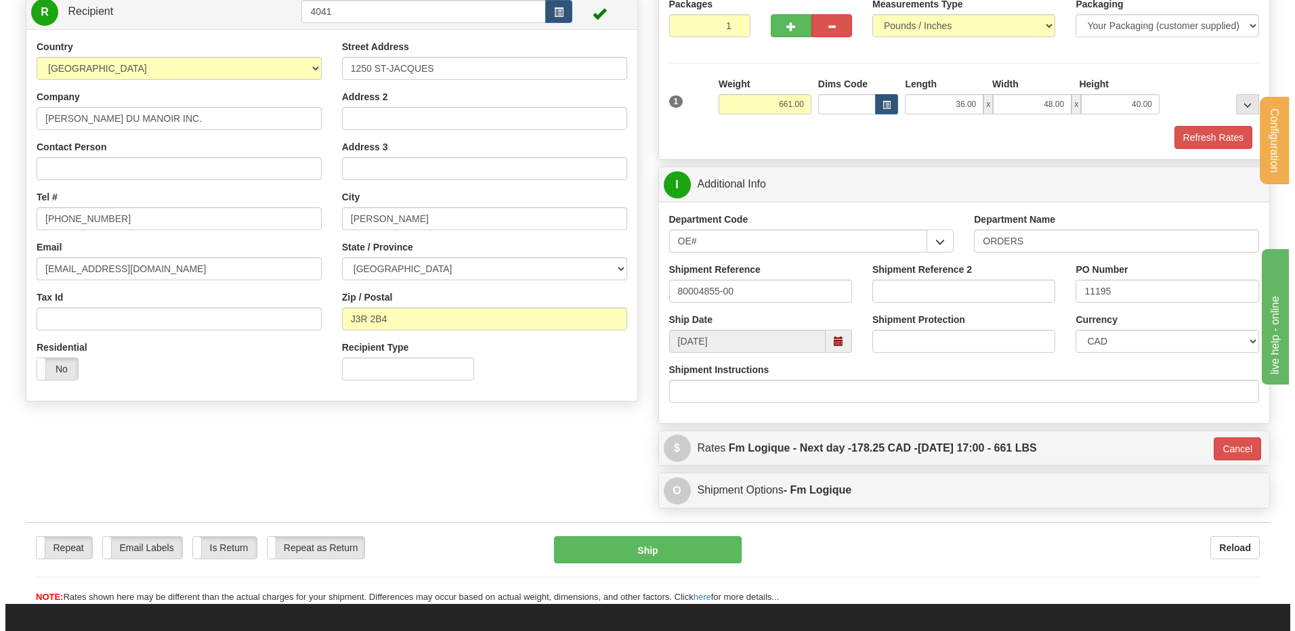
scroll to position [154, 0]
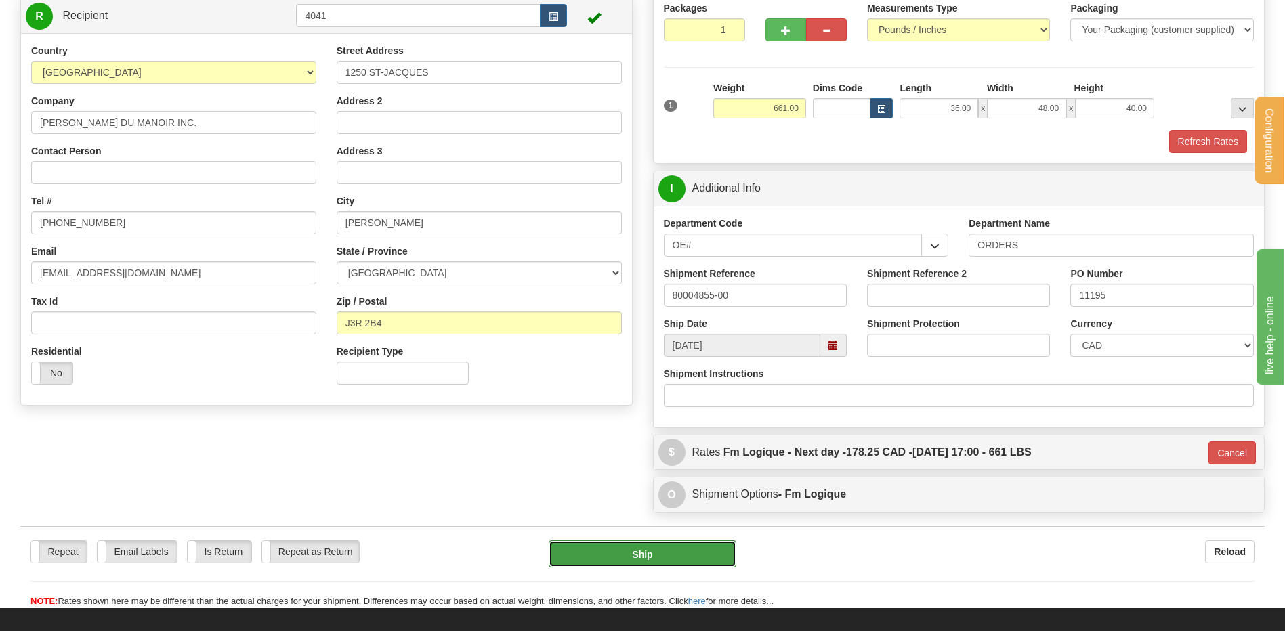
click at [607, 550] on button "Ship" at bounding box center [642, 554] width 187 height 27
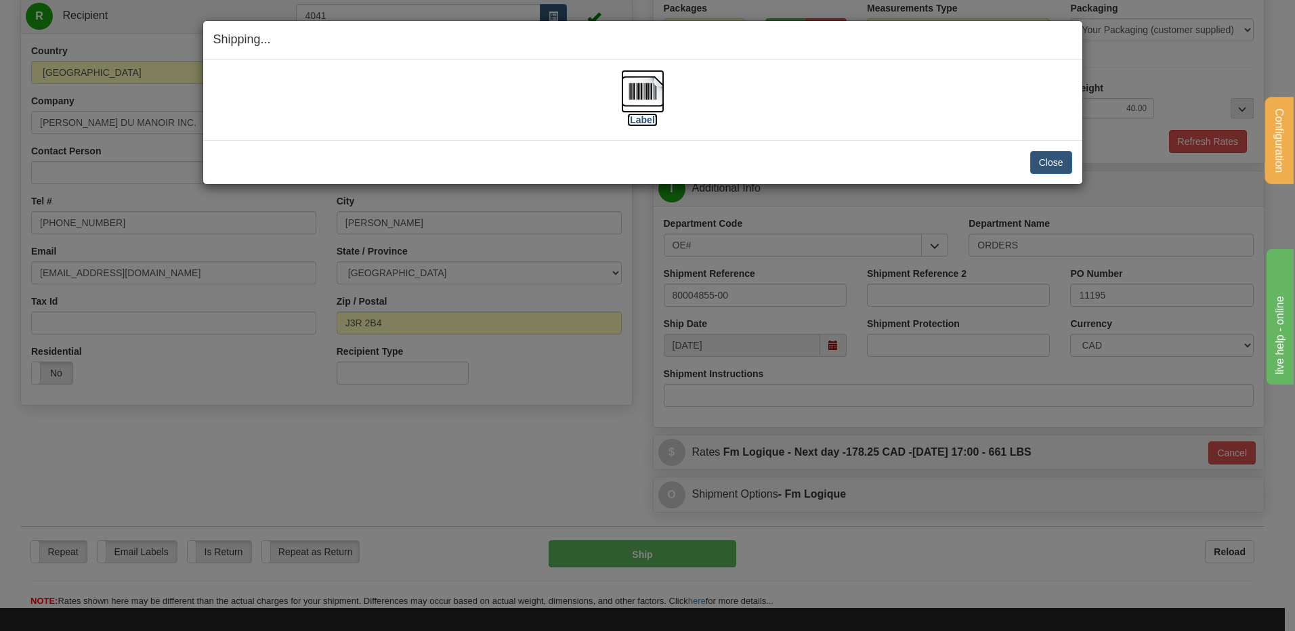
click at [647, 95] on img at bounding box center [642, 91] width 43 height 43
